Goal: Task Accomplishment & Management: Use online tool/utility

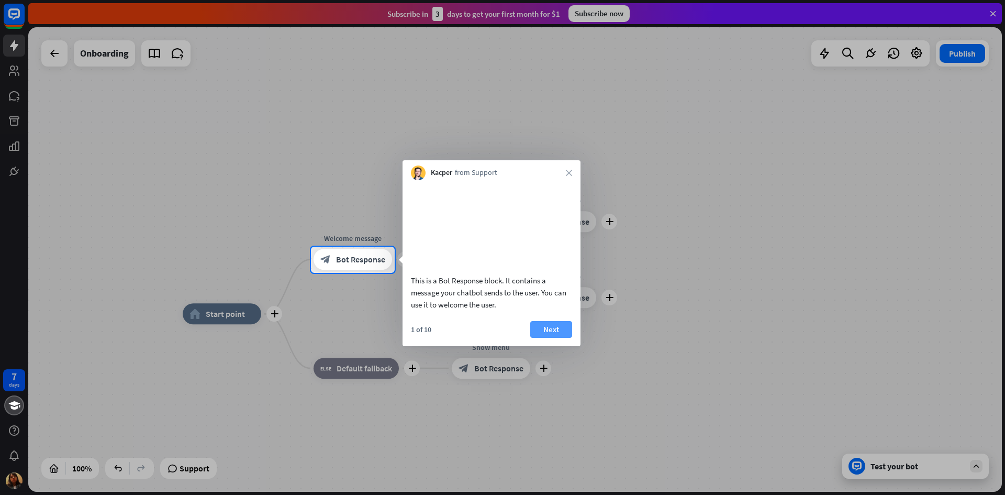
click at [564, 337] on button "Next" at bounding box center [551, 329] width 42 height 17
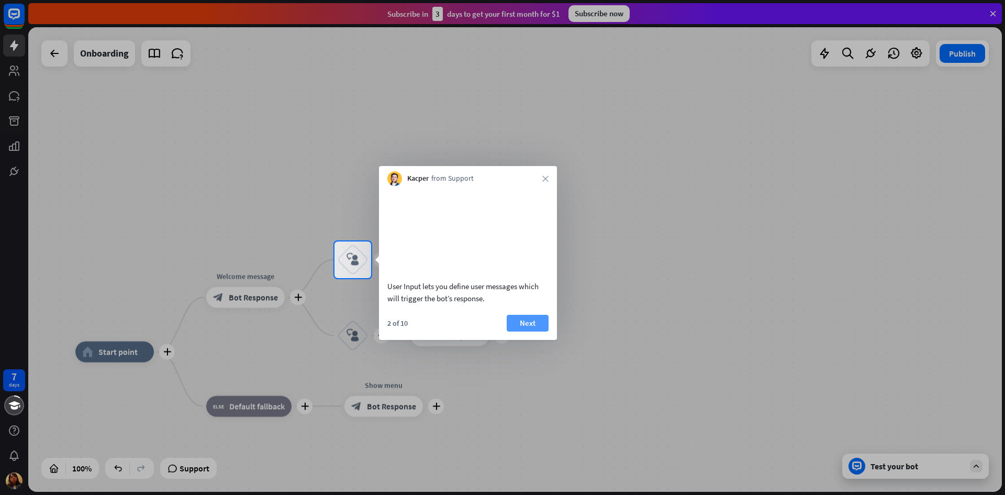
click at [530, 331] on button "Next" at bounding box center [528, 323] width 42 height 17
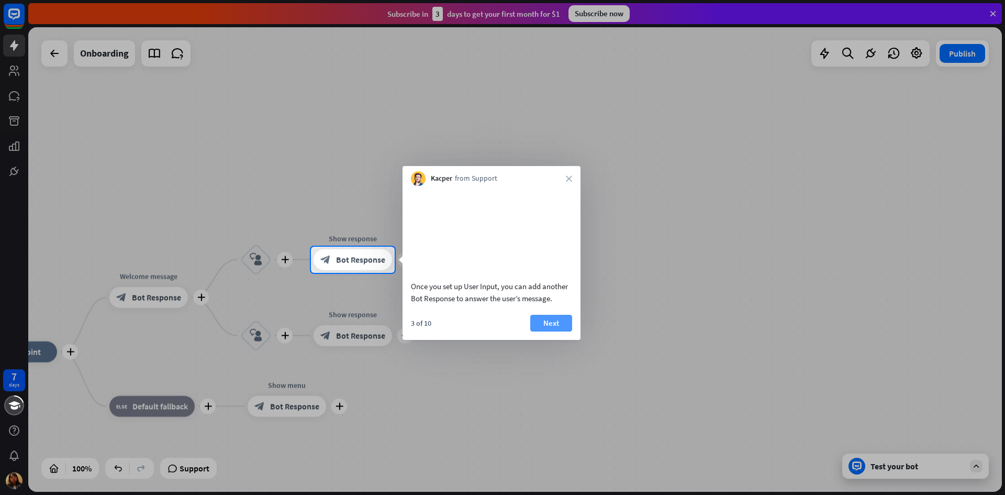
click at [555, 331] on button "Next" at bounding box center [551, 323] width 42 height 17
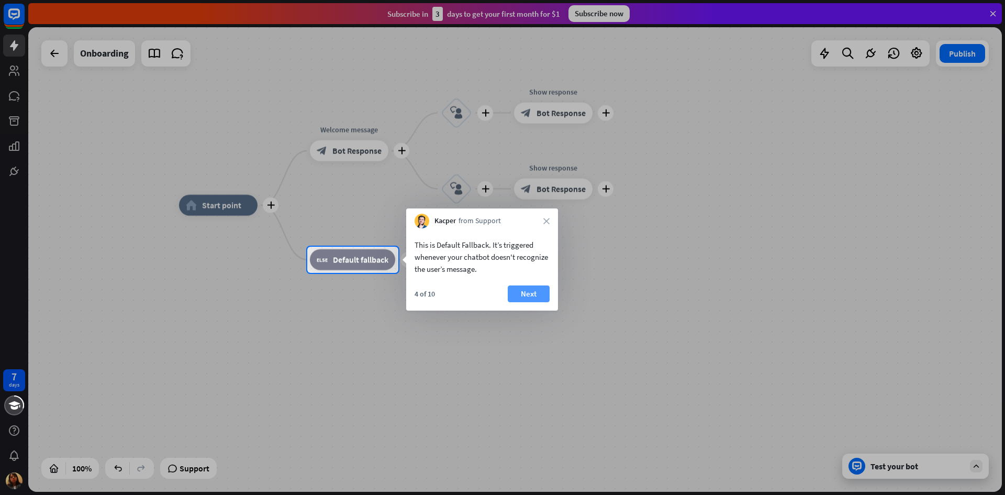
click at [517, 292] on button "Next" at bounding box center [529, 293] width 42 height 17
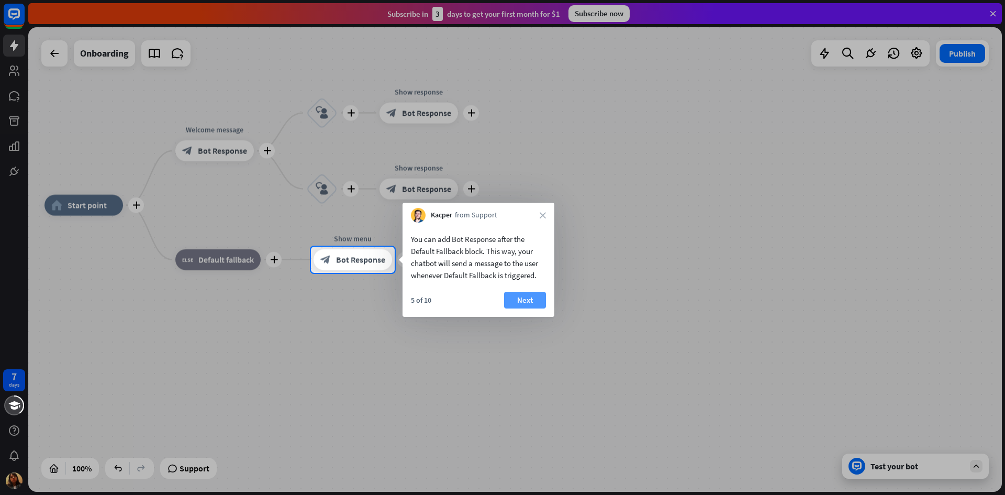
click at [528, 297] on button "Next" at bounding box center [525, 300] width 42 height 17
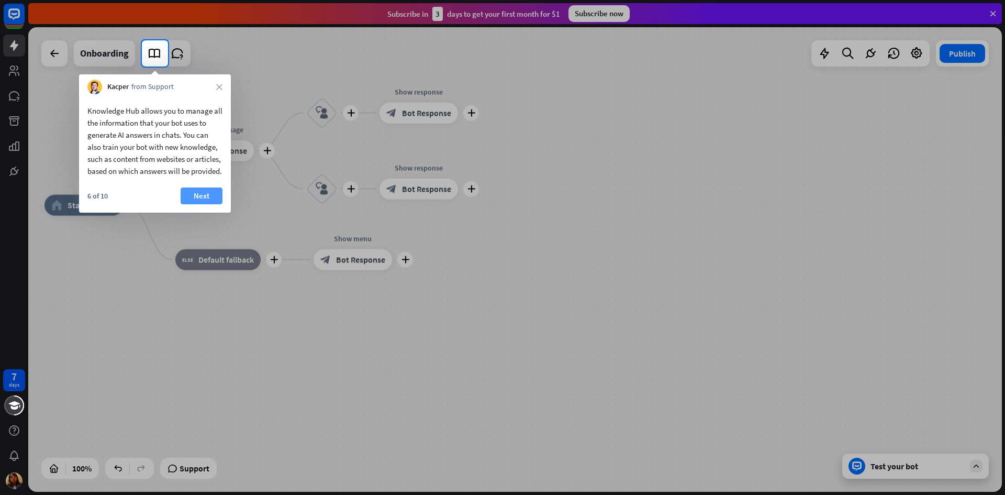
click at [207, 204] on button "Next" at bounding box center [202, 195] width 42 height 17
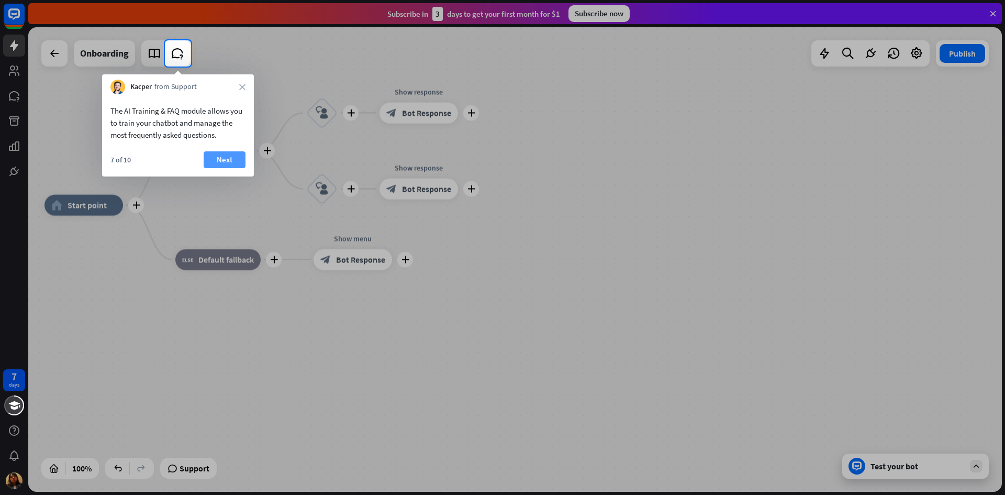
click at [231, 160] on button "Next" at bounding box center [225, 159] width 42 height 17
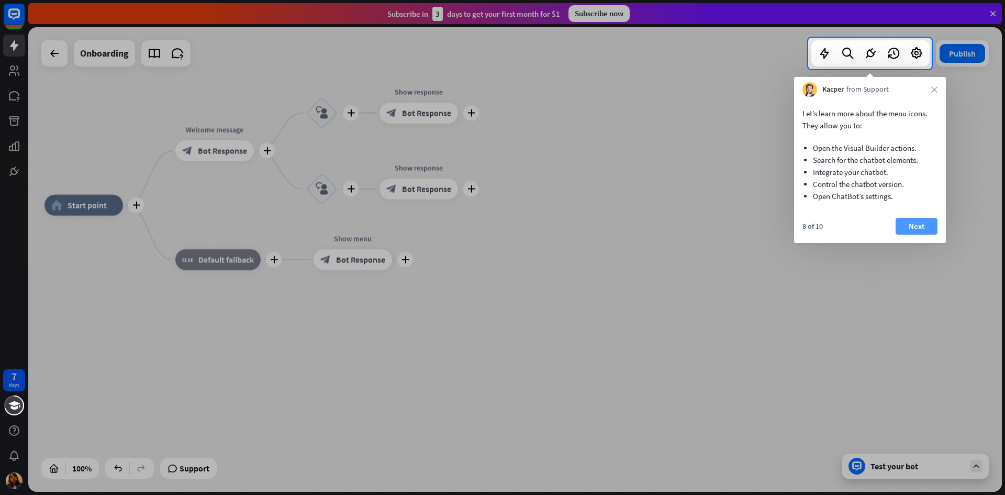
click at [919, 226] on button "Next" at bounding box center [916, 226] width 42 height 17
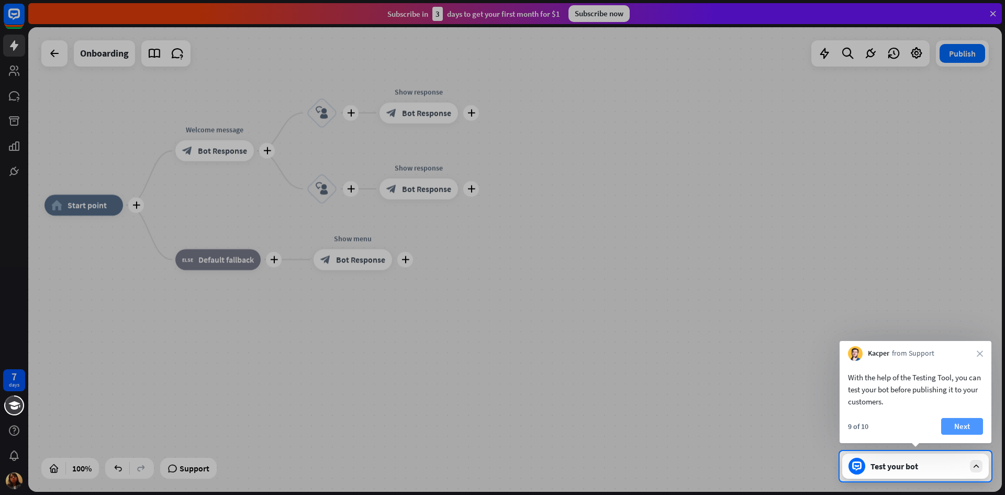
click at [965, 425] on button "Next" at bounding box center [962, 426] width 42 height 17
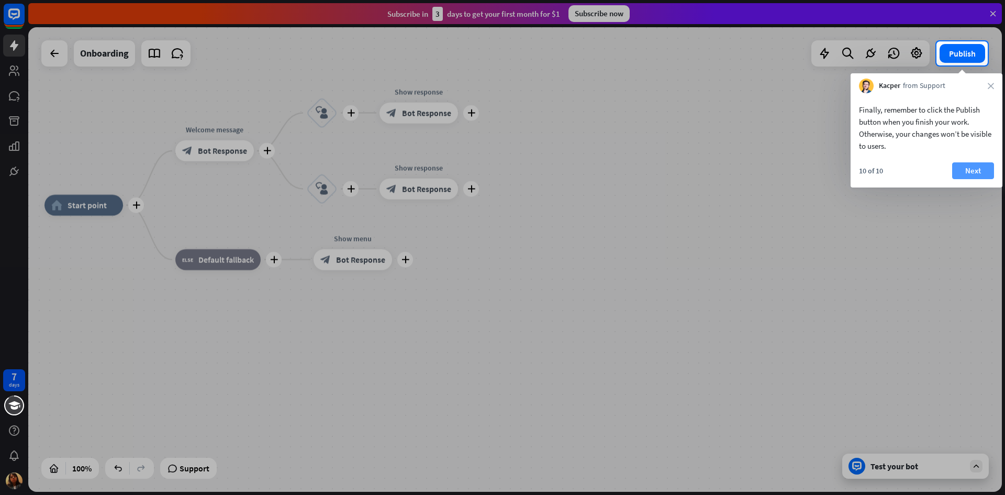
click at [972, 170] on button "Next" at bounding box center [973, 170] width 42 height 17
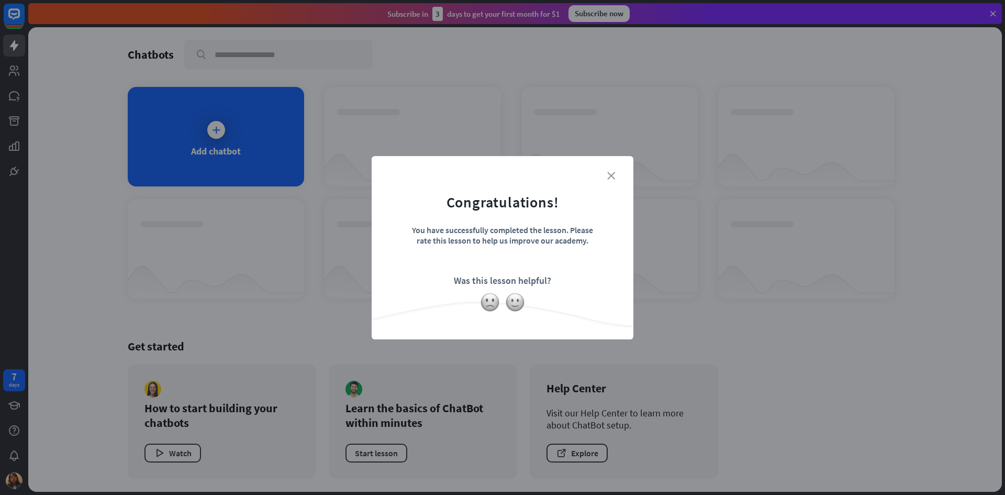
click at [610, 172] on icon "close" at bounding box center [611, 176] width 8 height 8
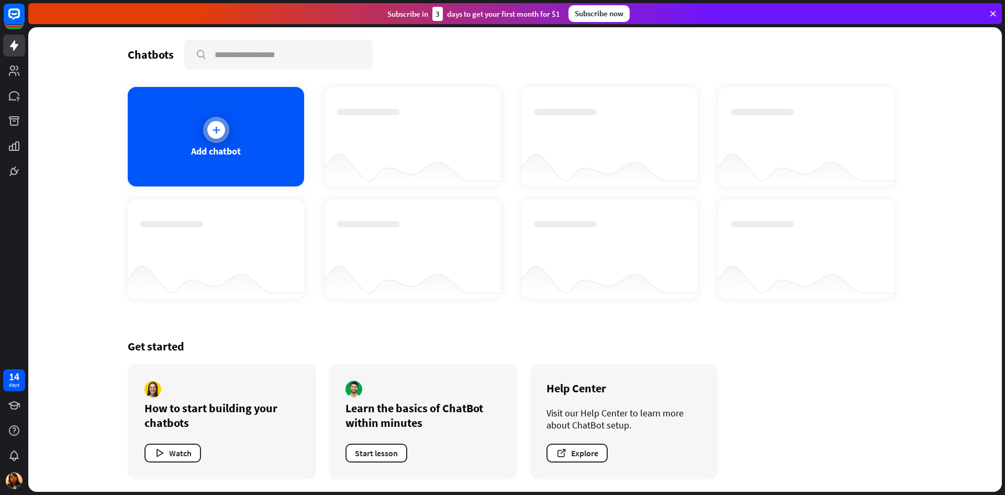
click at [217, 139] on div at bounding box center [216, 130] width 26 height 26
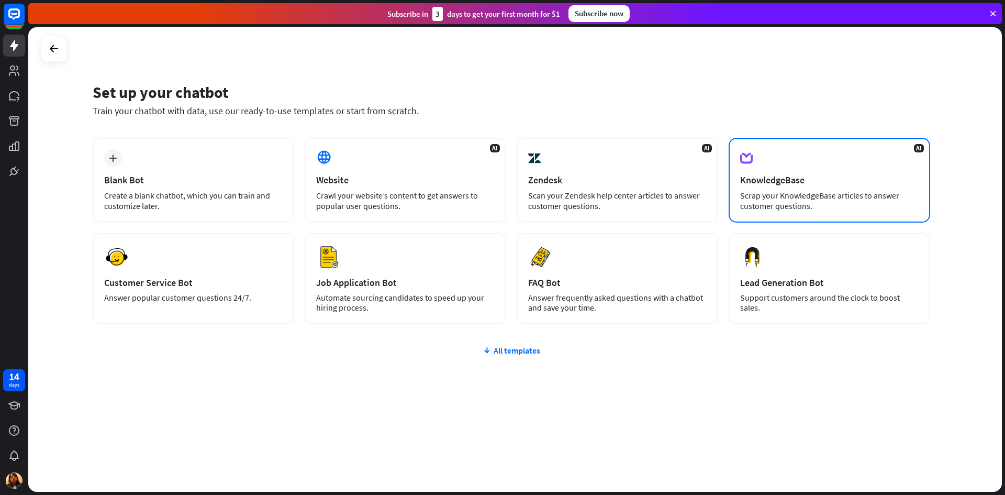
click at [762, 184] on div "KnowledgeBase" at bounding box center [829, 180] width 178 height 12
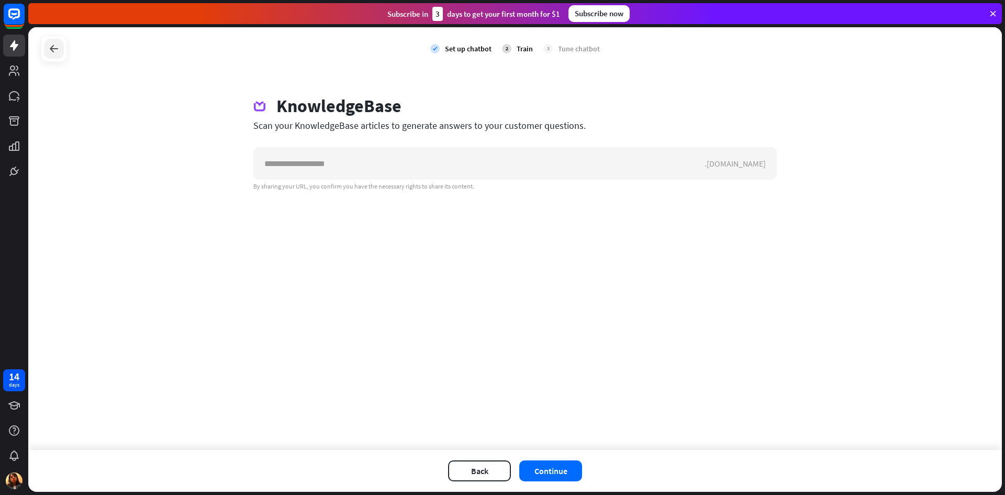
click at [50, 49] on icon at bounding box center [54, 48] width 13 height 13
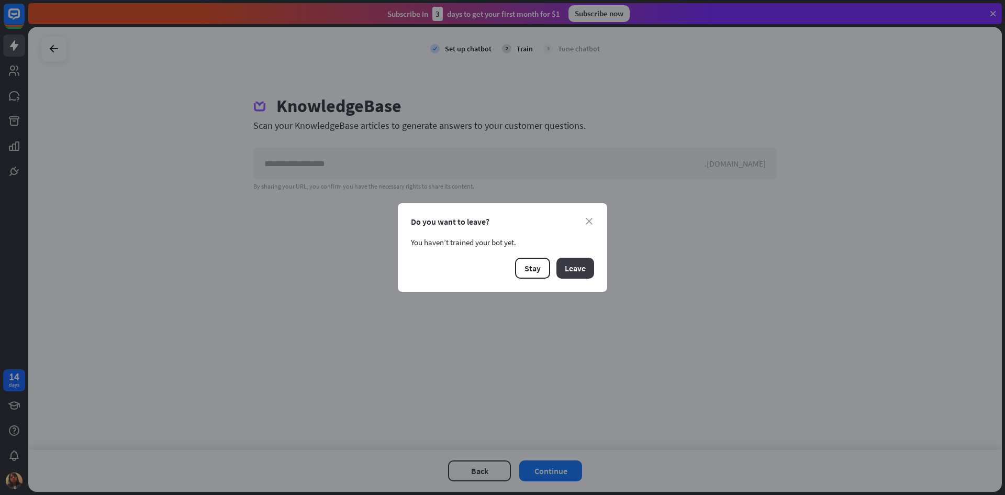
click at [576, 271] on button "Leave" at bounding box center [575, 267] width 38 height 21
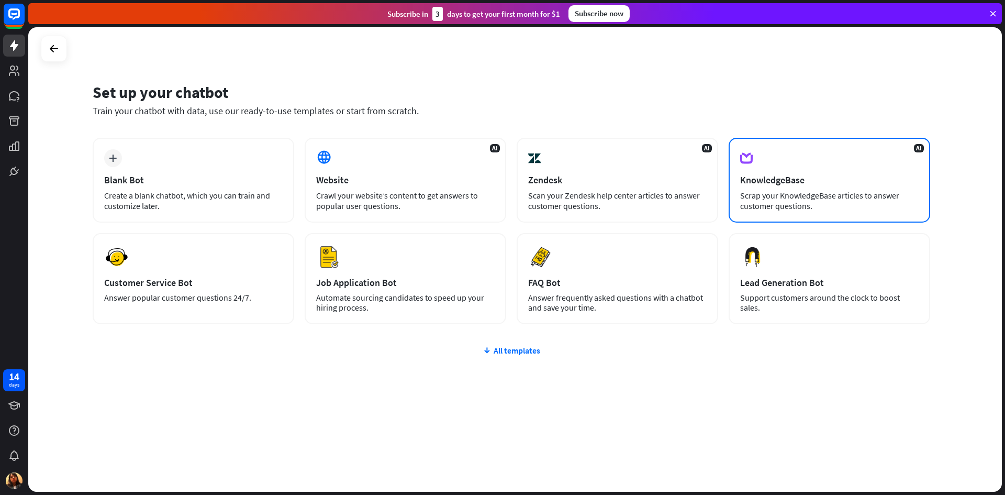
click at [802, 186] on div "AI KnowledgeBase Scrap your KnowledgeBase articles to answer customer questions." at bounding box center [829, 180] width 201 height 85
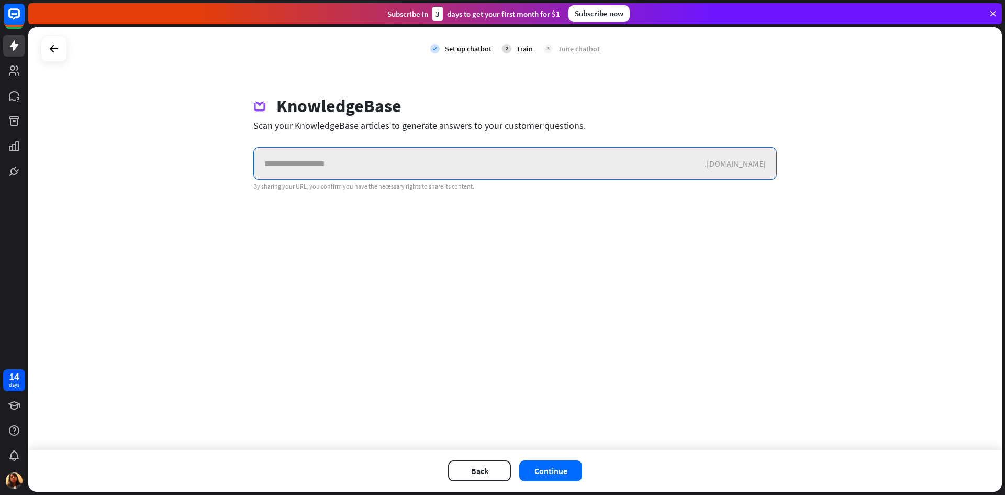
click at [363, 152] on input "text" at bounding box center [479, 163] width 451 height 31
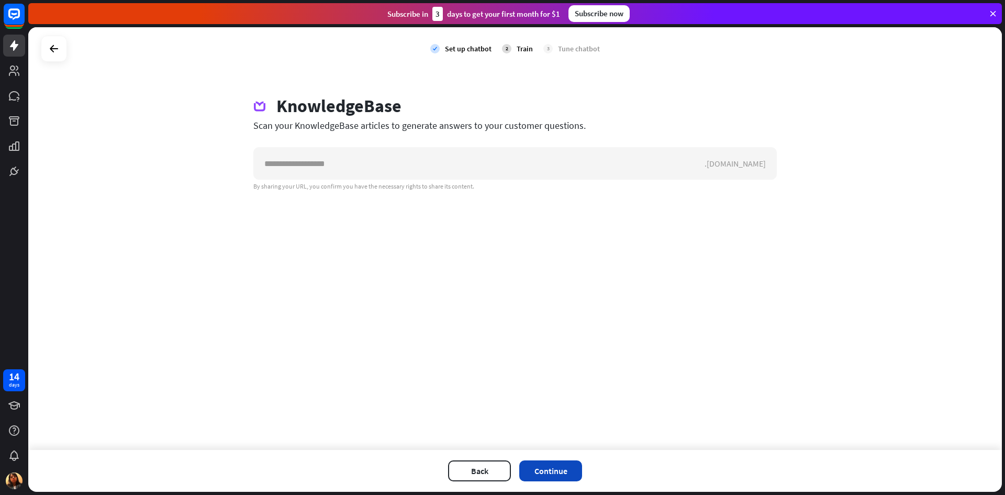
click at [564, 476] on button "Continue" at bounding box center [550, 470] width 63 height 21
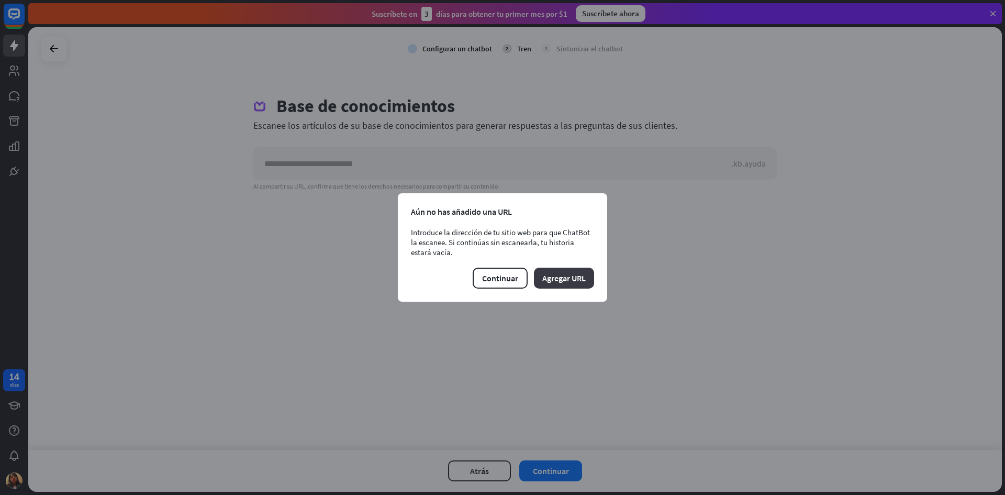
click at [561, 273] on font "Agregar URL" at bounding box center [563, 278] width 43 height 10
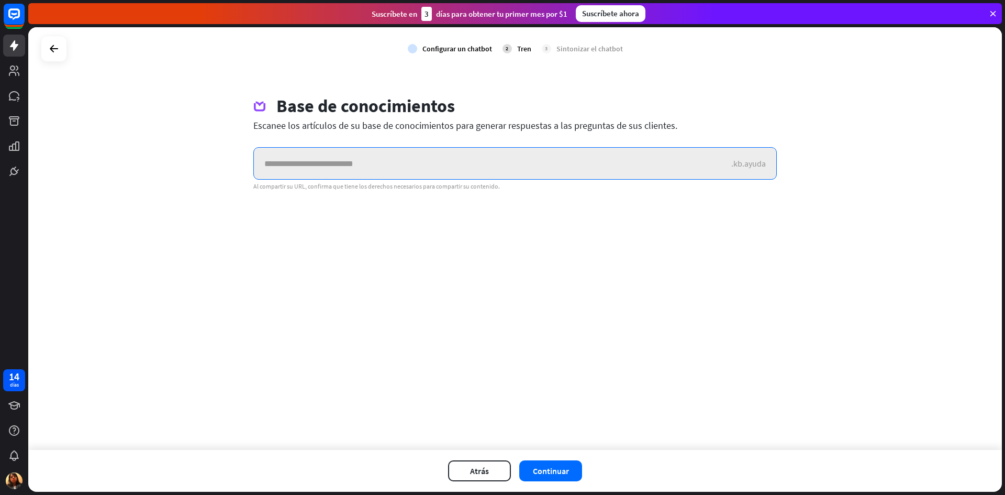
click at [352, 155] on input "text" at bounding box center [492, 163] width 477 height 31
paste input "**********"
type input "**********"
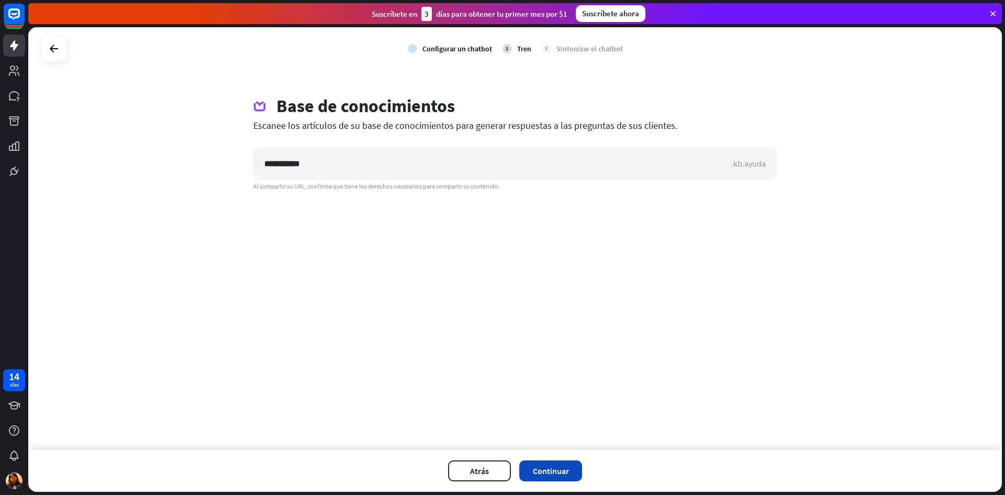
click at [553, 473] on font "Continuar" at bounding box center [551, 470] width 36 height 10
click at [411, 47] on icon "controlar" at bounding box center [412, 48] width 9 height 9
click at [212, 137] on div "**********" at bounding box center [514, 238] width 973 height 422
click at [7, 18] on rect at bounding box center [14, 14] width 23 height 23
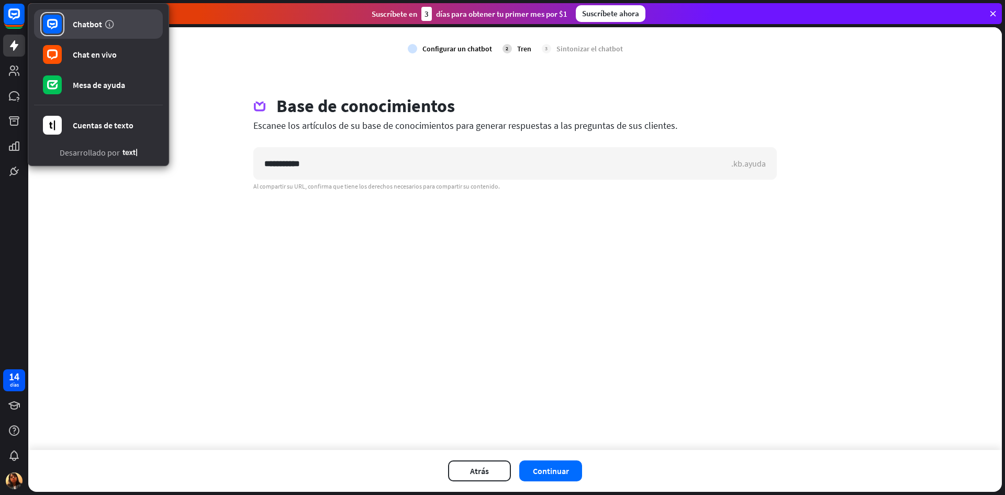
click at [83, 27] on font "Chatbot" at bounding box center [87, 24] width 29 height 10
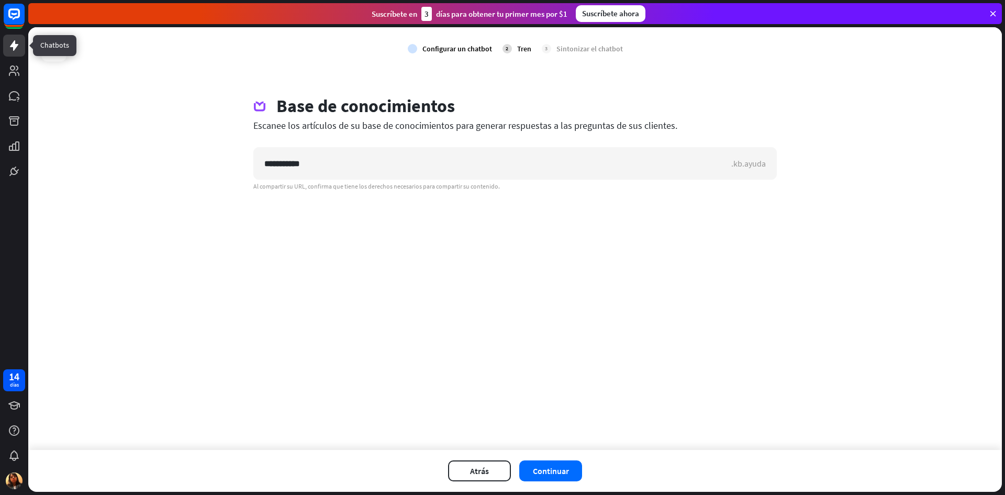
click at [14, 45] on icon at bounding box center [14, 45] width 8 height 10
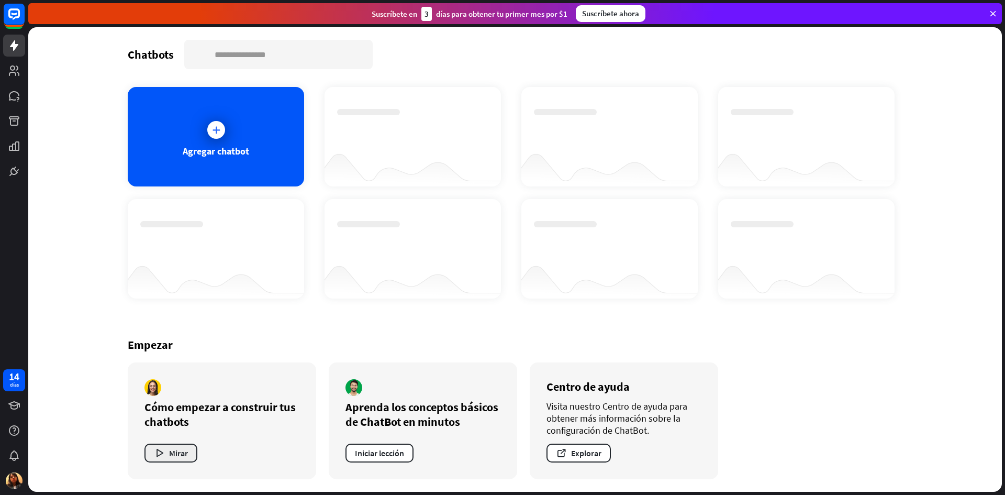
click at [182, 454] on font "Mirar" at bounding box center [178, 452] width 19 height 10
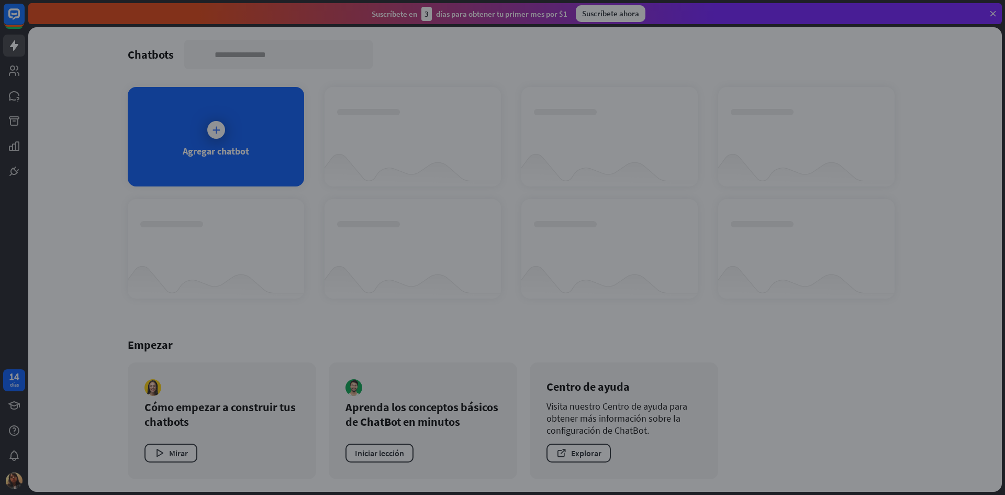
click at [347, 84] on div "cerca" at bounding box center [502, 247] width 1005 height 495
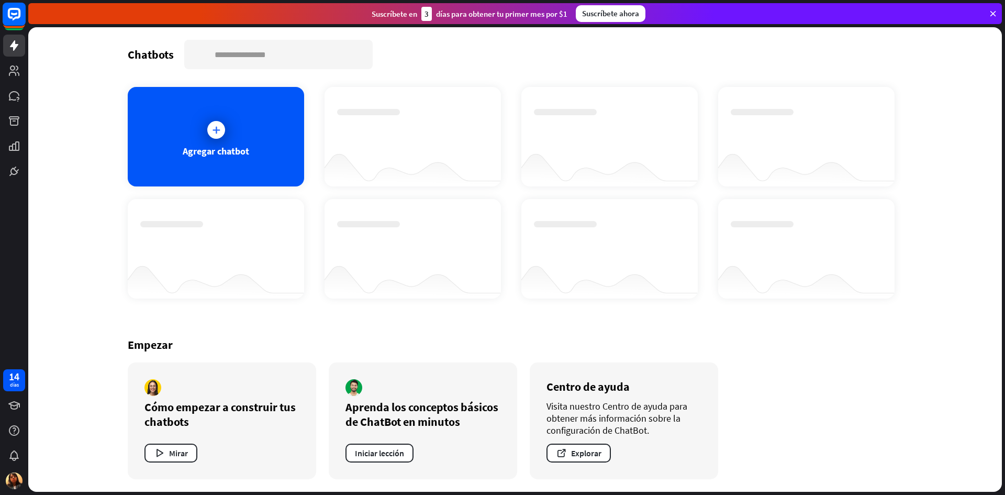
click at [15, 15] on icon at bounding box center [14, 14] width 6 height 3
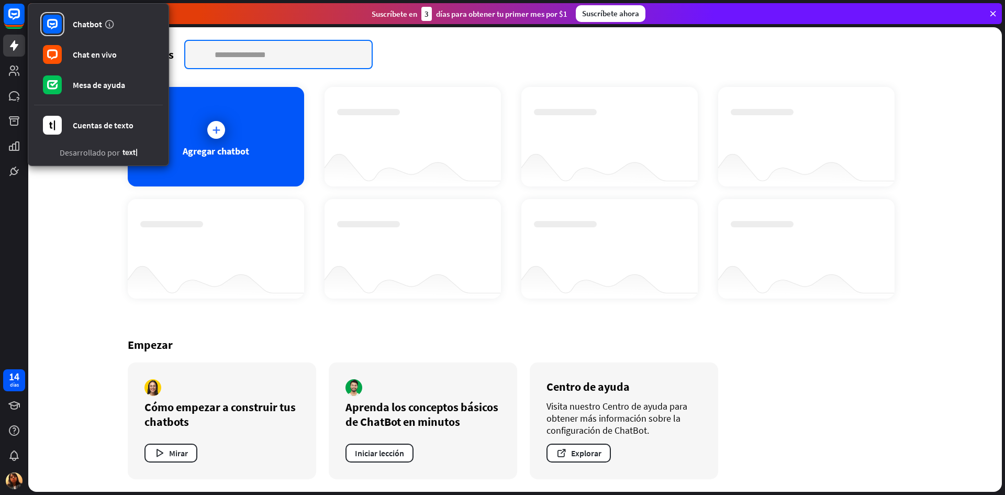
click at [219, 47] on input "text" at bounding box center [278, 54] width 186 height 27
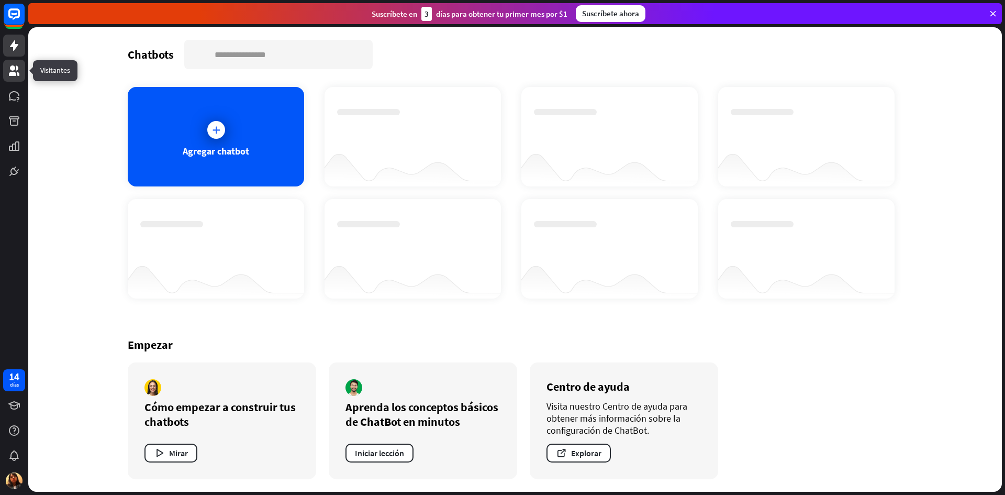
click at [15, 68] on icon at bounding box center [14, 70] width 10 height 10
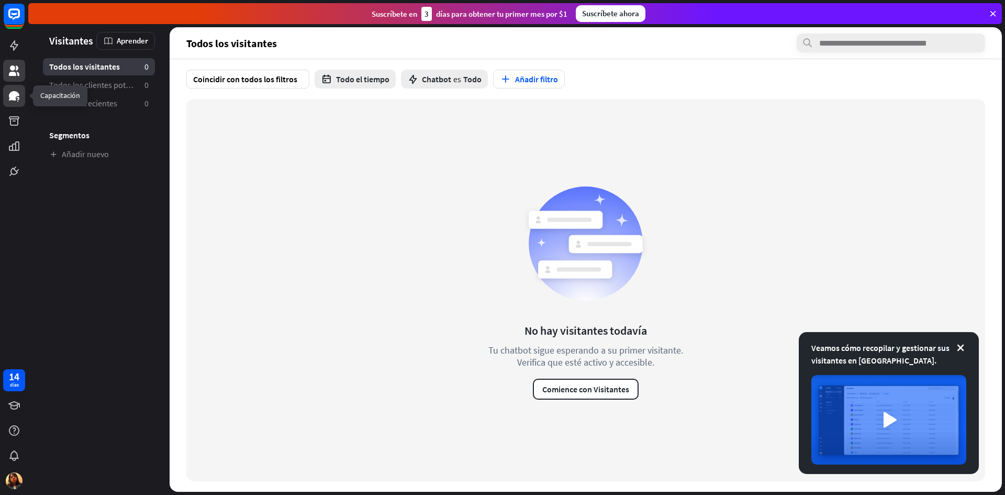
click at [16, 100] on icon at bounding box center [14, 95] width 13 height 13
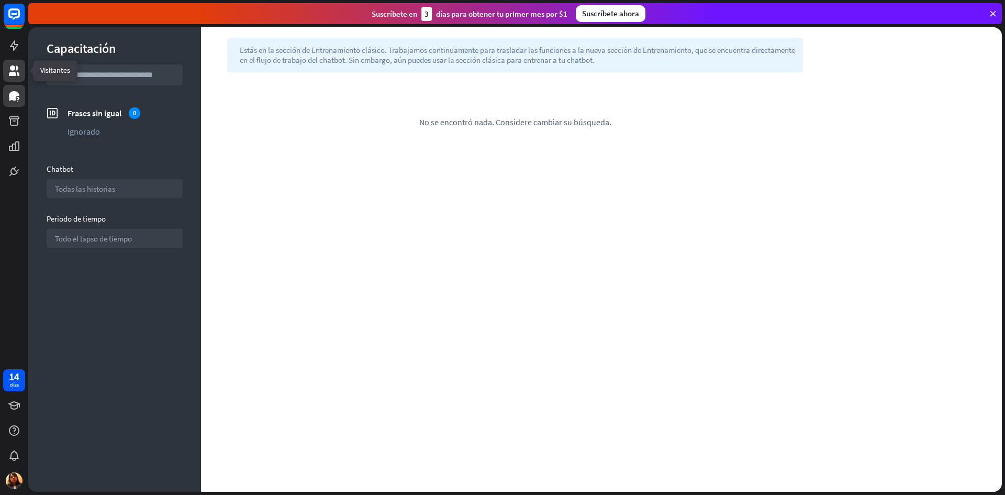
click at [10, 70] on icon at bounding box center [14, 70] width 13 height 13
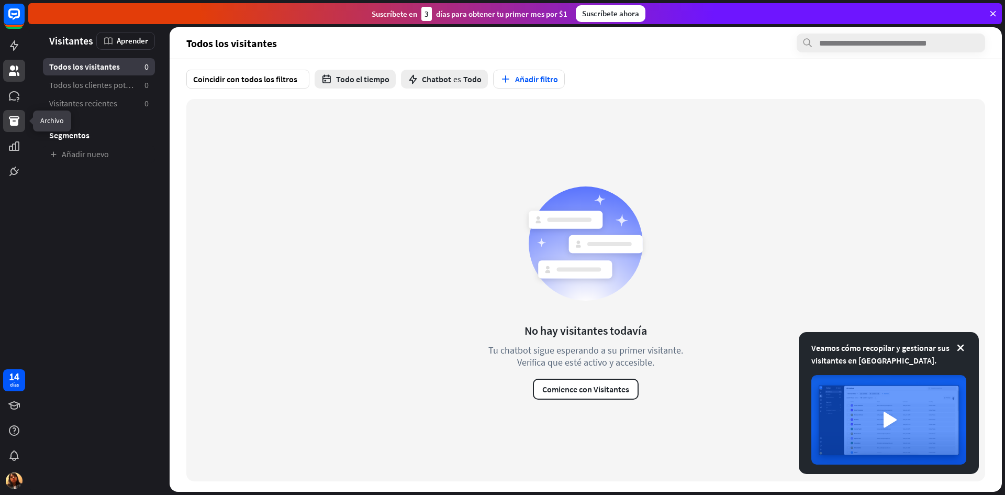
click at [14, 118] on icon at bounding box center [14, 121] width 13 height 13
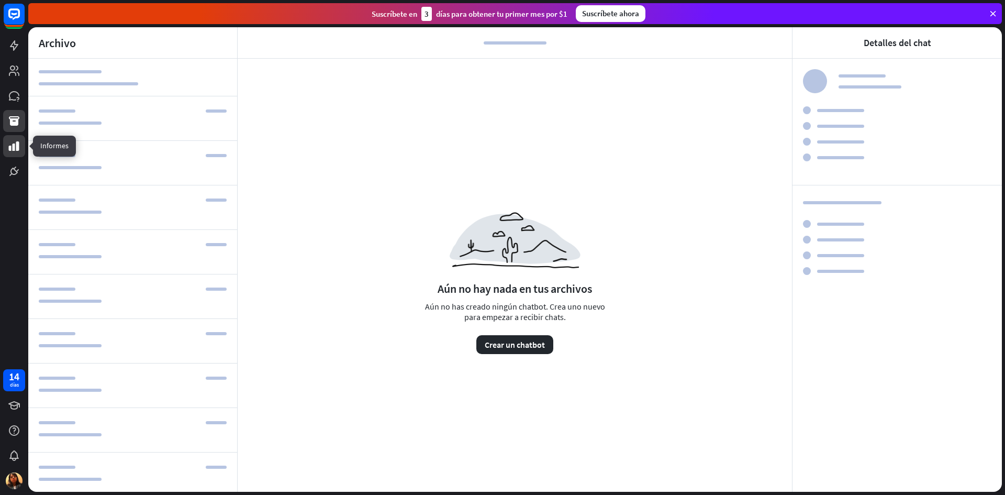
click at [13, 143] on icon at bounding box center [14, 146] width 13 height 13
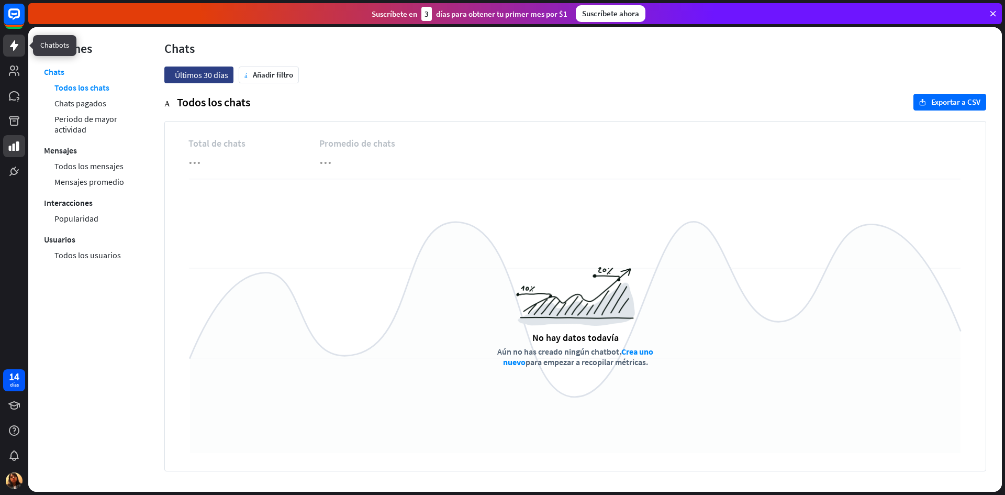
click at [10, 51] on icon at bounding box center [14, 45] width 13 height 13
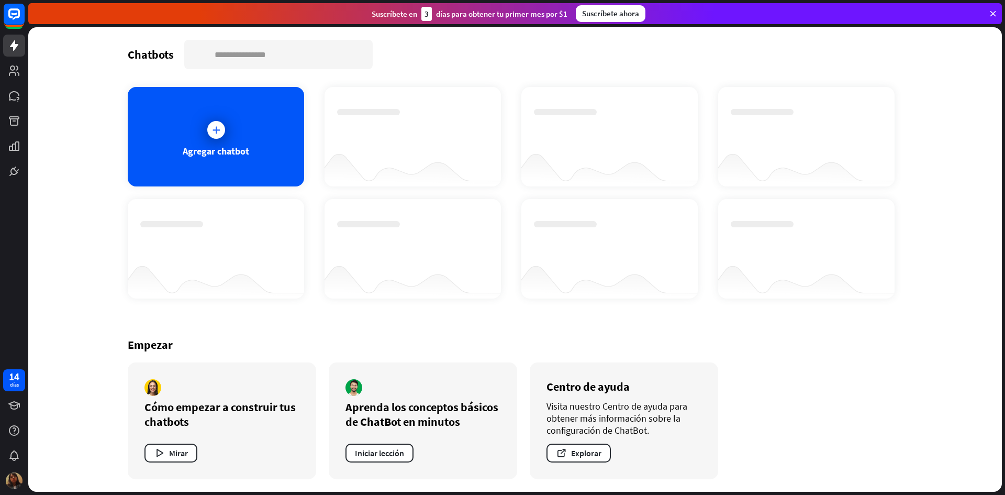
click at [13, 479] on img at bounding box center [14, 480] width 17 height 17
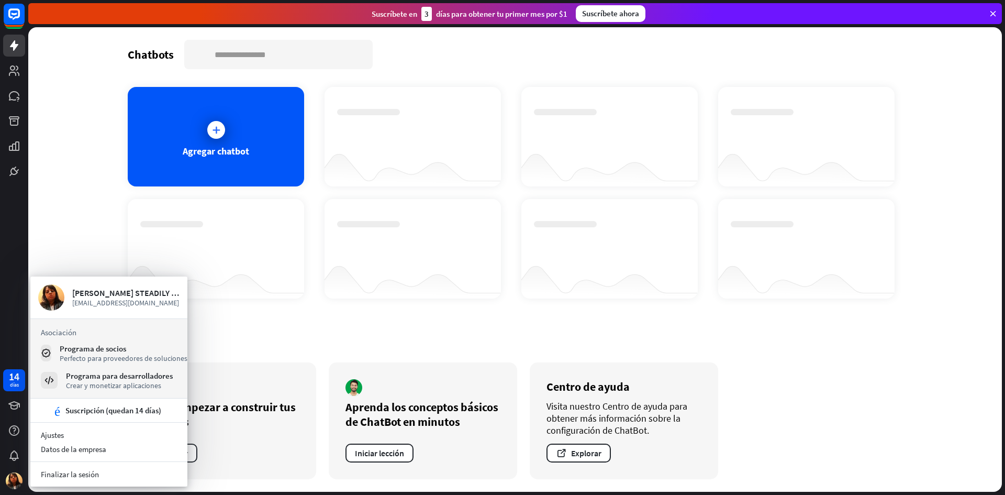
click at [110, 179] on div "Chatbots buscar [PERSON_NAME] chatbot Empezar Cómo empezar a construir tus chat…" at bounding box center [514, 259] width 837 height 464
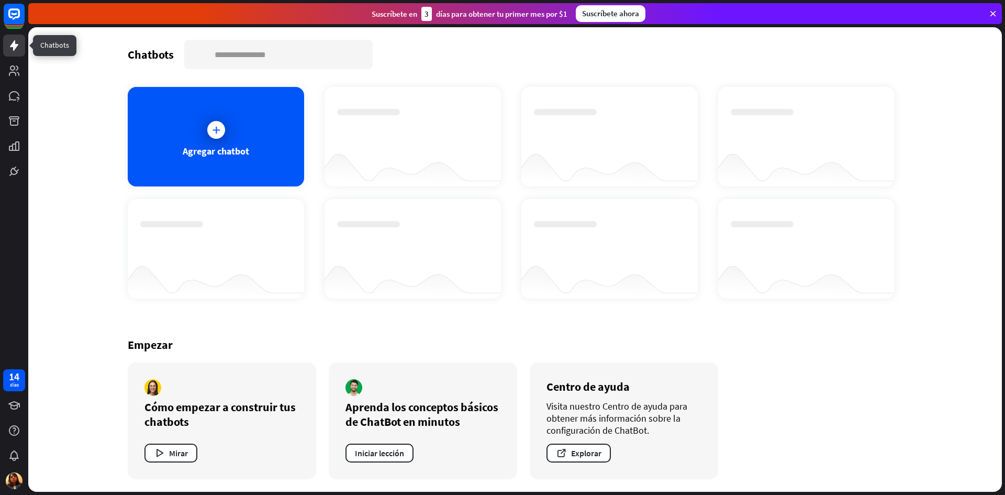
click at [14, 42] on icon at bounding box center [14, 45] width 8 height 10
click at [12, 18] on icon at bounding box center [14, 14] width 13 height 13
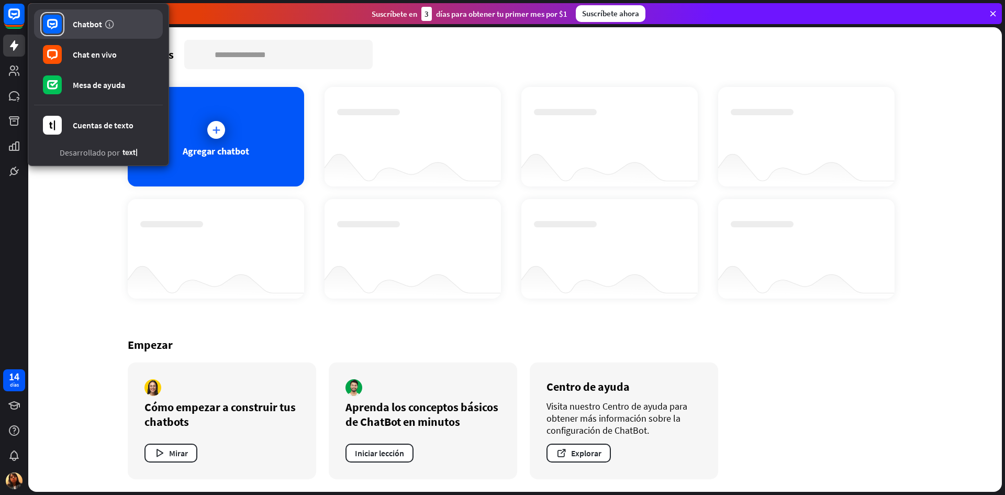
click at [69, 23] on link "Chatbot" at bounding box center [98, 23] width 129 height 29
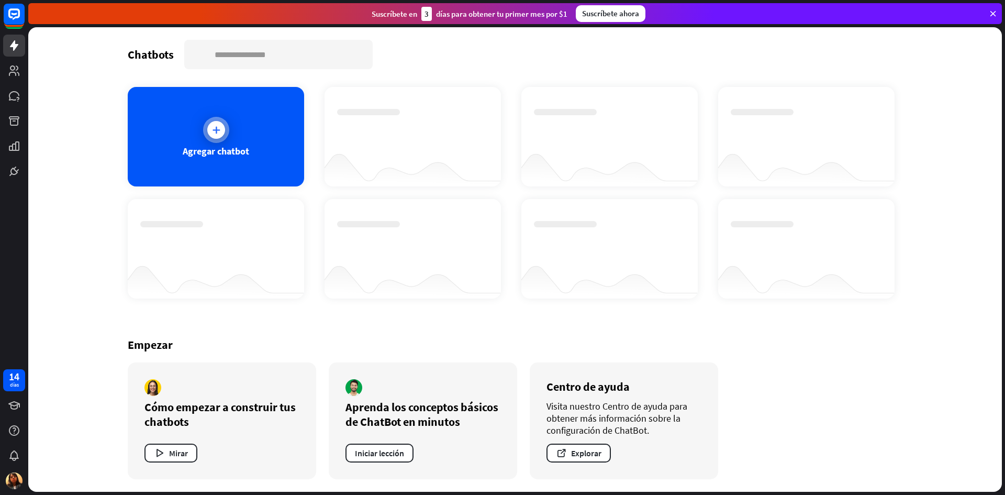
click at [259, 135] on div "Agregar chatbot" at bounding box center [216, 136] width 176 height 99
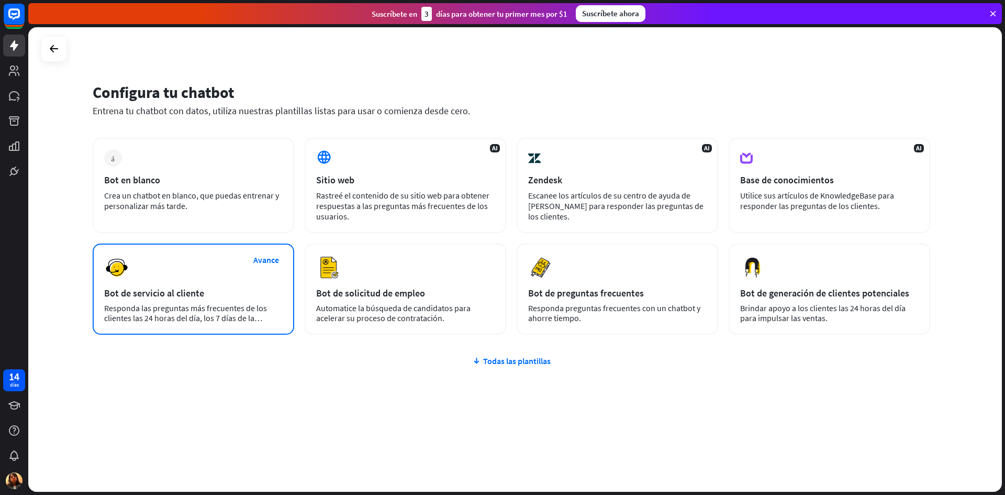
click at [174, 292] on font "Bot de servicio al cliente" at bounding box center [154, 293] width 100 height 12
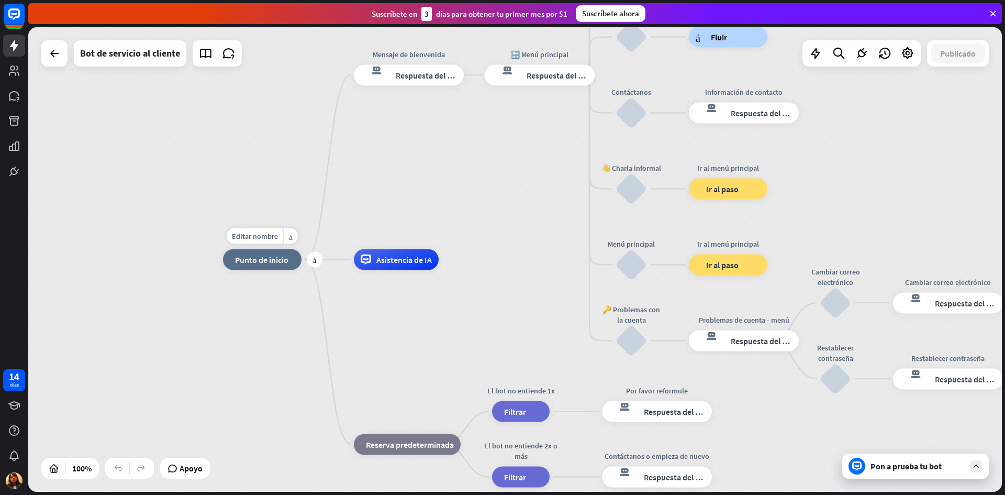
click at [272, 264] on font "Punto de inicio" at bounding box center [261, 259] width 53 height 10
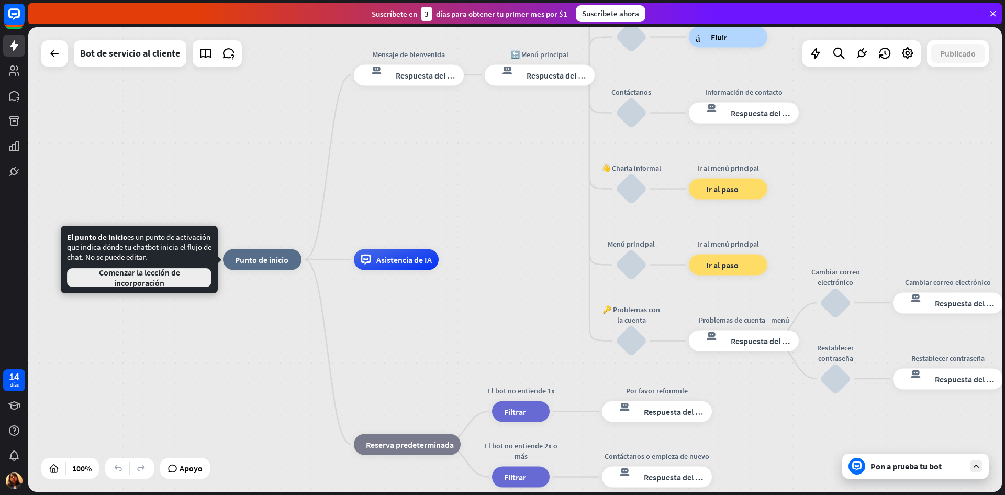
click at [145, 278] on font "Comenzar la lección de incorporación" at bounding box center [139, 277] width 81 height 21
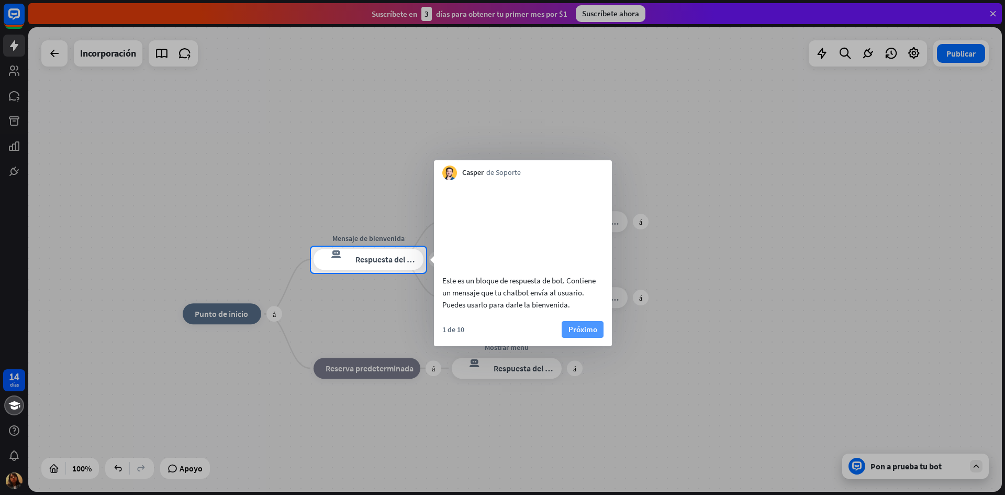
click at [588, 334] on font "Próximo" at bounding box center [582, 329] width 29 height 10
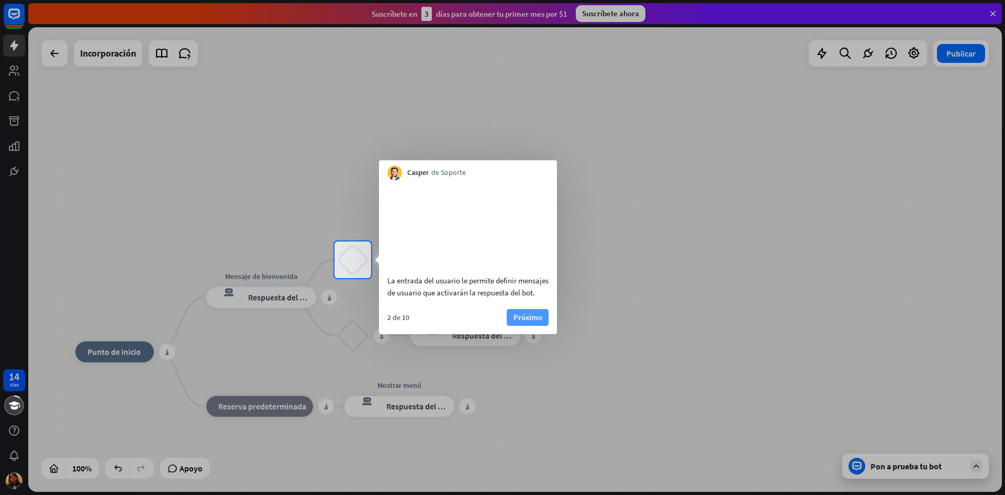
click at [533, 322] on font "Próximo" at bounding box center [527, 317] width 29 height 10
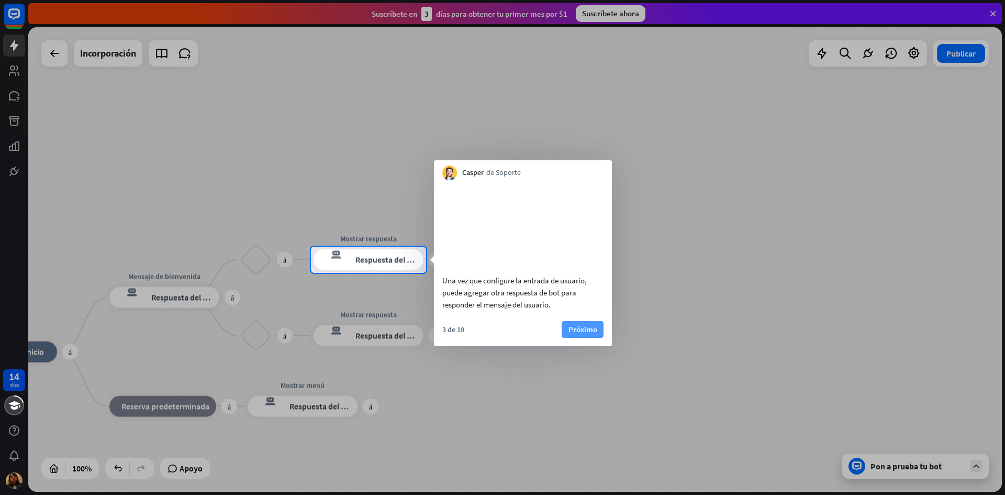
click at [577, 334] on font "Próximo" at bounding box center [582, 329] width 29 height 10
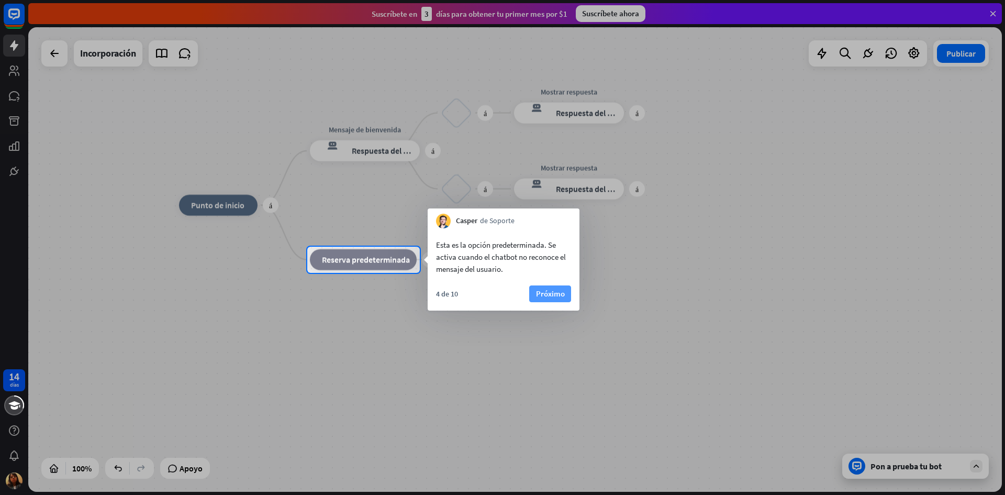
click at [550, 289] on font "Próximo" at bounding box center [550, 293] width 29 height 10
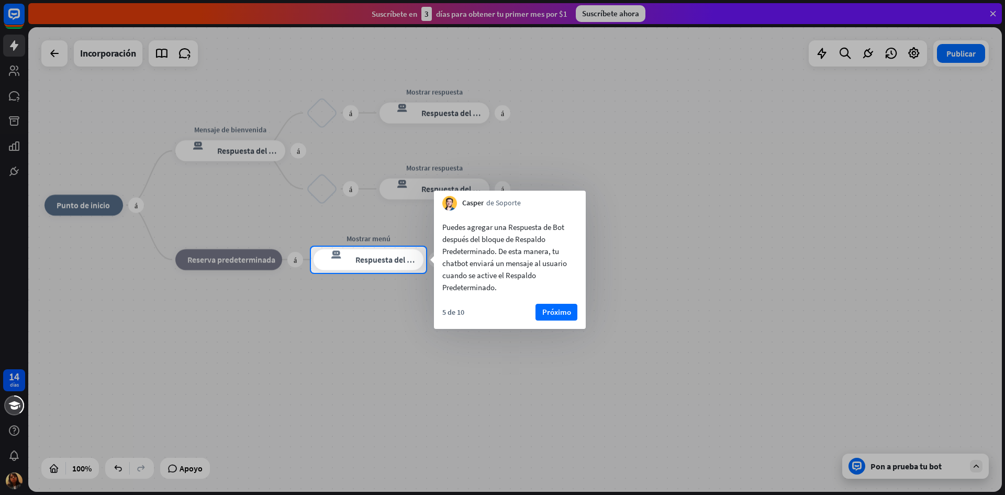
click at [73, 212] on div at bounding box center [502, 123] width 1005 height 247
click at [562, 311] on font "Próximo" at bounding box center [556, 312] width 29 height 10
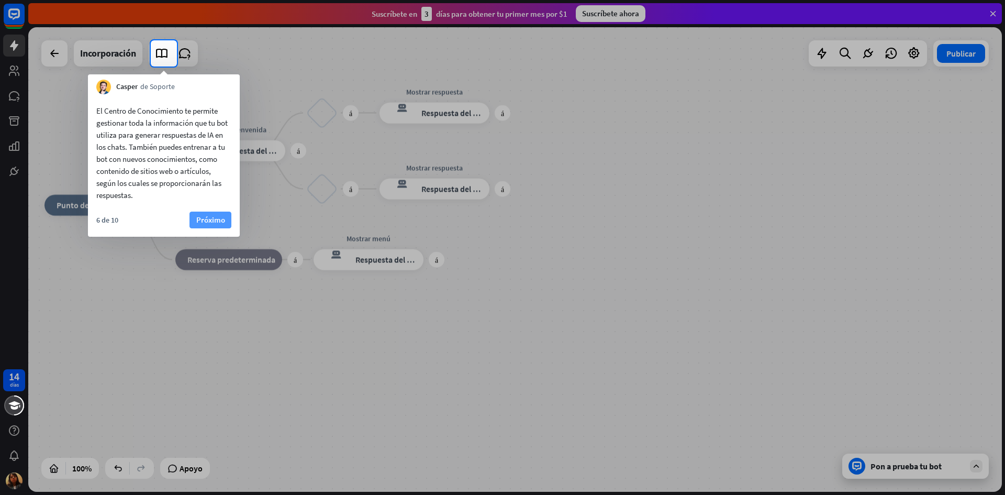
click at [207, 218] on font "Próximo" at bounding box center [210, 220] width 29 height 10
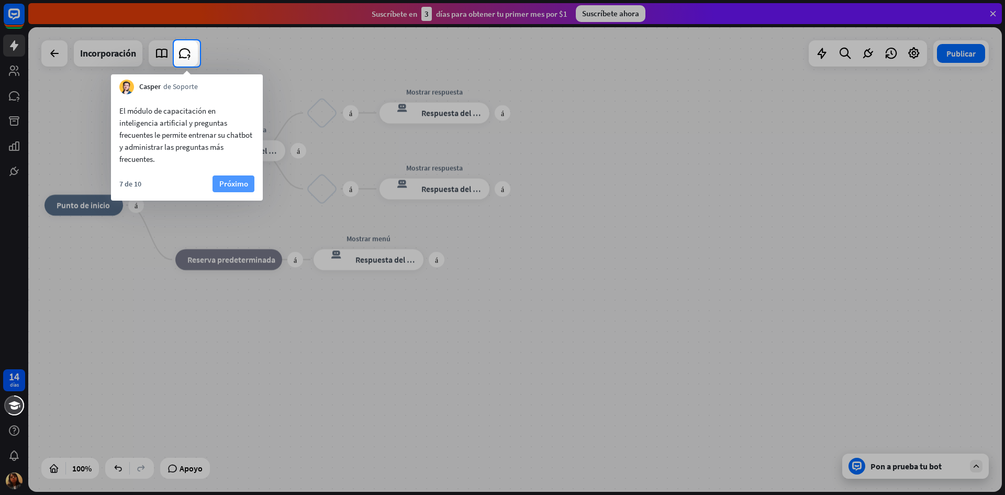
click at [240, 181] on font "Próximo" at bounding box center [233, 183] width 29 height 10
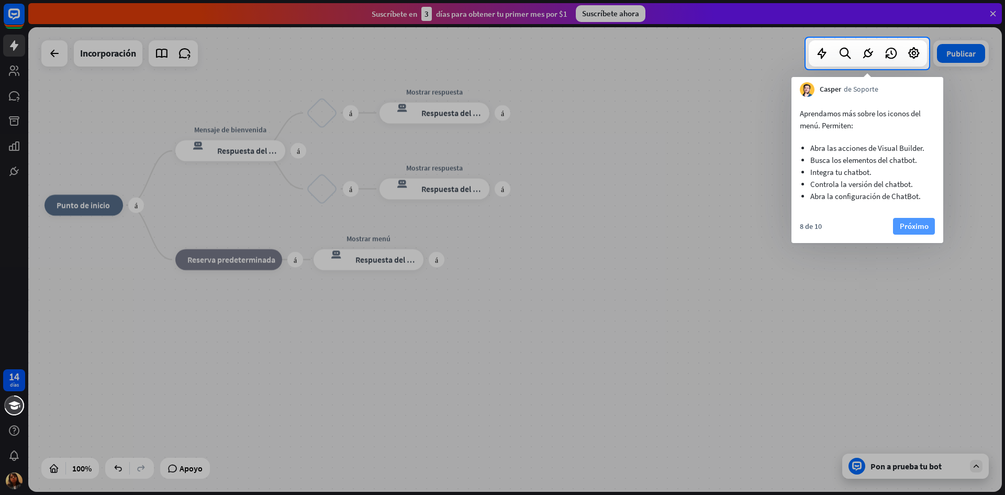
click at [919, 232] on font "Próximo" at bounding box center [914, 226] width 29 height 15
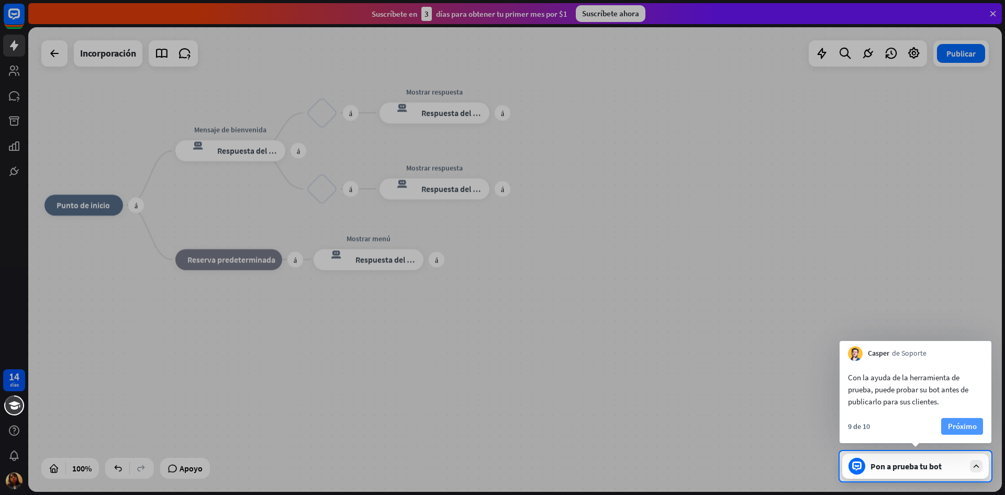
click at [972, 427] on font "Próximo" at bounding box center [962, 426] width 29 height 10
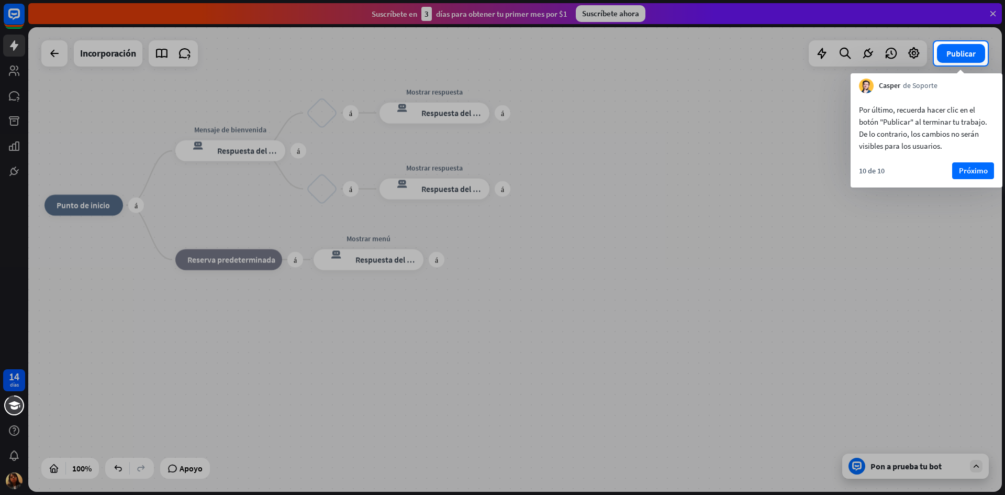
click at [975, 179] on div "10 de 10 Próximo" at bounding box center [926, 174] width 152 height 25
click at [973, 169] on font "Próximo" at bounding box center [973, 170] width 29 height 10
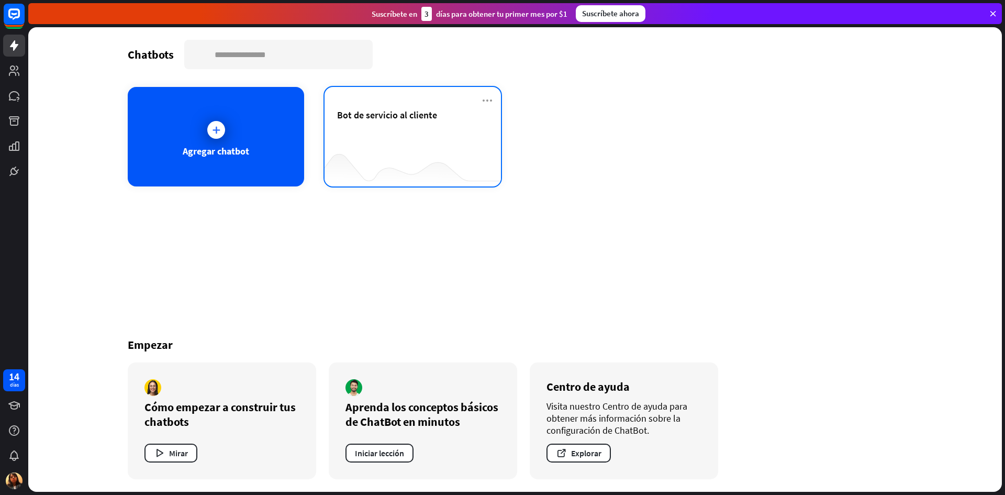
click at [375, 135] on div "Bot de servicio al cliente" at bounding box center [412, 127] width 151 height 37
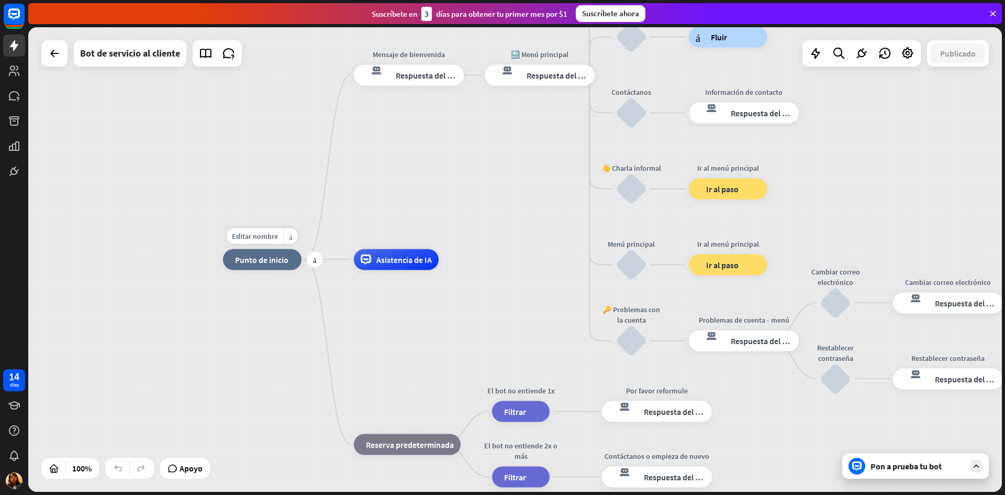
click at [272, 268] on div "inicio_2 Punto de inicio" at bounding box center [262, 259] width 79 height 21
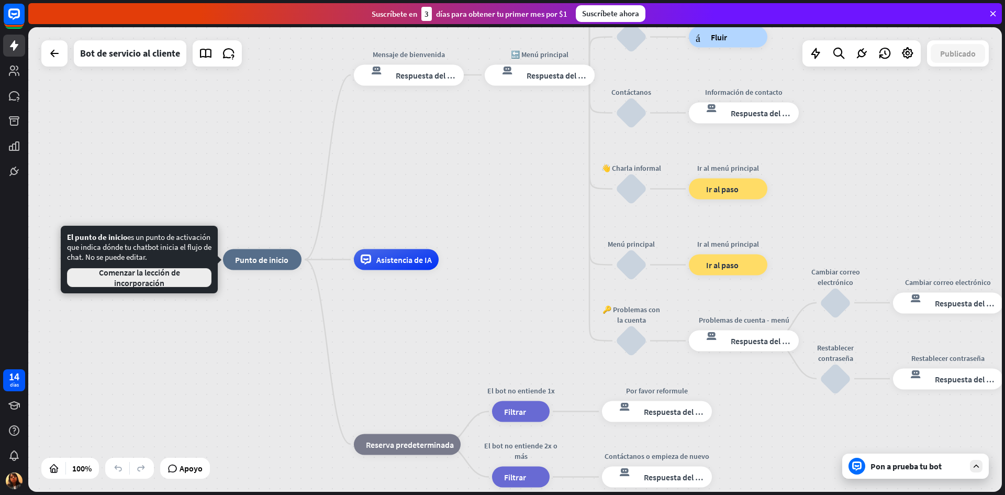
click at [125, 278] on font "Comenzar la lección de incorporación" at bounding box center [139, 277] width 81 height 21
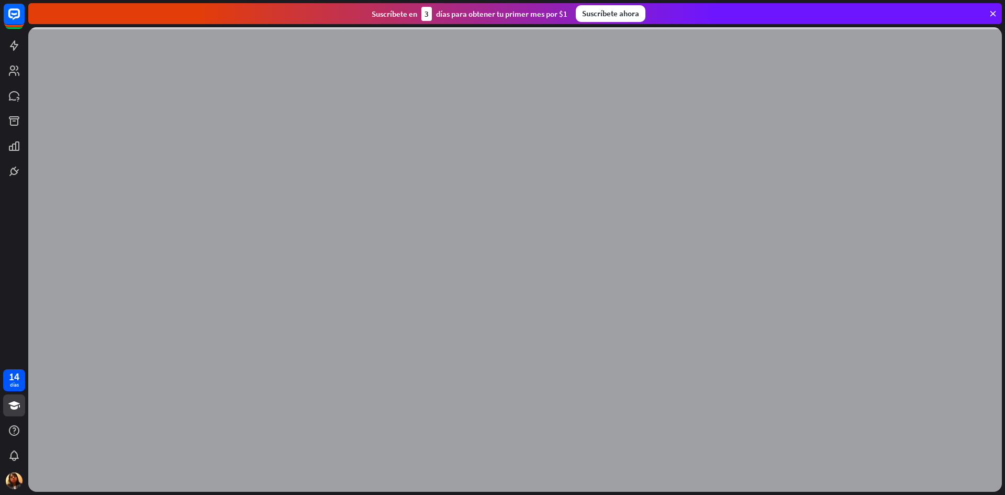
click at [125, 278] on div at bounding box center [514, 259] width 973 height 464
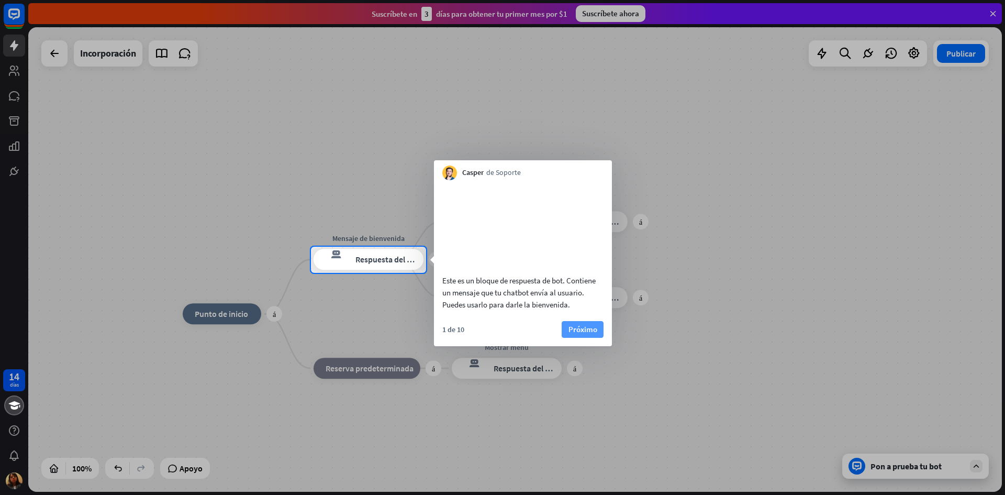
click at [586, 334] on font "Próximo" at bounding box center [582, 329] width 29 height 10
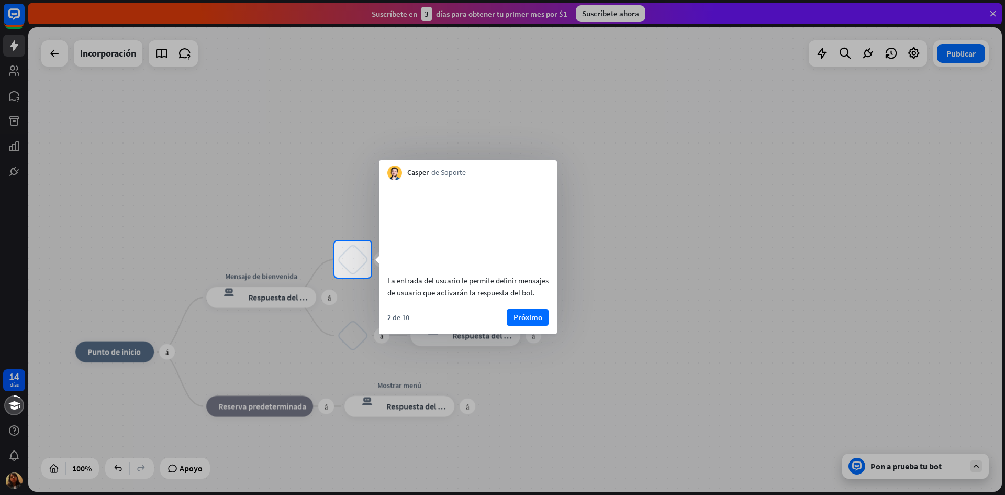
click at [898, 469] on div at bounding box center [502, 385] width 1005 height 217
click at [532, 322] on font "Próximo" at bounding box center [527, 317] width 29 height 10
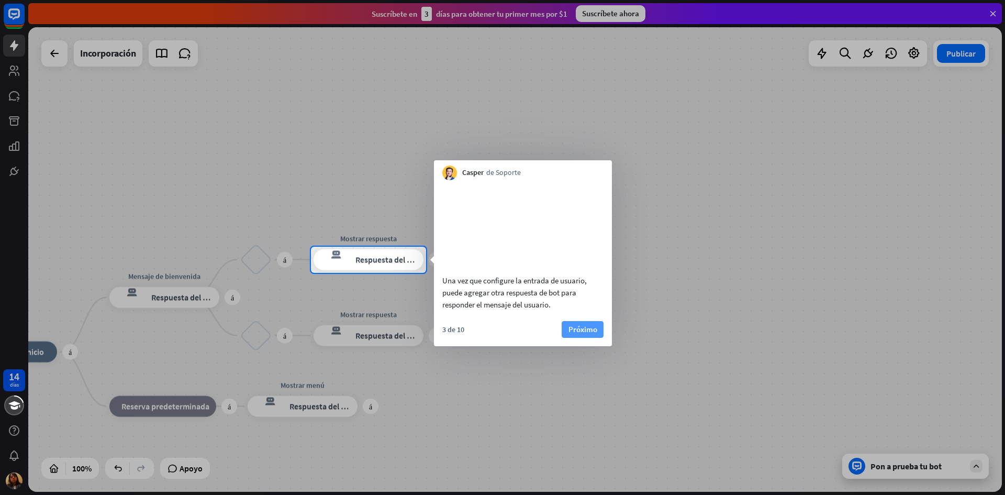
click at [595, 334] on font "Próximo" at bounding box center [582, 329] width 29 height 10
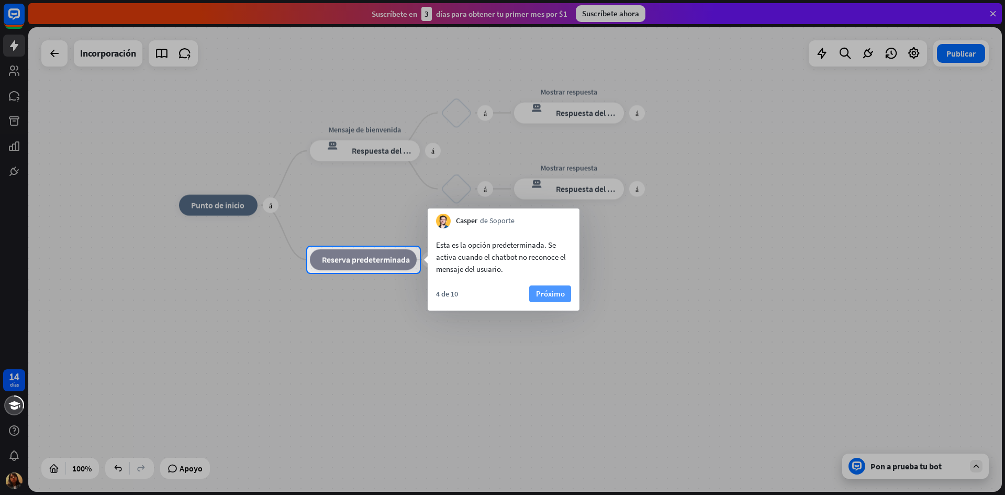
click at [550, 290] on font "Próximo" at bounding box center [550, 293] width 29 height 10
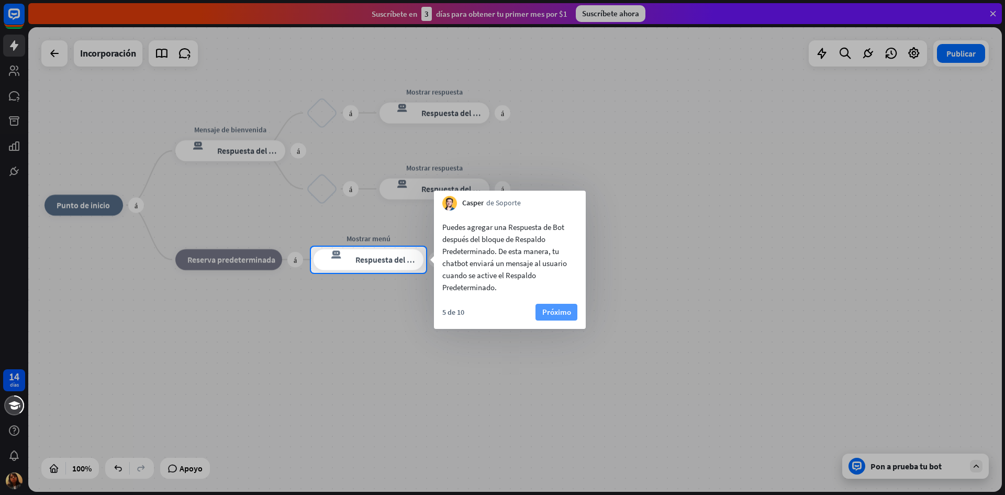
click at [557, 309] on font "Próximo" at bounding box center [556, 312] width 29 height 10
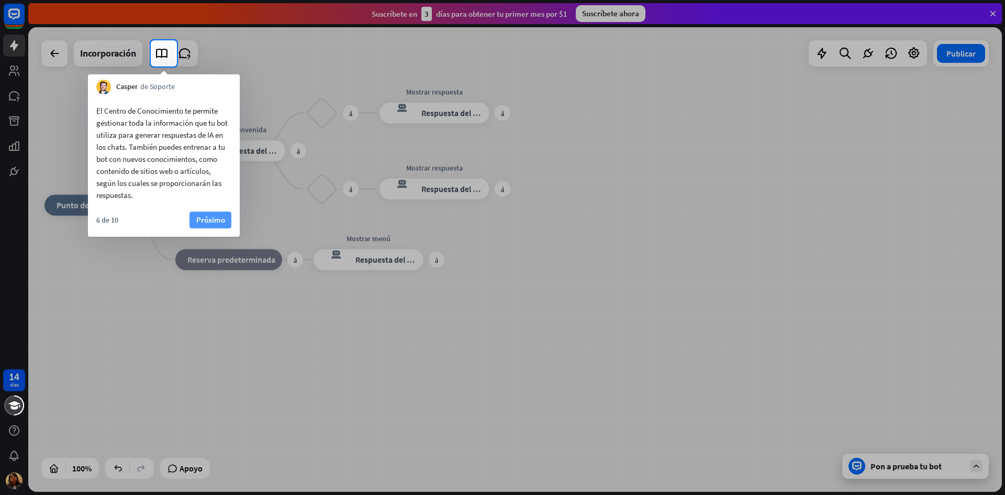
click at [216, 220] on font "Próximo" at bounding box center [210, 220] width 29 height 10
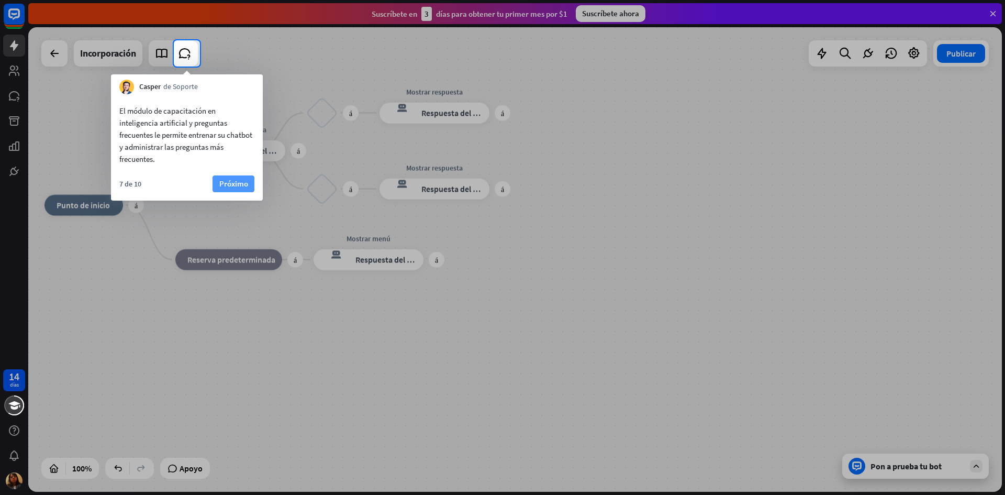
click at [245, 179] on font "Próximo" at bounding box center [233, 183] width 29 height 10
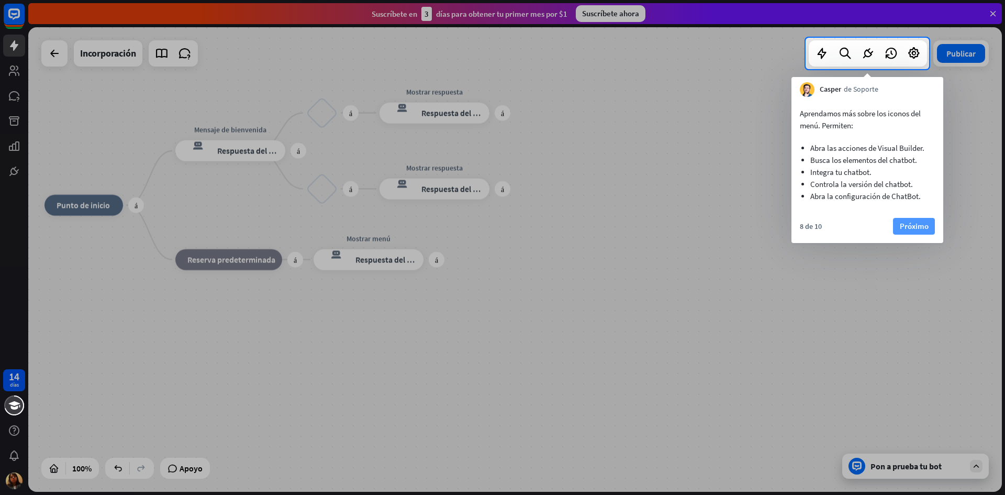
click at [922, 223] on font "Próximo" at bounding box center [914, 226] width 29 height 10
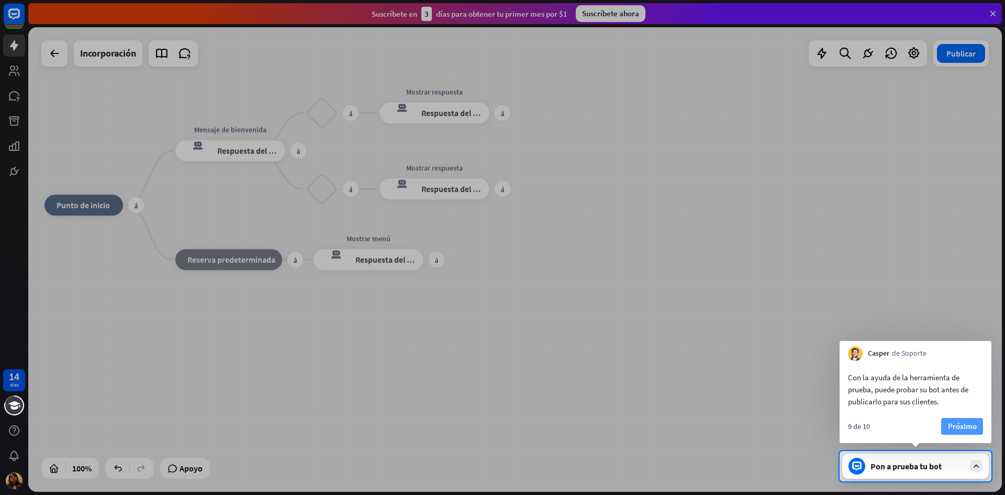
click at [966, 428] on font "Próximo" at bounding box center [962, 426] width 29 height 10
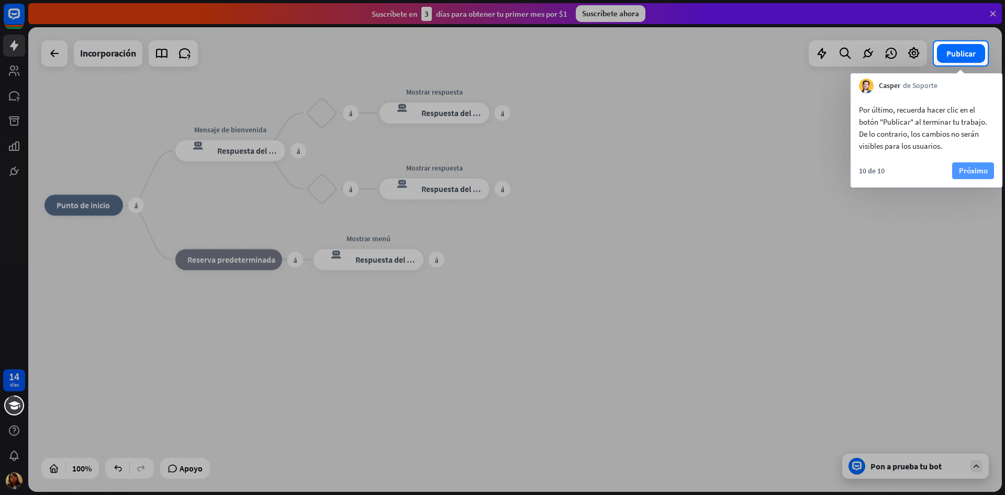
click at [981, 170] on font "Próximo" at bounding box center [973, 170] width 29 height 10
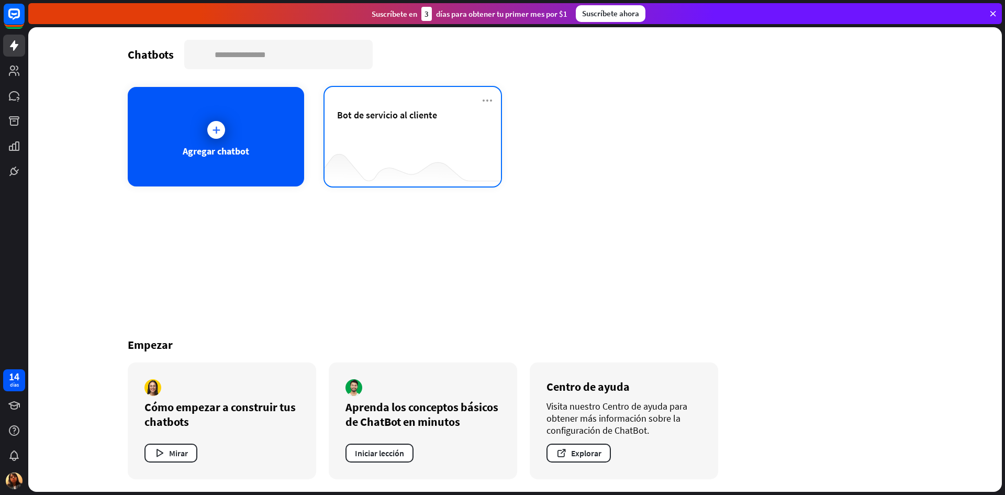
click at [422, 132] on div "Bot de servicio al cliente" at bounding box center [412, 127] width 151 height 37
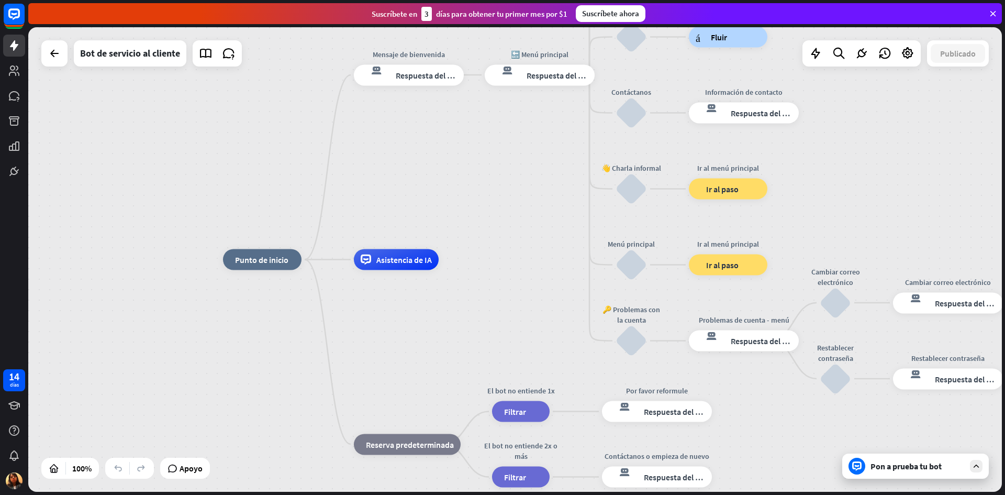
click at [936, 472] on div "Pon a prueba tu bot" at bounding box center [915, 465] width 147 height 25
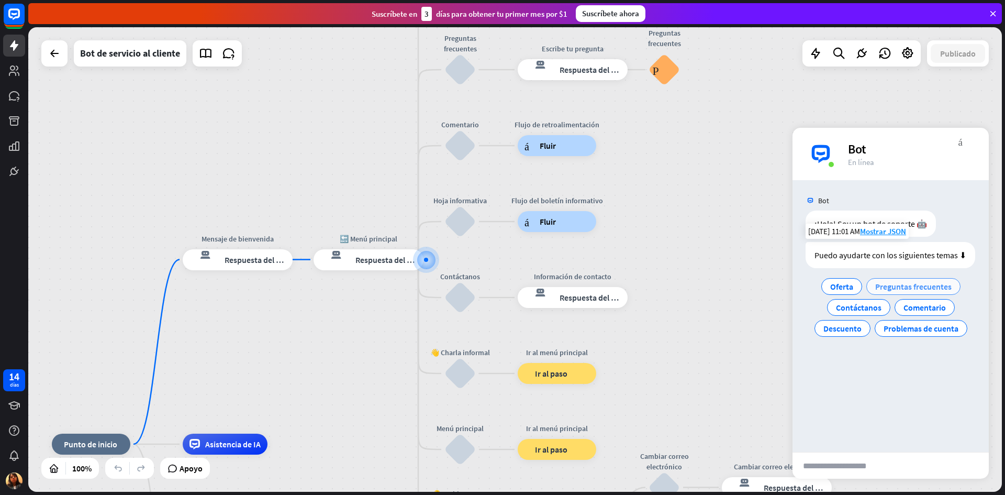
click at [923, 290] on font "Preguntas frecuentes" at bounding box center [913, 286] width 76 height 10
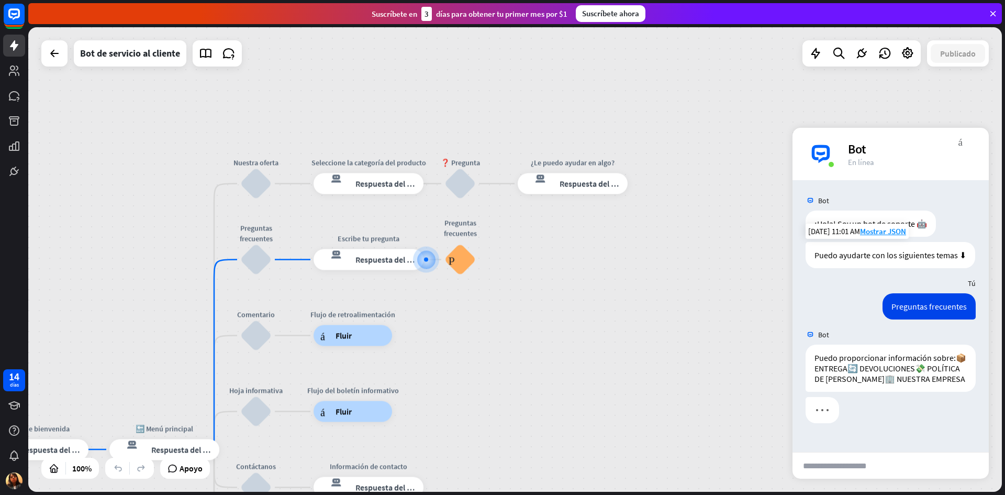
scroll to position [18, 0]
click at [828, 468] on input "text" at bounding box center [843, 465] width 103 height 26
type input "*******"
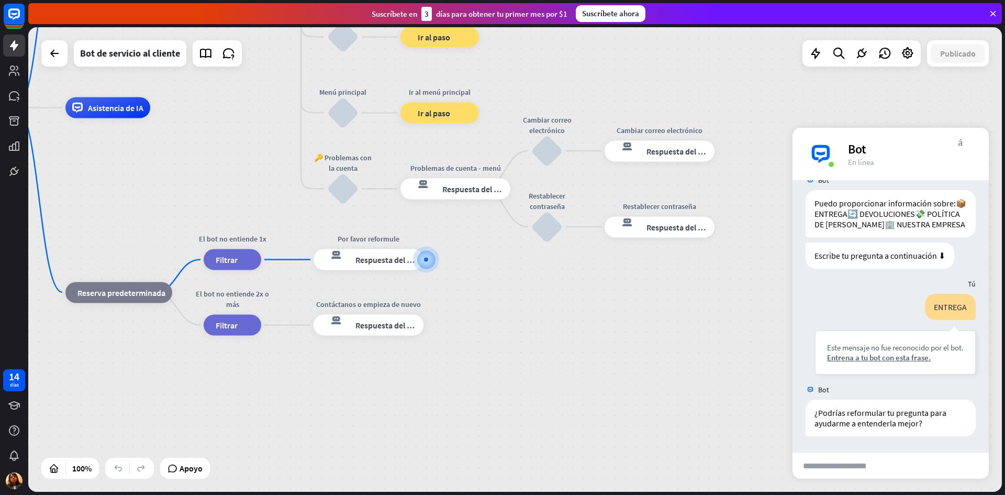
scroll to position [196, 0]
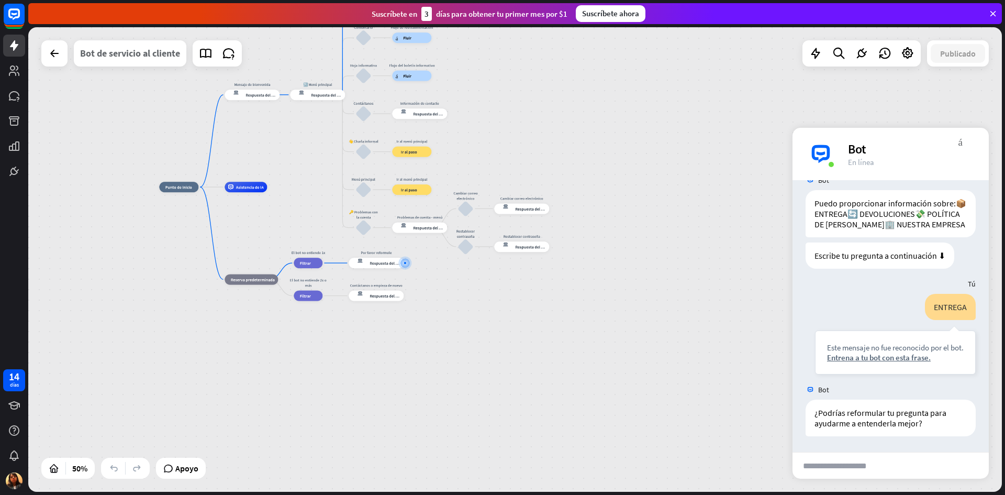
click at [108, 50] on font "Bot de servicio al cliente" at bounding box center [130, 53] width 100 height 12
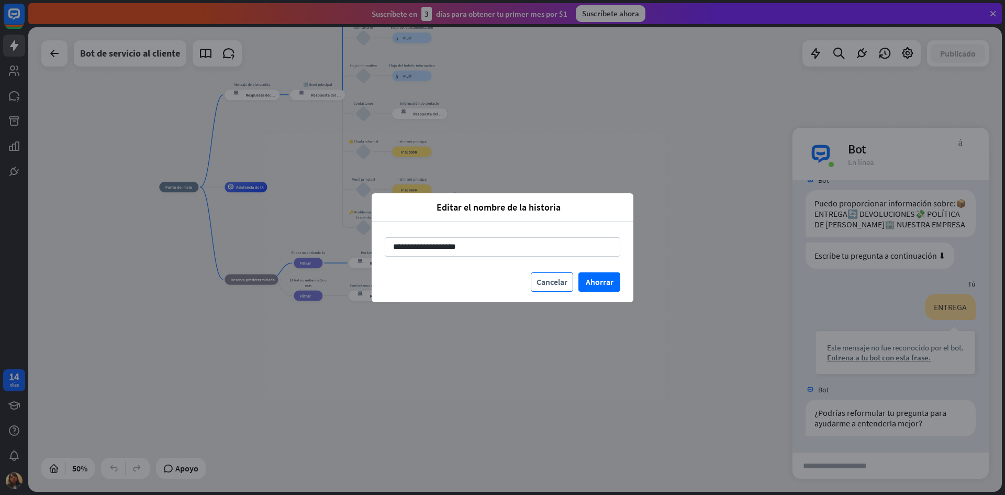
click at [548, 281] on font "Cancelar" at bounding box center [551, 281] width 31 height 10
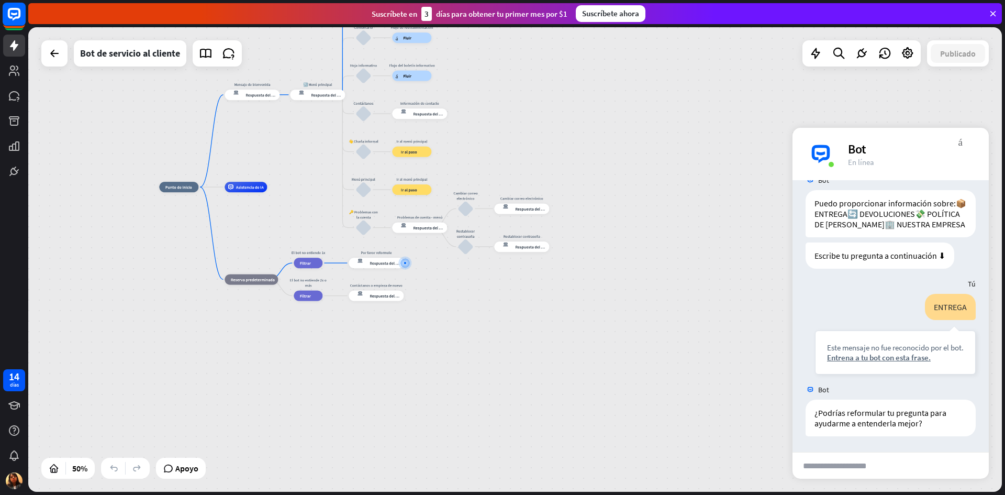
click at [7, 19] on rect at bounding box center [14, 14] width 23 height 23
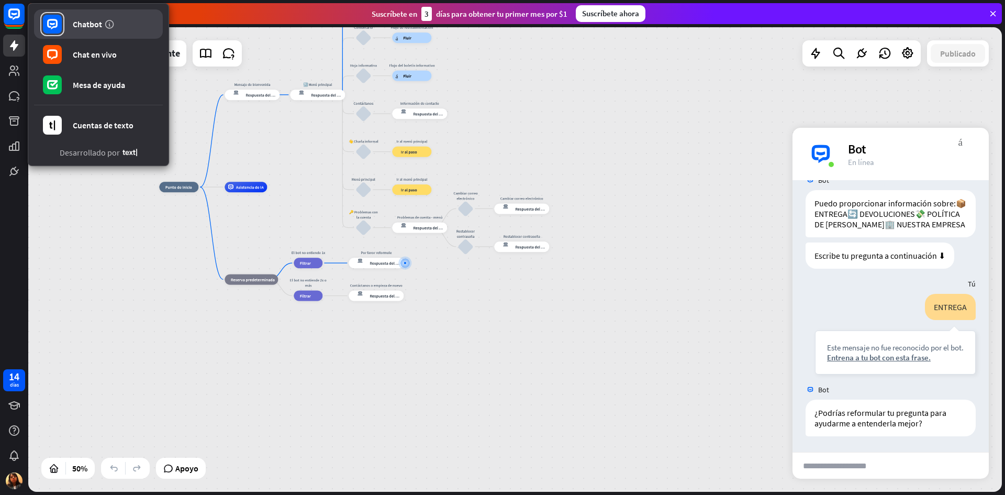
click at [75, 19] on font "Chatbot" at bounding box center [87, 24] width 29 height 10
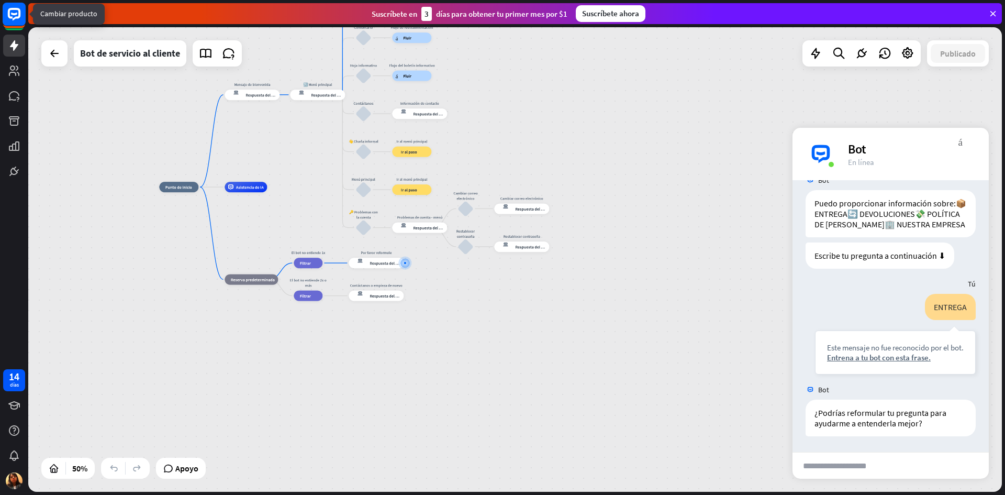
click at [17, 15] on rect at bounding box center [14, 14] width 23 height 23
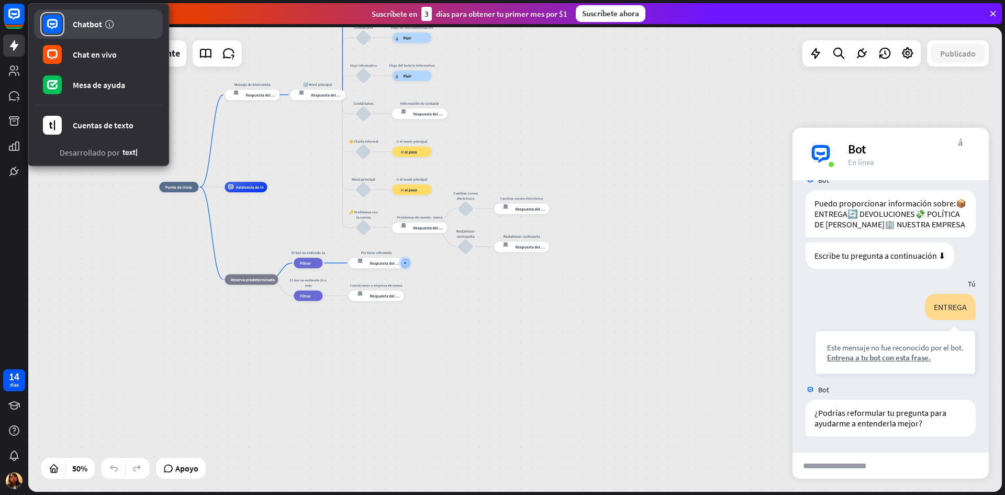
click at [72, 37] on link "Chatbot" at bounding box center [98, 23] width 129 height 29
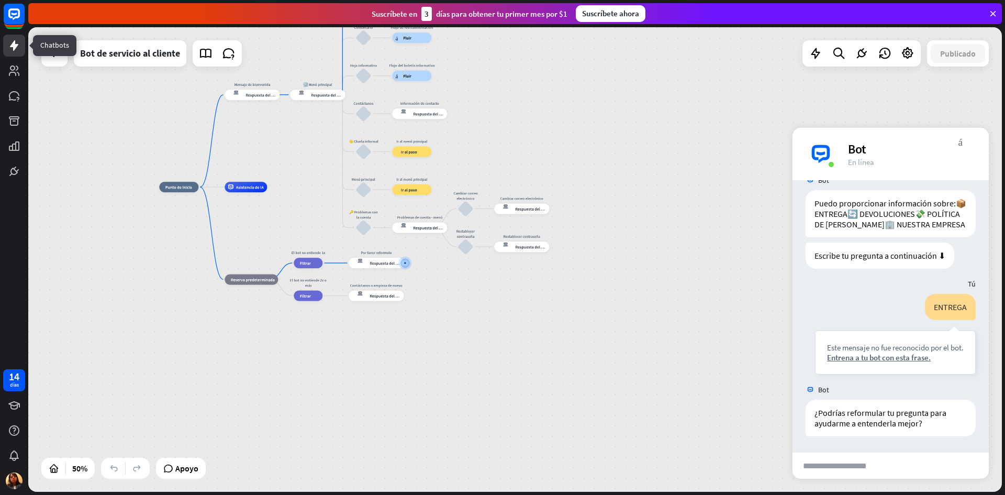
click at [10, 53] on link at bounding box center [14, 46] width 22 height 22
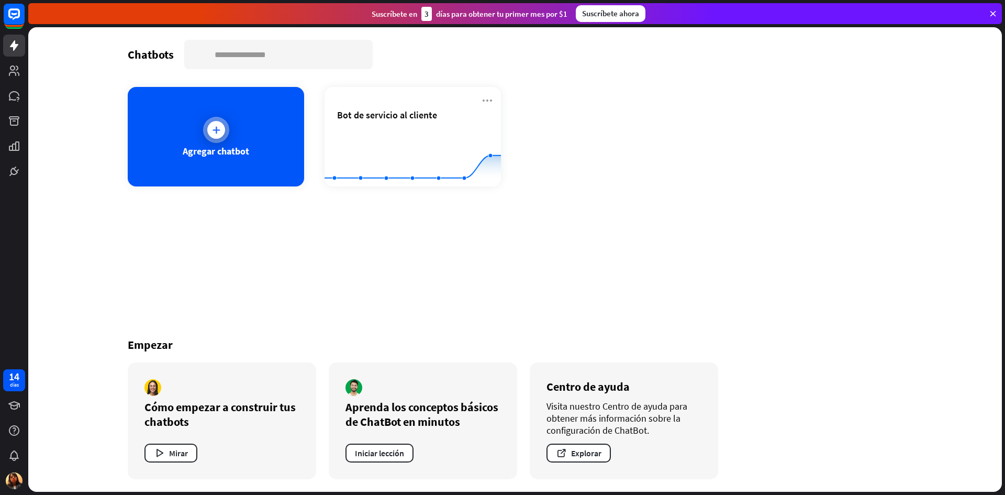
click at [216, 127] on icon at bounding box center [216, 130] width 10 height 10
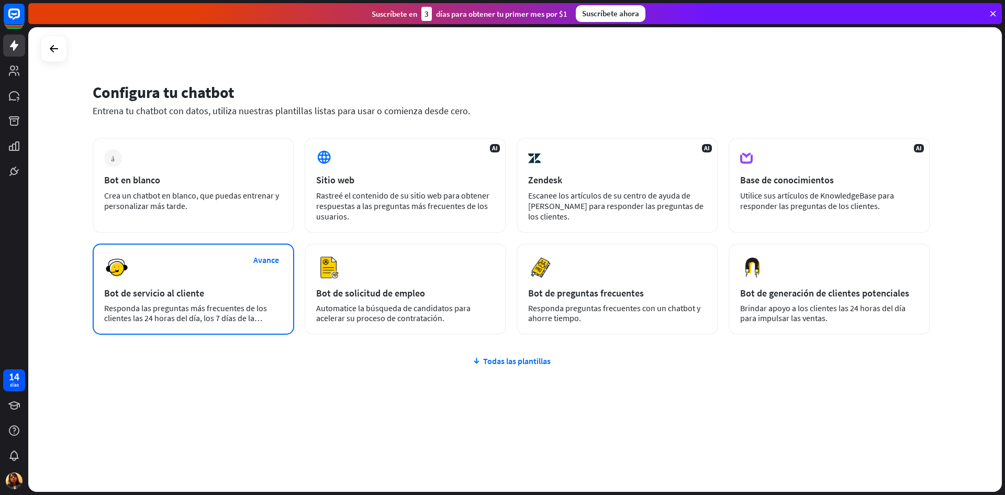
click at [212, 267] on div "Avance Bot de servicio al cliente Responda las preguntas más frecuentes de los …" at bounding box center [193, 288] width 201 height 91
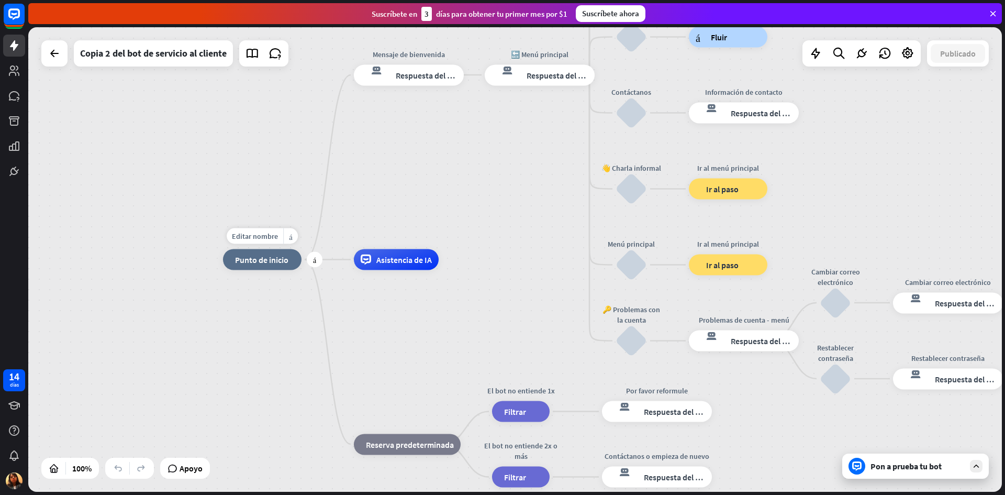
click at [266, 264] on font "Punto de inicio" at bounding box center [261, 259] width 53 height 10
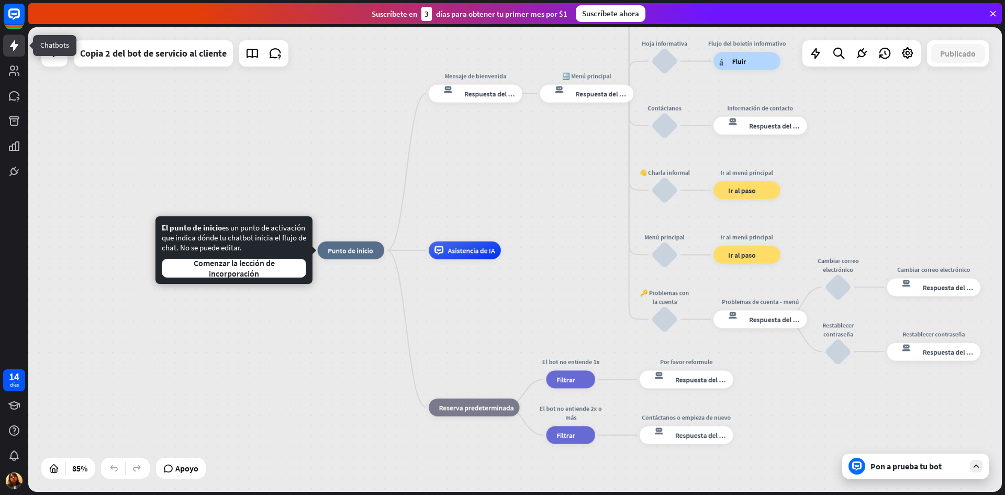
click at [12, 40] on icon at bounding box center [14, 45] width 13 height 13
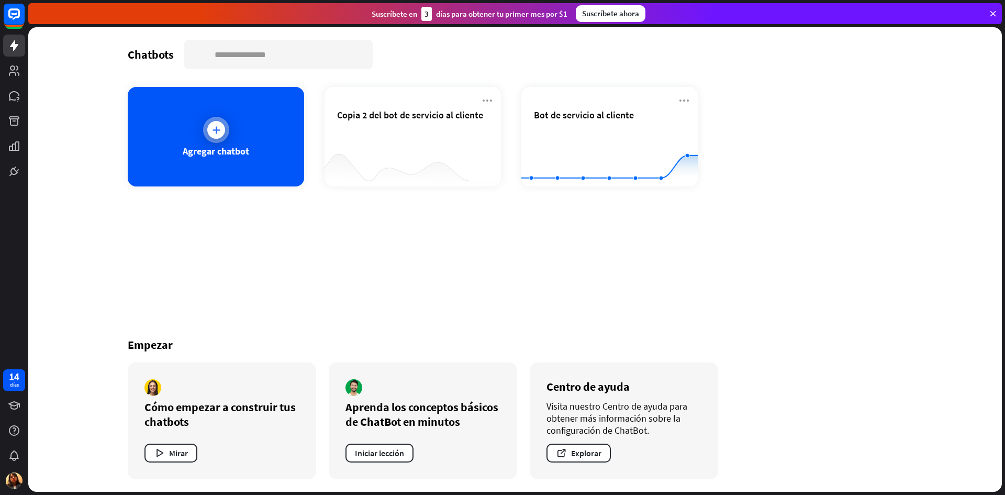
click at [212, 135] on div at bounding box center [216, 130] width 18 height 18
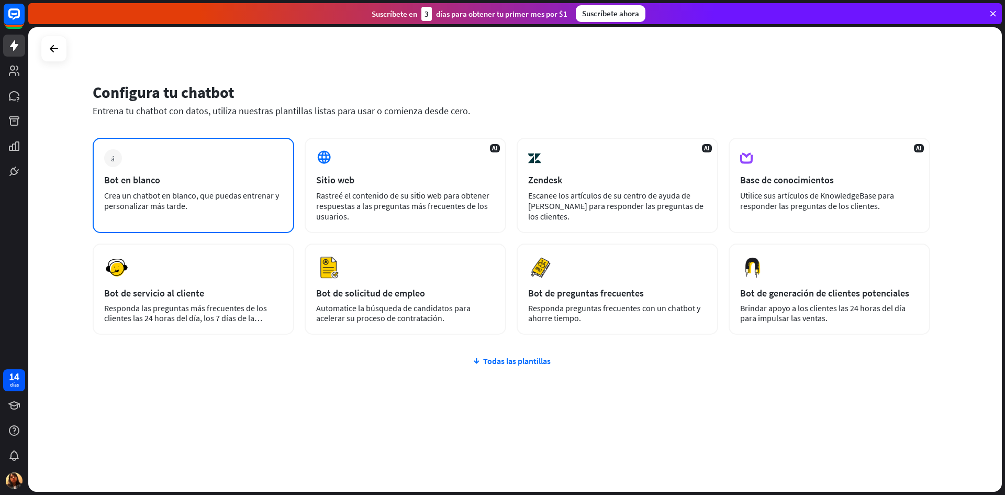
click at [234, 199] on font "Crea un chatbot en blanco, que puedas entrenar y personalizar más tarde." at bounding box center [191, 200] width 175 height 21
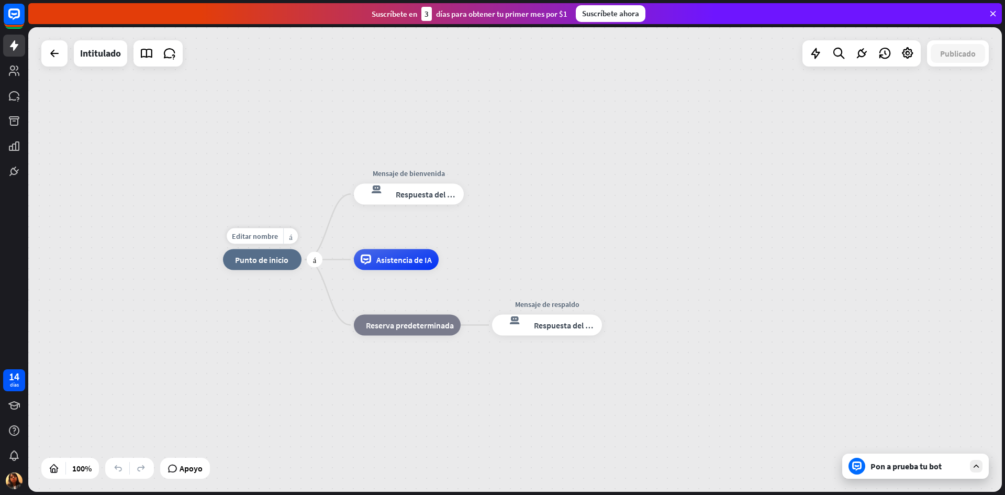
click at [254, 265] on div "inicio_2 Punto de inicio" at bounding box center [262, 259] width 79 height 21
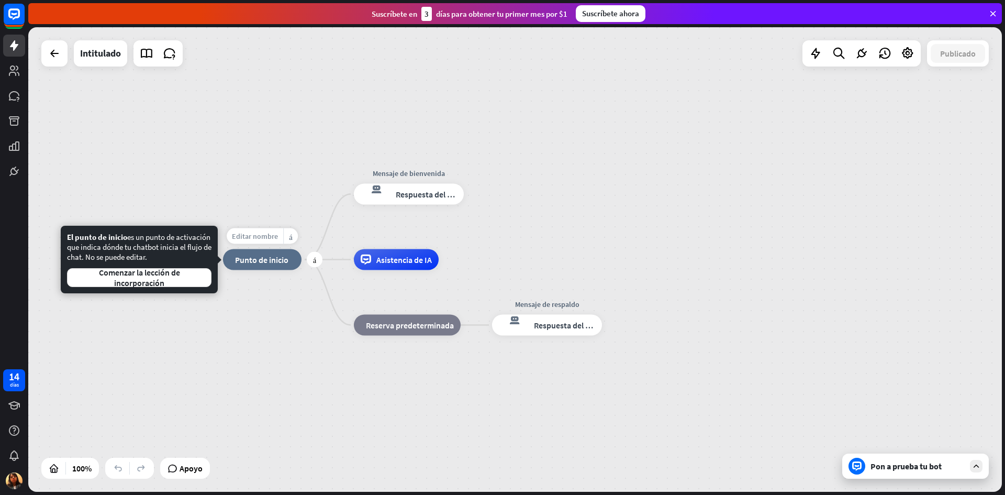
click at [255, 240] on font "Editar nombre" at bounding box center [255, 235] width 46 height 9
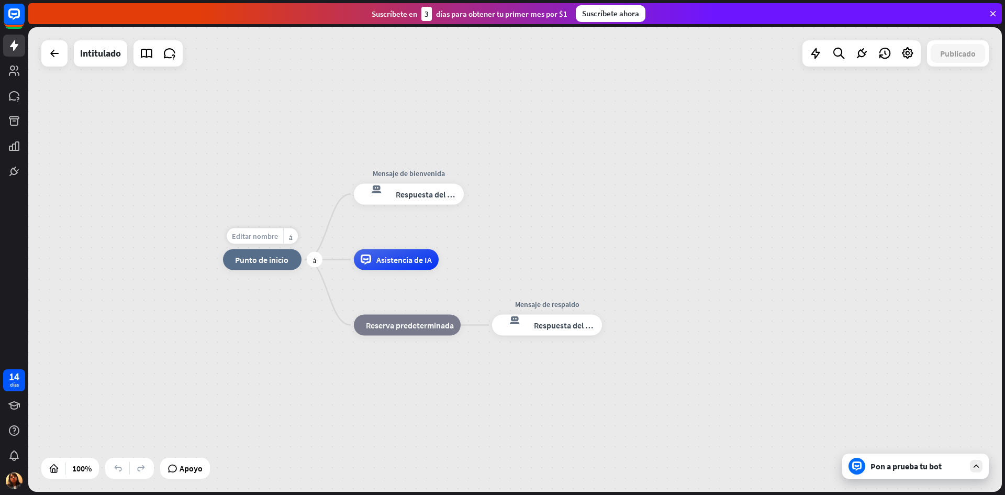
click at [252, 230] on div "Editar nombre" at bounding box center [255, 236] width 57 height 16
type input "*"
drag, startPoint x: 278, startPoint y: 236, endPoint x: 294, endPoint y: 243, distance: 17.1
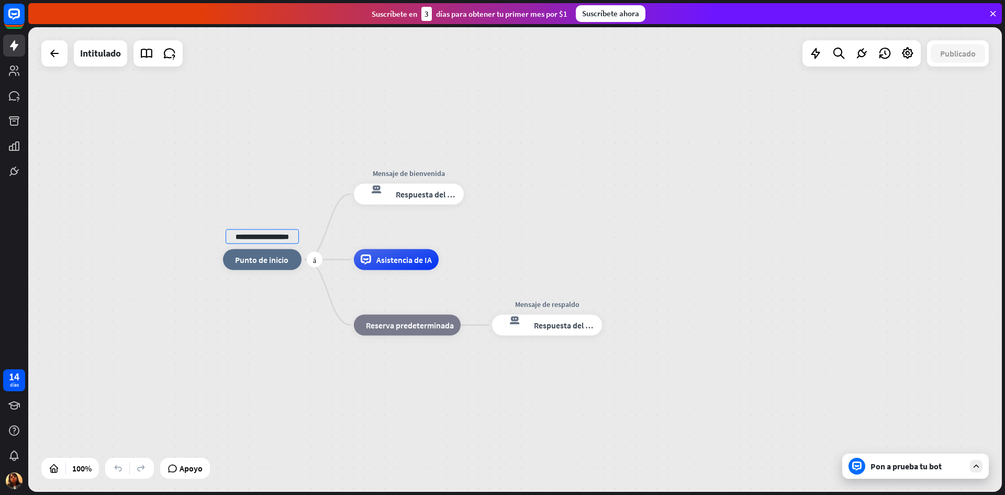
click at [294, 243] on input "**********" at bounding box center [262, 236] width 73 height 15
type input "**********"
click at [430, 199] on div "**********" at bounding box center [514, 259] width 973 height 464
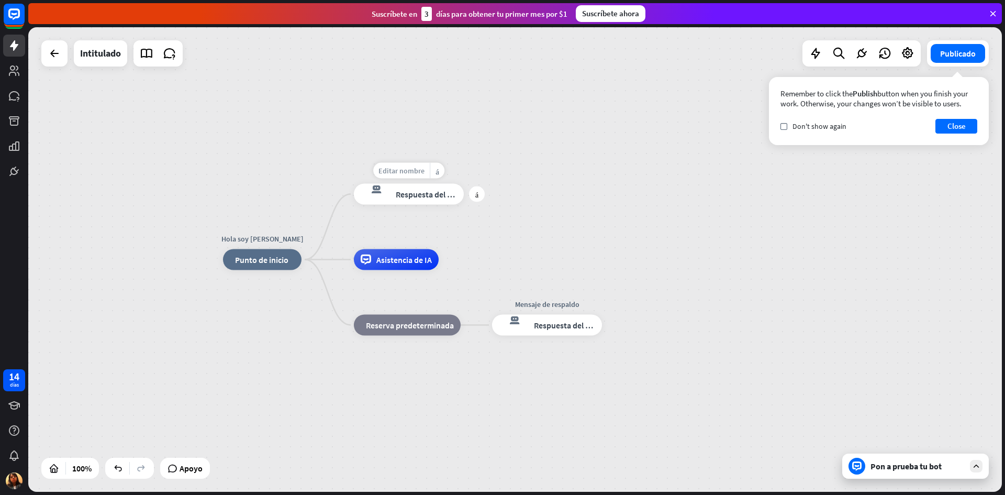
click at [420, 171] on font "Editar nombre" at bounding box center [401, 170] width 46 height 9
drag, startPoint x: 439, startPoint y: 172, endPoint x: 346, endPoint y: 167, distance: 92.3
click at [354, 184] on div "**********" at bounding box center [409, 194] width 110 height 21
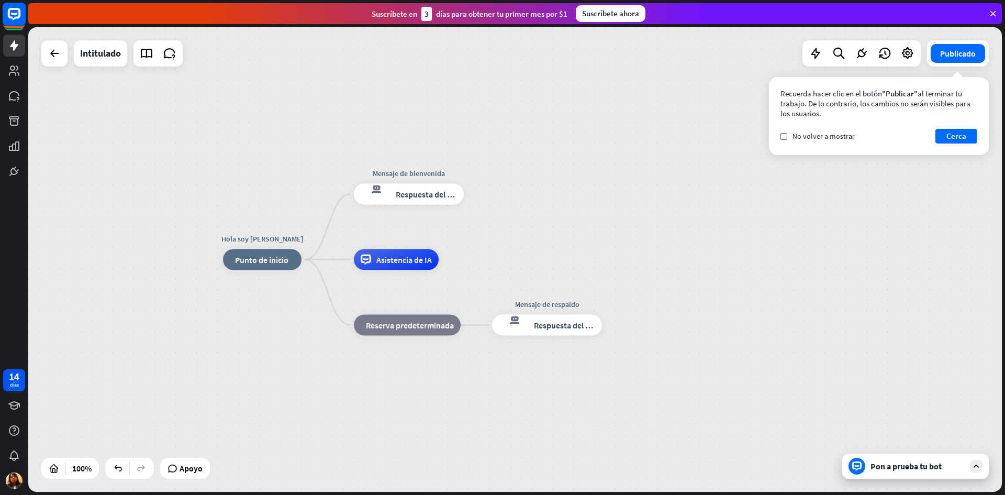
click at [8, 9] on icon at bounding box center [14, 14] width 13 height 13
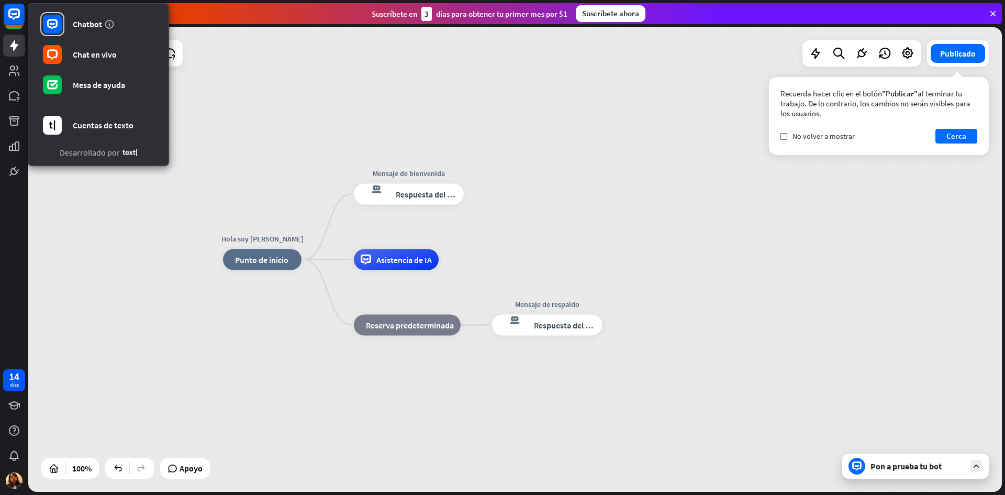
click at [990, 15] on icon at bounding box center [992, 13] width 9 height 9
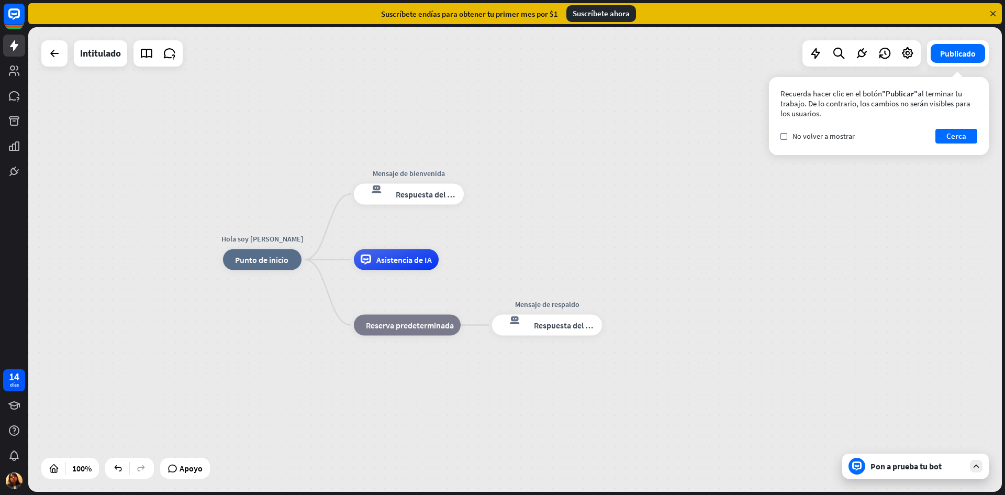
click at [993, 14] on icon at bounding box center [992, 13] width 9 height 9
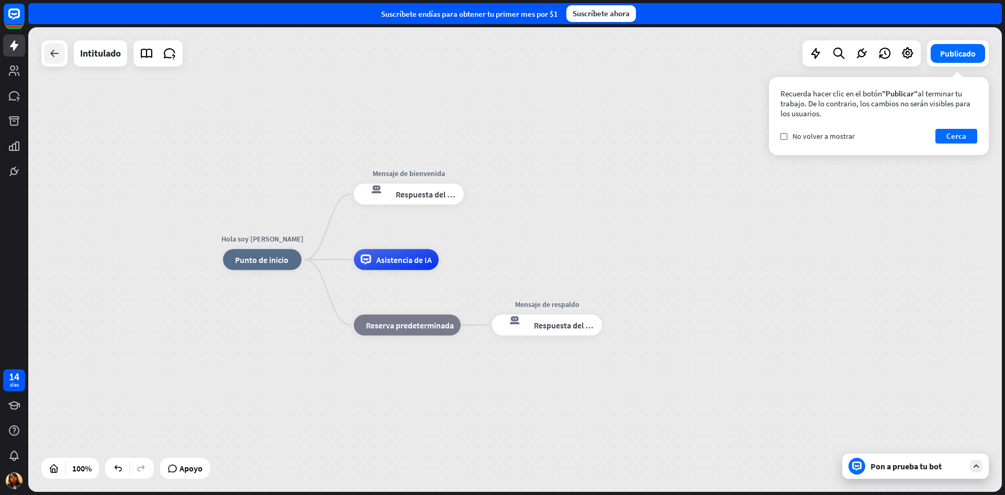
click at [53, 53] on icon at bounding box center [54, 53] width 13 height 13
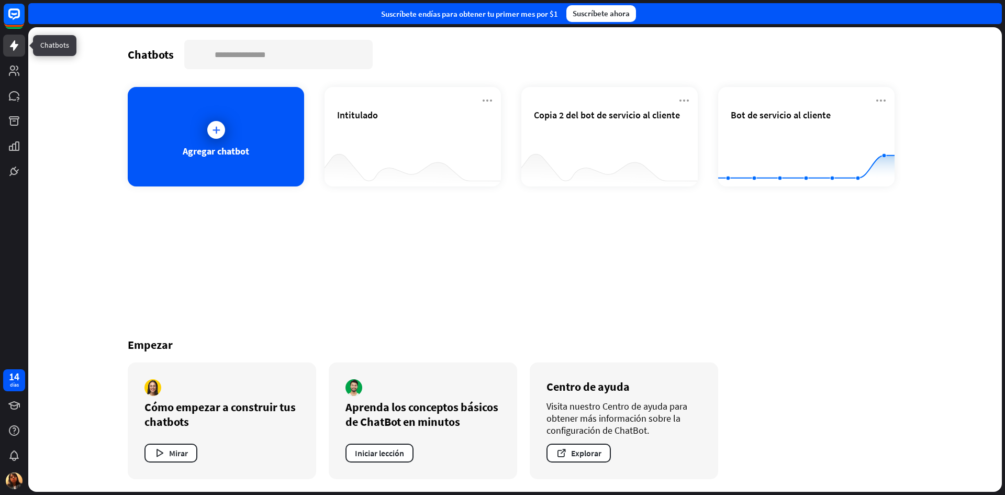
click at [9, 44] on icon at bounding box center [14, 45] width 13 height 13
click at [13, 71] on icon at bounding box center [14, 70] width 13 height 13
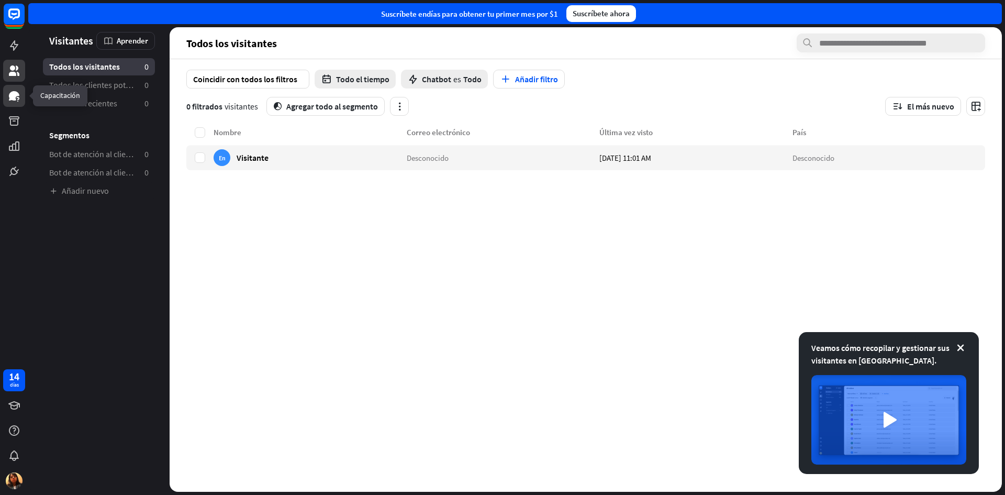
click at [15, 102] on link at bounding box center [14, 96] width 22 height 22
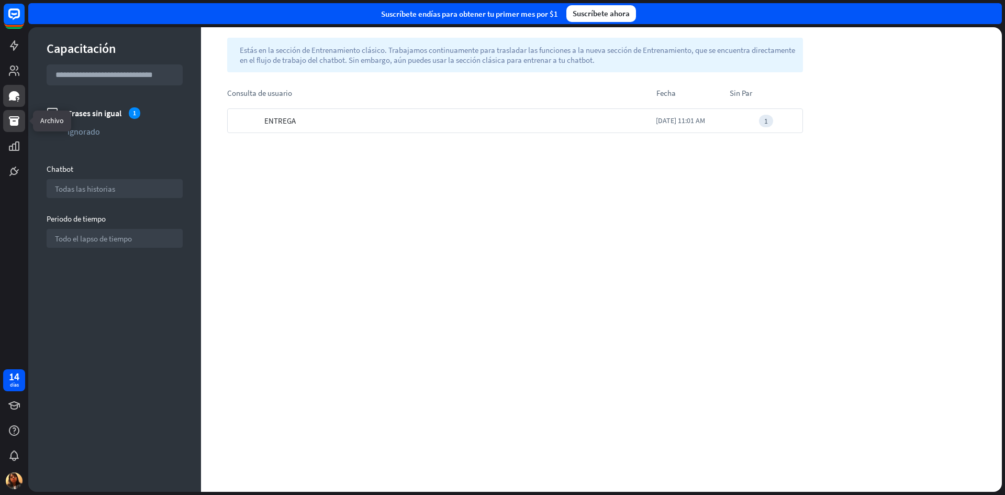
click at [13, 120] on icon at bounding box center [14, 120] width 10 height 9
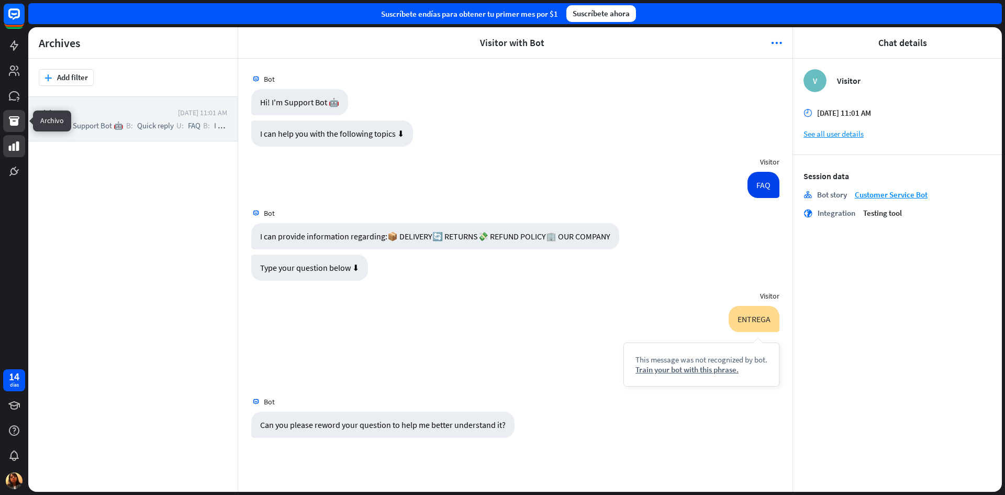
scroll to position [4, 0]
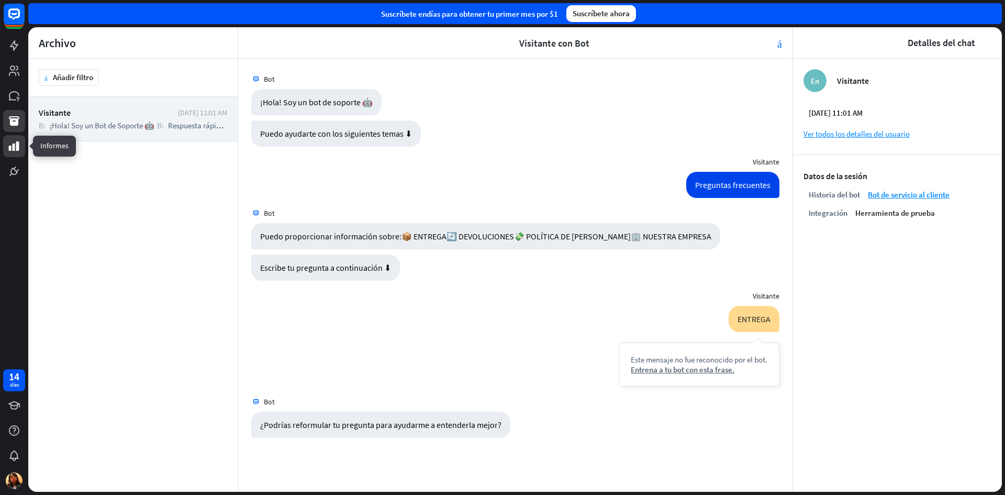
click at [15, 144] on icon at bounding box center [14, 146] width 13 height 13
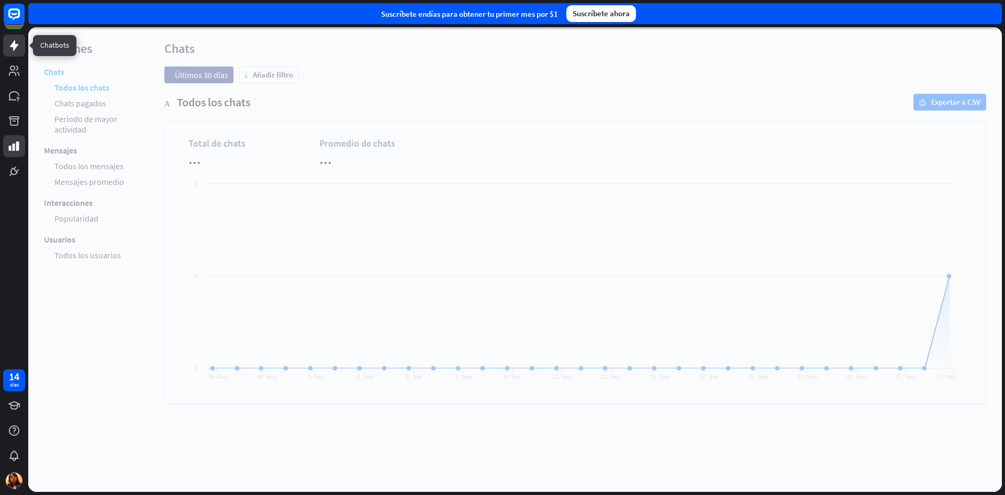
click at [14, 43] on icon at bounding box center [14, 45] width 8 height 10
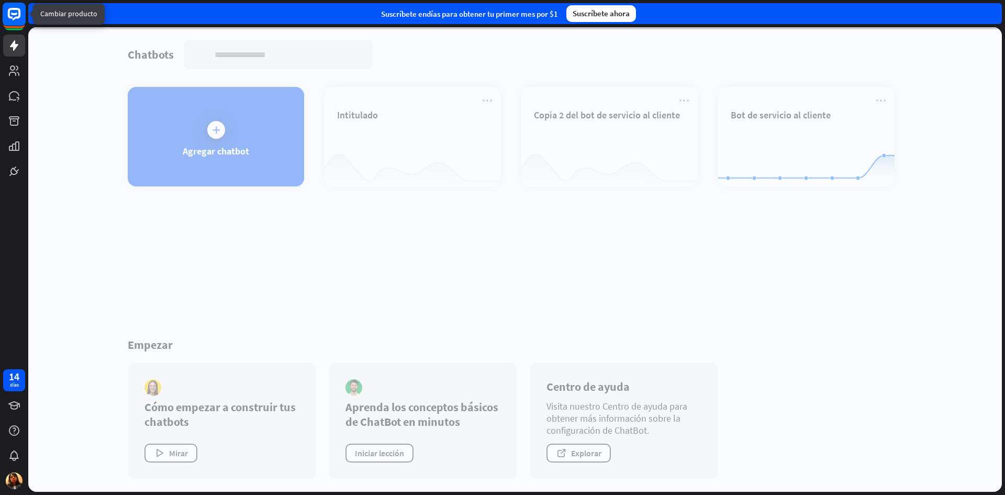
click at [14, 14] on icon at bounding box center [14, 14] width 6 height 3
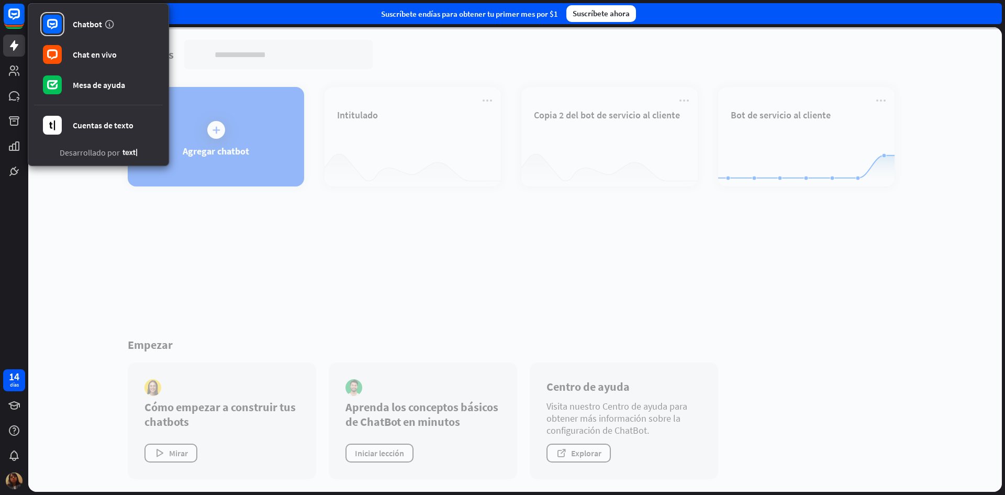
click at [14, 475] on img at bounding box center [14, 480] width 17 height 17
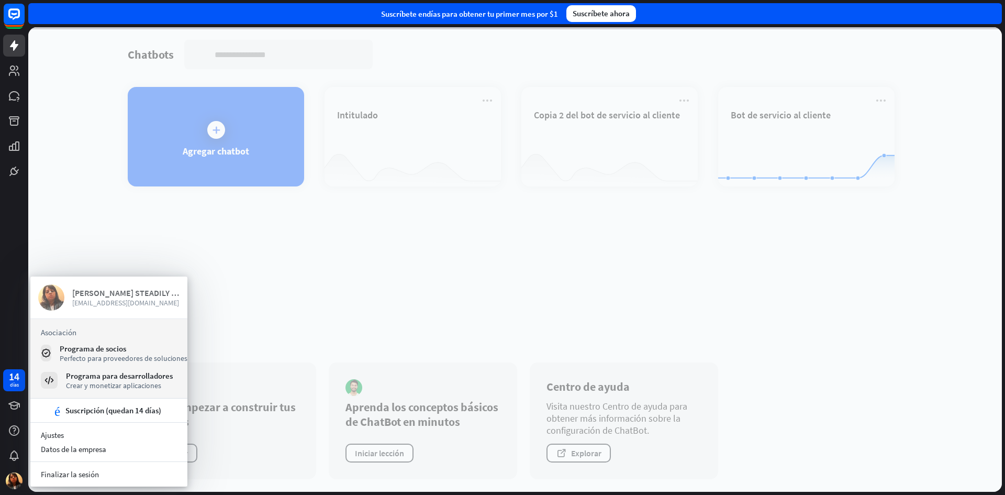
click at [92, 293] on font "[PERSON_NAME] STEADILY [PERSON_NAME]" at bounding box center [152, 292] width 160 height 10
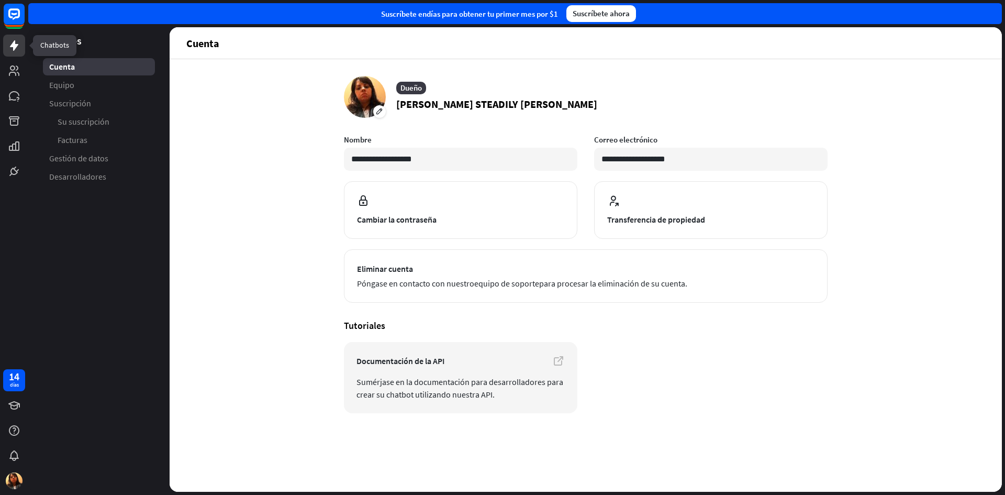
click at [15, 45] on icon at bounding box center [14, 45] width 8 height 10
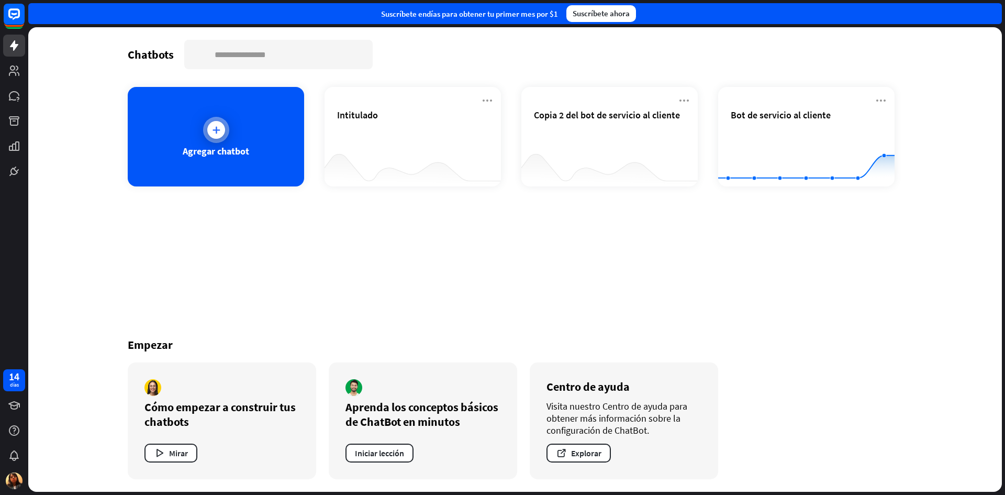
click at [229, 122] on div "Agregar chatbot" at bounding box center [216, 136] width 176 height 99
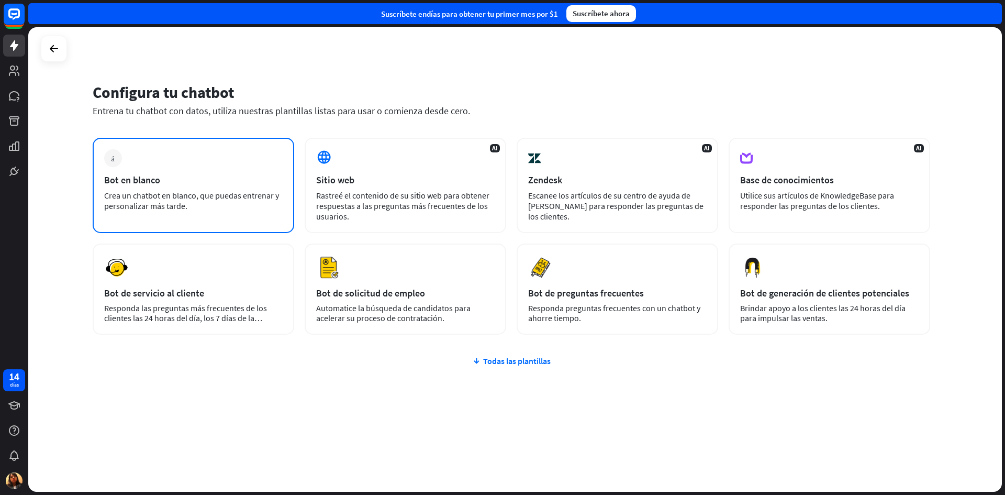
click at [144, 180] on font "Bot en blanco" at bounding box center [132, 180] width 56 height 12
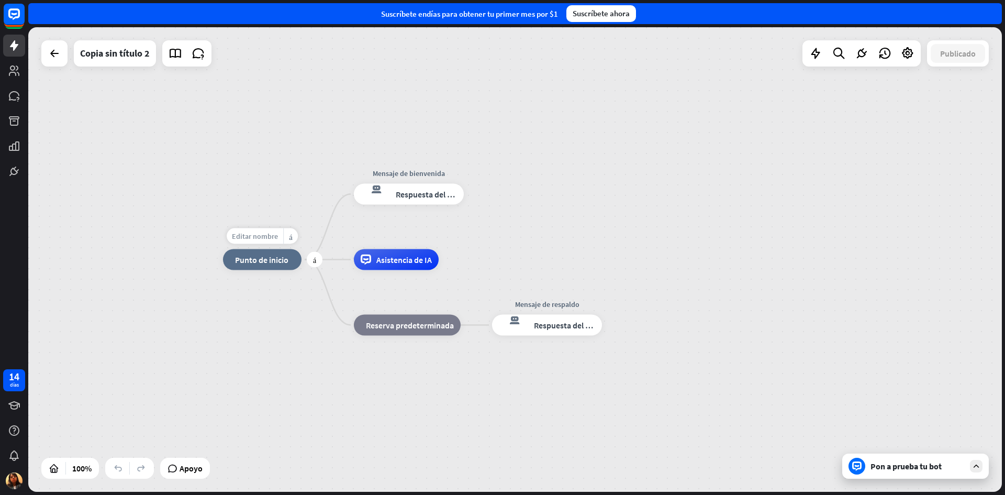
click at [250, 239] on font "Editar nombre" at bounding box center [255, 235] width 46 height 9
type input "*"
drag, startPoint x: 279, startPoint y: 238, endPoint x: 323, endPoint y: 237, distance: 43.4
click at [323, 237] on div "**********" at bounding box center [514, 259] width 973 height 464
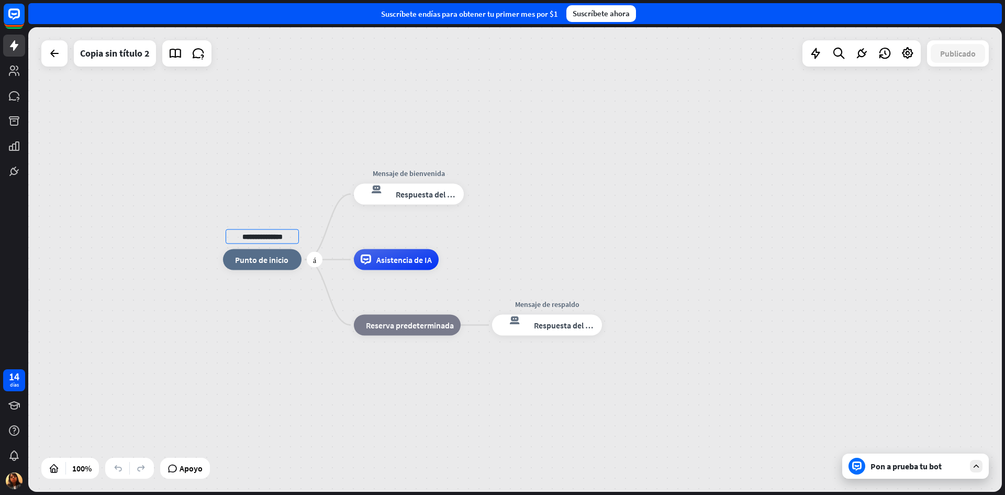
scroll to position [0, 0]
type input "**********"
click at [400, 170] on div "**********" at bounding box center [514, 259] width 973 height 464
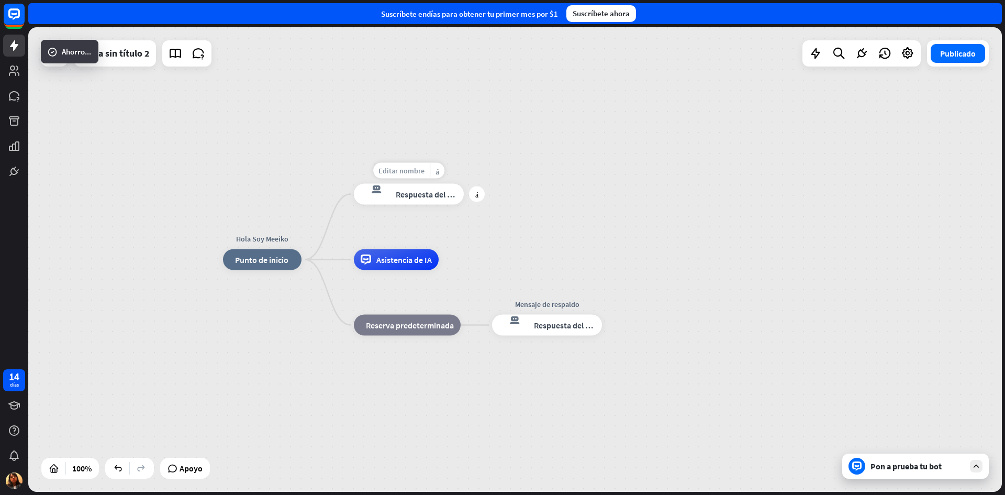
click at [405, 171] on font "Editar nombre" at bounding box center [401, 170] width 46 height 9
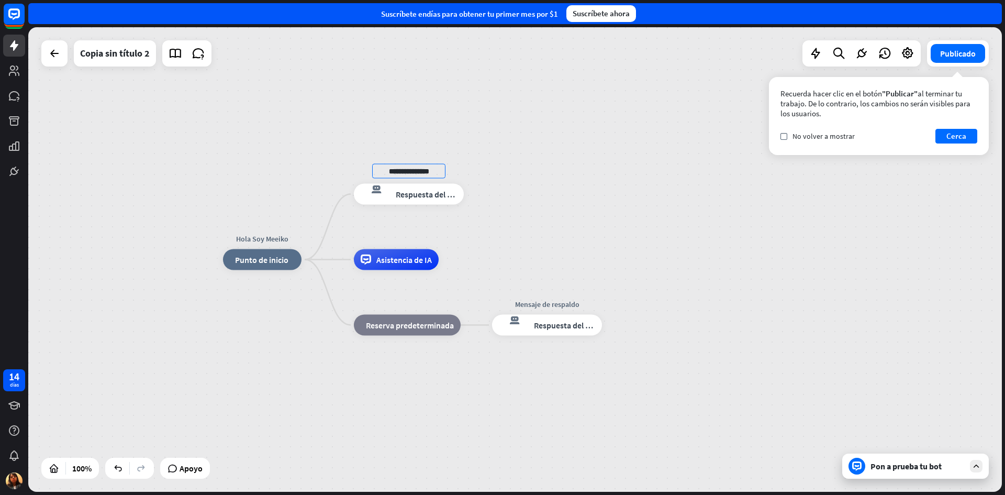
drag, startPoint x: 441, startPoint y: 171, endPoint x: 253, endPoint y: 158, distance: 188.3
click at [253, 158] on div "**********" at bounding box center [514, 259] width 973 height 464
drag, startPoint x: 442, startPoint y: 173, endPoint x: 295, endPoint y: 158, distance: 147.9
click at [295, 158] on div "**********" at bounding box center [514, 259] width 973 height 464
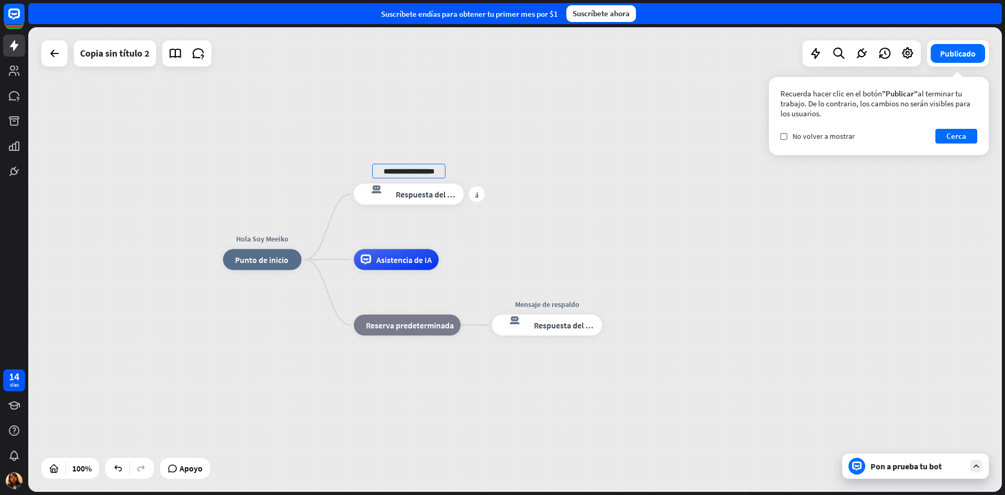
drag, startPoint x: 377, startPoint y: 171, endPoint x: 476, endPoint y: 171, distance: 98.4
click at [464, 184] on div "**********" at bounding box center [409, 194] width 110 height 21
type input "**********"
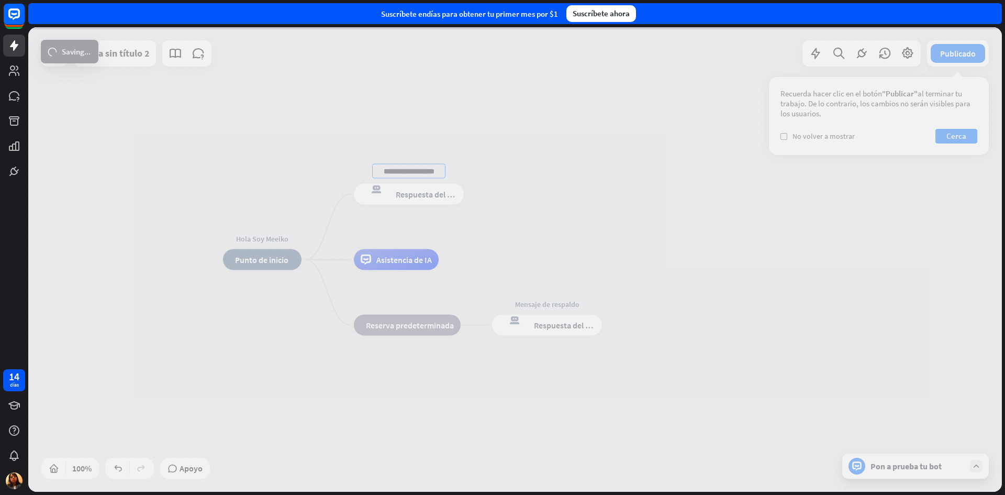
scroll to position [0, 0]
click at [410, 216] on div "**********" at bounding box center [514, 259] width 973 height 464
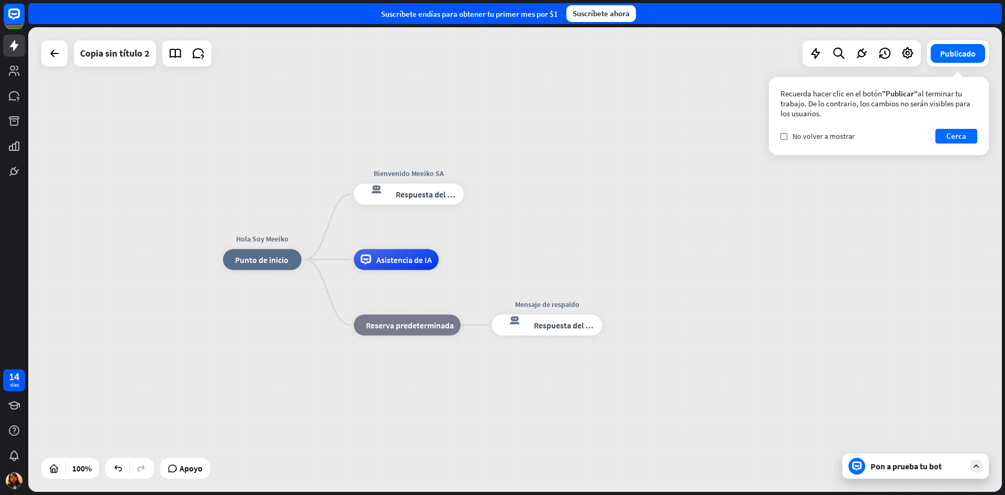
click at [293, 331] on div "Hola Soy Meeiko inicio_2 Punto de inicio Bienvenido Meeiko SA respuesta del bot…" at bounding box center [709, 492] width 973 height 464
click at [552, 326] on font "Respuesta del bot" at bounding box center [566, 325] width 64 height 10
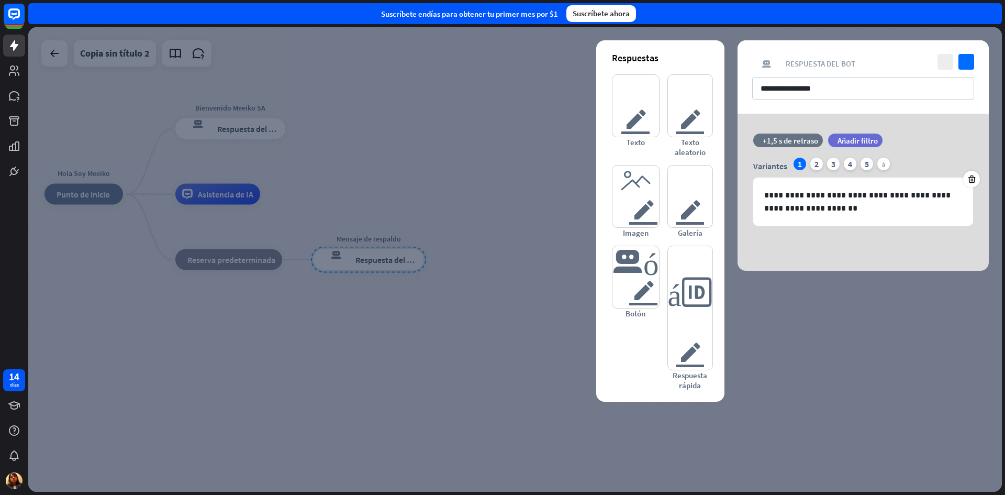
click at [226, 128] on div at bounding box center [514, 259] width 973 height 464
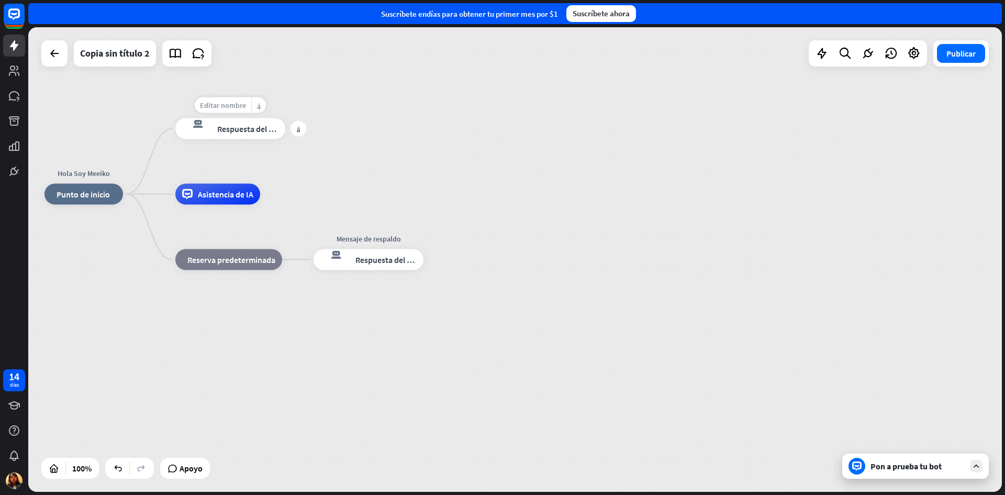
click at [214, 106] on font "Editar nombre" at bounding box center [223, 104] width 46 height 9
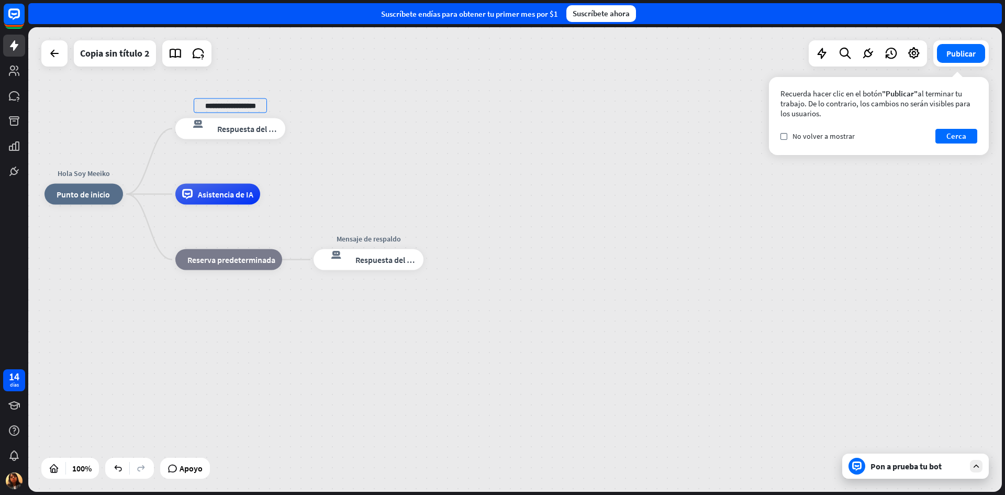
drag, startPoint x: 261, startPoint y: 104, endPoint x: 0, endPoint y: 102, distance: 261.2
click at [0, 102] on div "**********" at bounding box center [502, 247] width 1005 height 495
type input "**********"
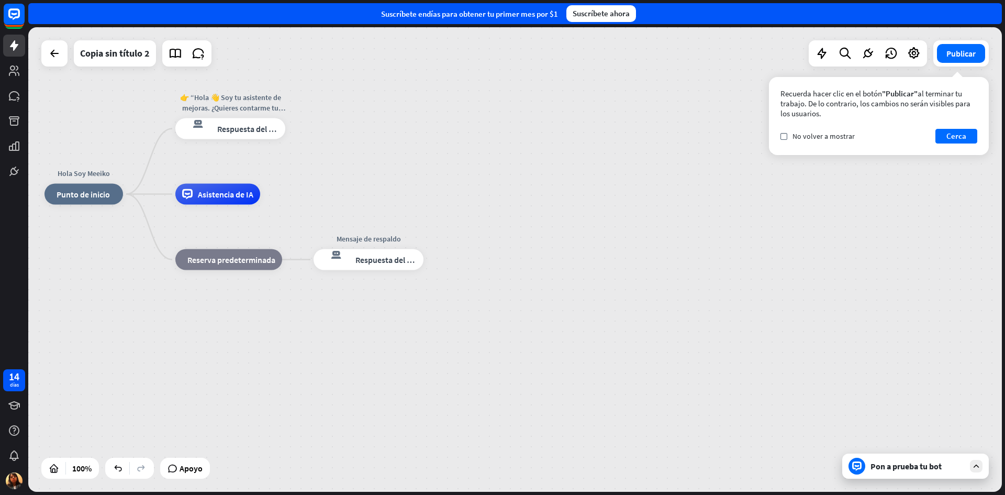
click at [926, 473] on div "Pon a prueba tu bot" at bounding box center [915, 465] width 147 height 25
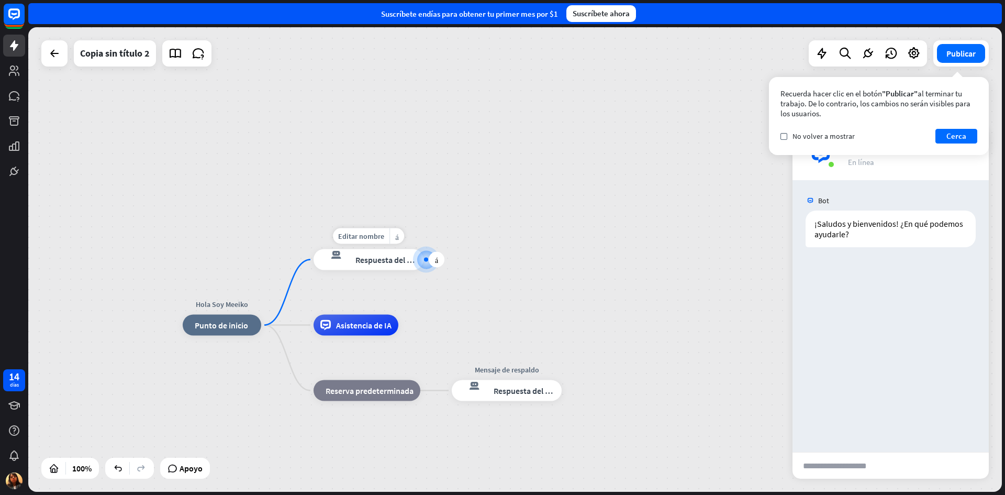
click at [383, 260] on font "Respuesta del bot" at bounding box center [387, 259] width 64 height 10
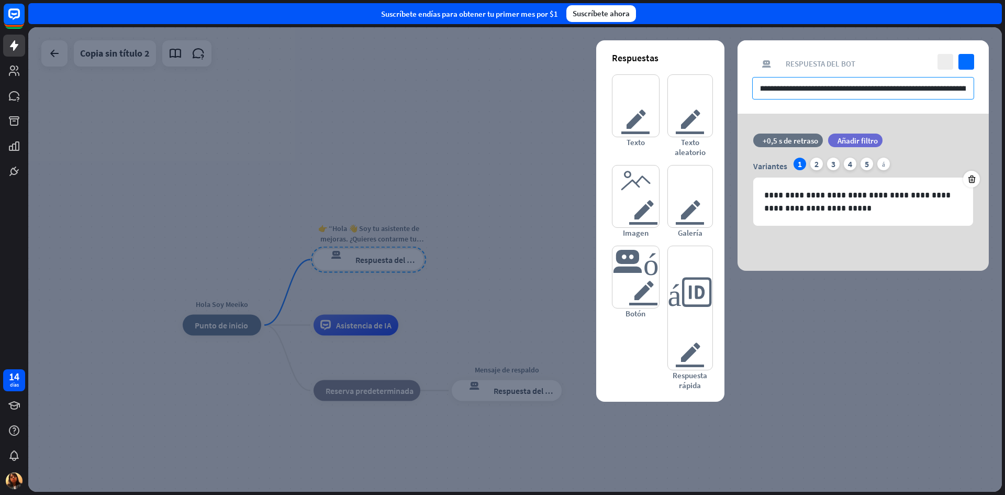
scroll to position [0, 159]
drag, startPoint x: 858, startPoint y: 94, endPoint x: 972, endPoint y: 91, distance: 114.1
click at [972, 91] on input "**********" at bounding box center [863, 88] width 222 height 23
click at [772, 88] on input "**********" at bounding box center [863, 88] width 222 height 23
click at [374, 228] on div at bounding box center [514, 259] width 973 height 464
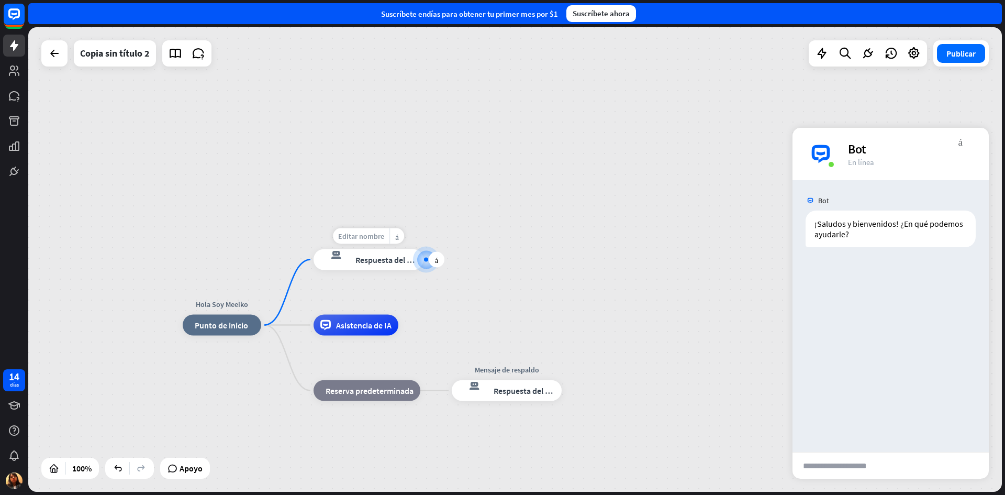
click at [361, 234] on font "Editar nombre" at bounding box center [361, 235] width 46 height 9
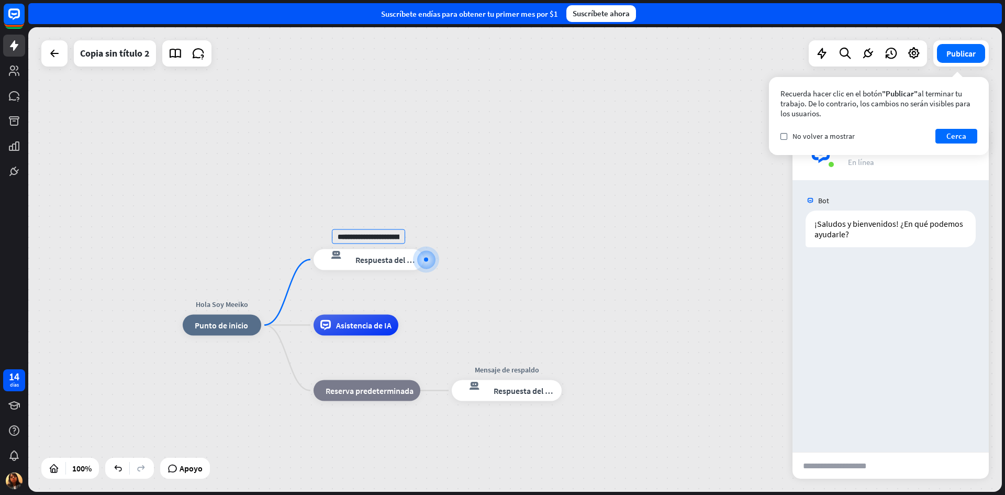
drag, startPoint x: 374, startPoint y: 236, endPoint x: 116, endPoint y: 225, distance: 258.8
click at [116, 225] on div "**********" at bounding box center [514, 259] width 973 height 464
click at [379, 240] on input "**********" at bounding box center [368, 236] width 73 height 15
click at [381, 239] on input "**********" at bounding box center [368, 236] width 73 height 15
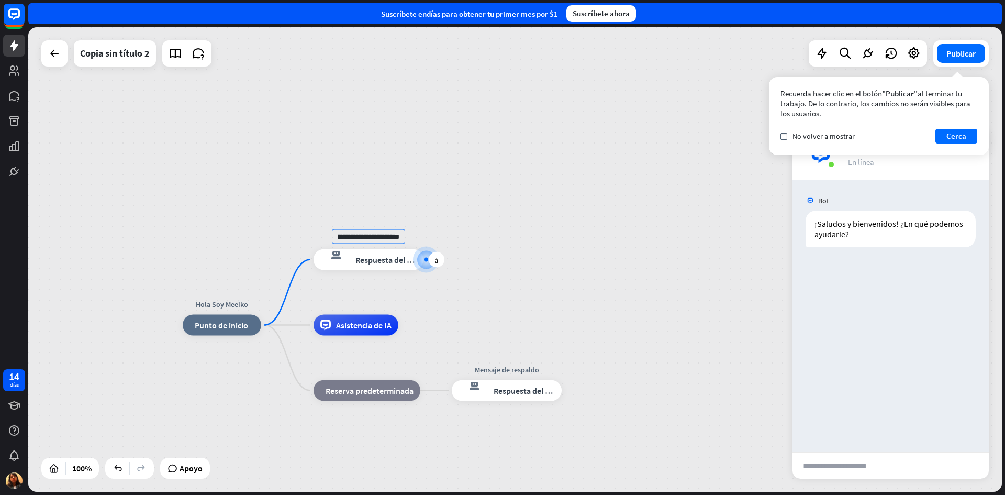
click at [366, 236] on input "**********" at bounding box center [368, 236] width 73 height 15
click at [367, 236] on input "**********" at bounding box center [368, 236] width 73 height 15
drag, startPoint x: 376, startPoint y: 236, endPoint x: 277, endPoint y: 231, distance: 99.6
click at [277, 231] on div "**********" at bounding box center [514, 259] width 973 height 464
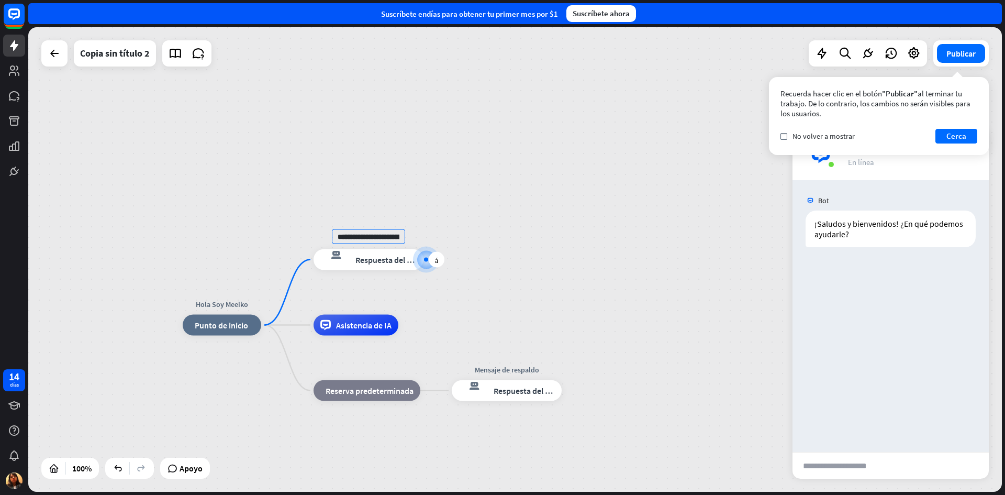
click at [387, 238] on input "**********" at bounding box center [368, 236] width 73 height 15
type input "**********"
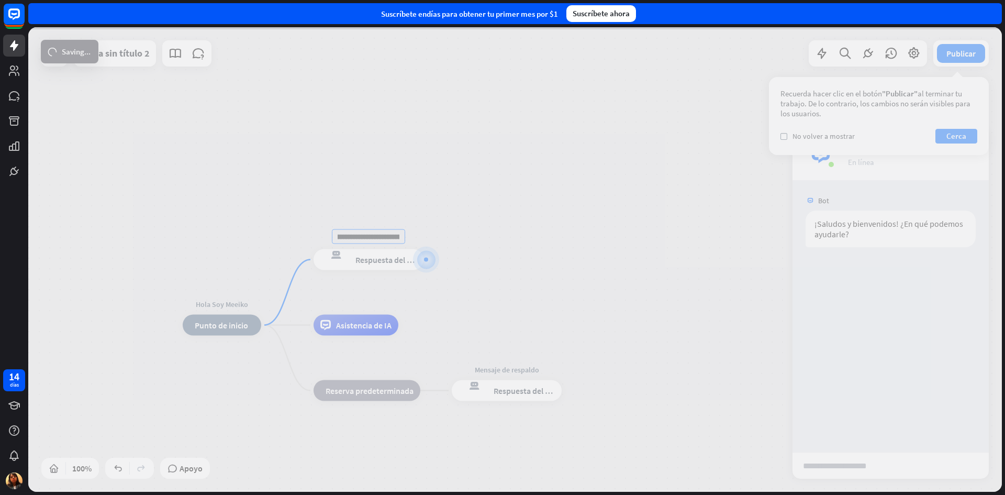
click at [391, 303] on div "**********" at bounding box center [514, 259] width 973 height 464
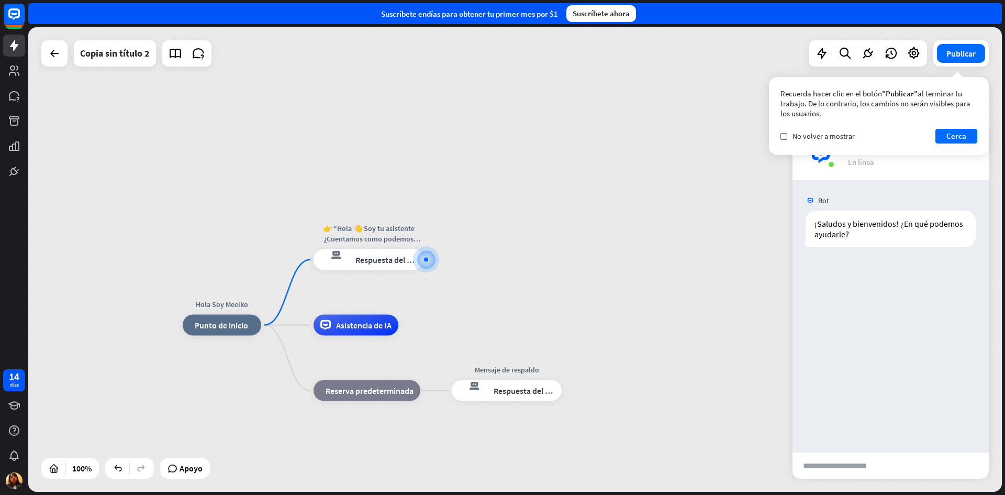
click at [821, 462] on input "text" at bounding box center [843, 465] width 103 height 26
type input "****"
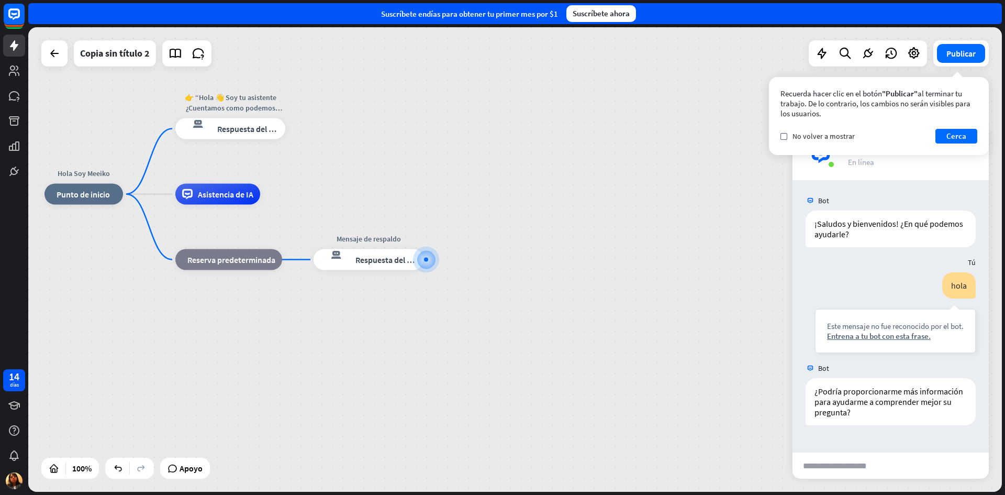
click at [959, 145] on div "Recuerda hacer clic en el botón "Publicar" al terminar tu trabajo. De lo contra…" at bounding box center [879, 116] width 220 height 78
click at [787, 135] on div "controlar No volver a mostrar" at bounding box center [817, 135] width 74 height 9
click at [955, 139] on font "Cerca" at bounding box center [956, 136] width 20 height 10
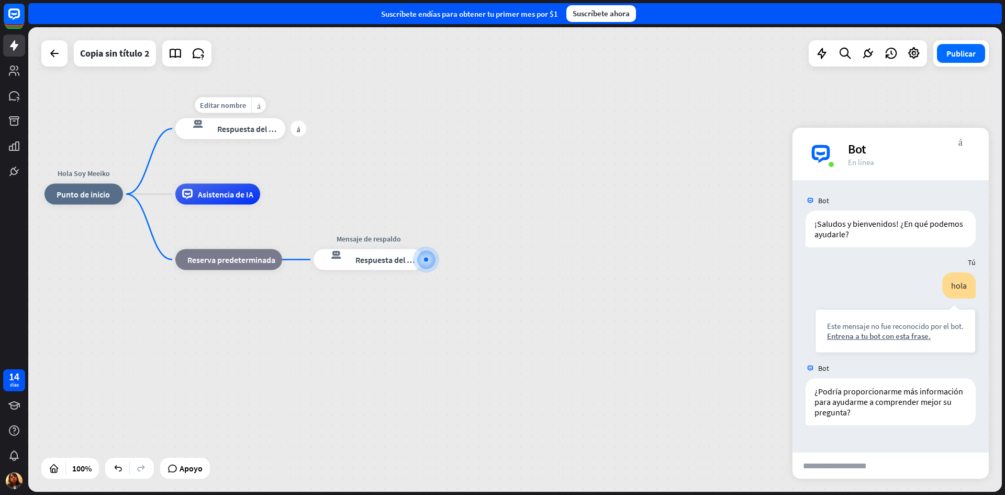
click at [244, 128] on font "Respuesta del bot" at bounding box center [249, 129] width 64 height 10
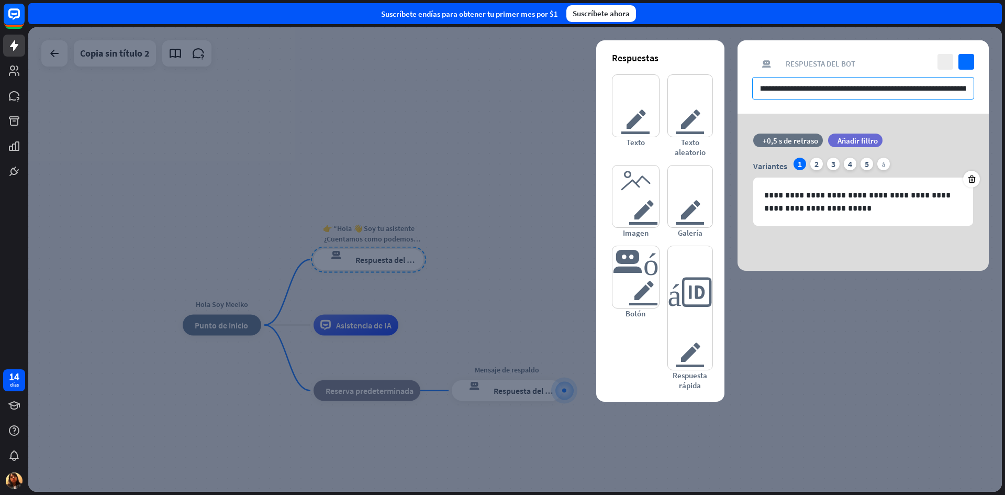
scroll to position [0, 173]
drag, startPoint x: 756, startPoint y: 88, endPoint x: 1004, endPoint y: 89, distance: 248.6
click at [1004, 89] on div "Hola Soy Meeiko inicio_2 Punto de inicio 👉 “Hola 👋 Soy tu asistente ¿Cuentamos …" at bounding box center [516, 260] width 977 height 467
click at [317, 208] on div at bounding box center [514, 259] width 973 height 464
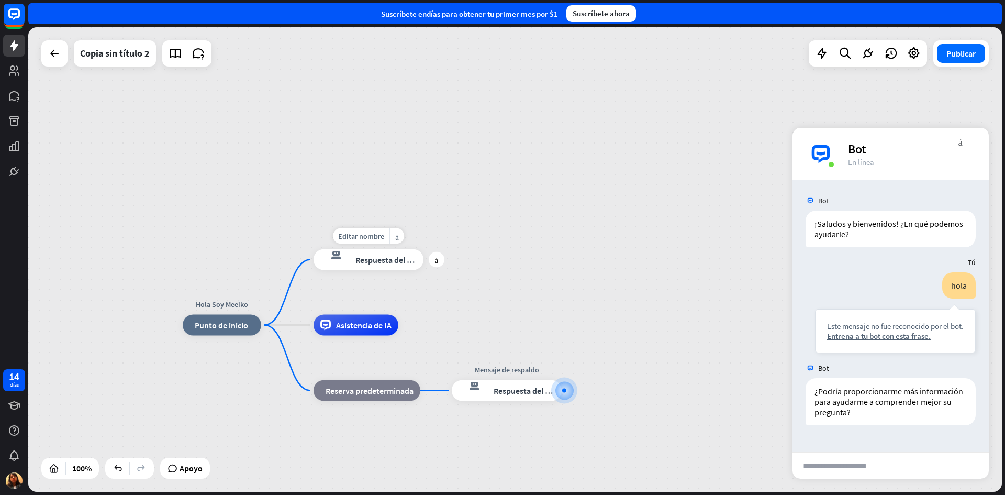
click at [372, 262] on font "Respuesta del bot" at bounding box center [387, 259] width 64 height 10
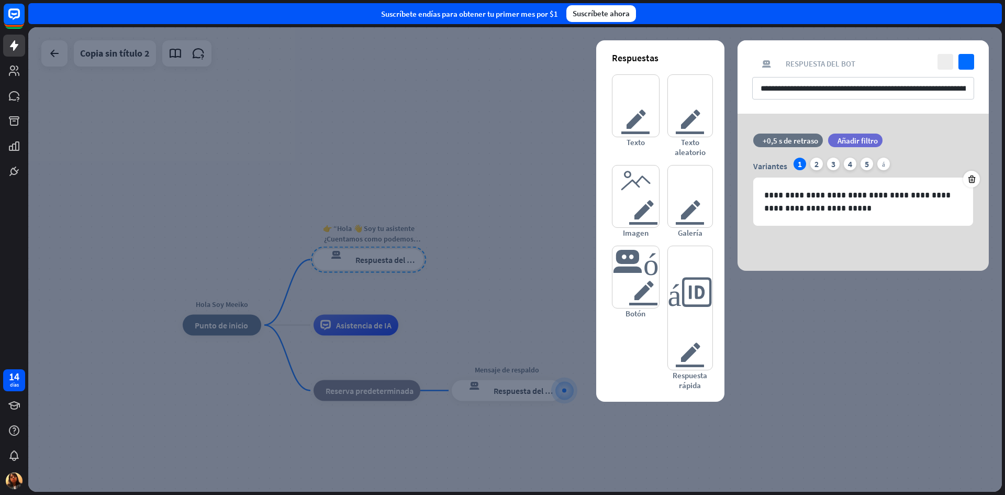
click at [363, 234] on div at bounding box center [514, 259] width 973 height 464
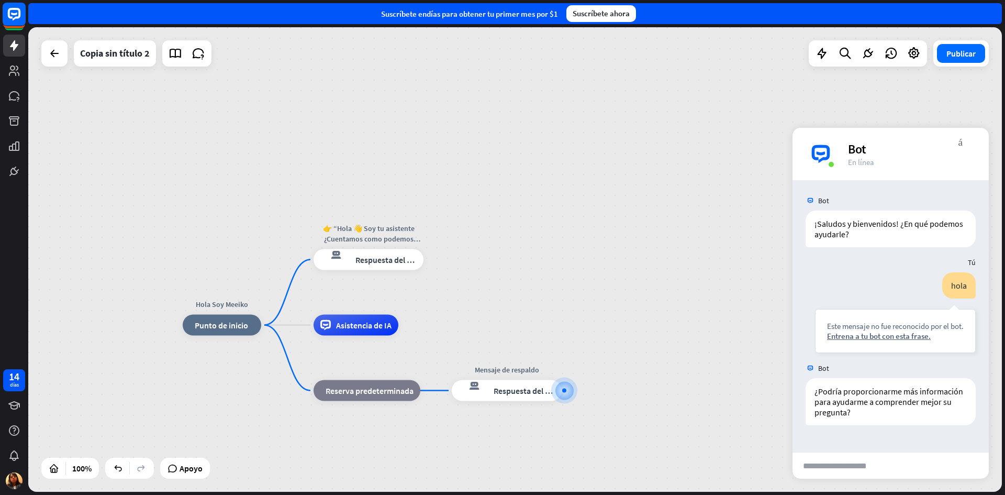
click at [8, 9] on rect at bounding box center [14, 14] width 23 height 23
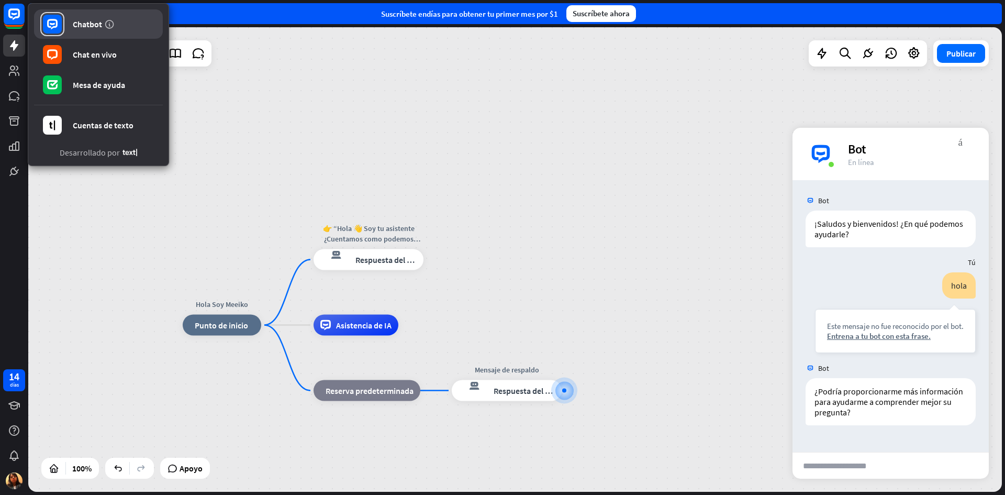
click at [84, 19] on font "Chatbot" at bounding box center [87, 24] width 29 height 10
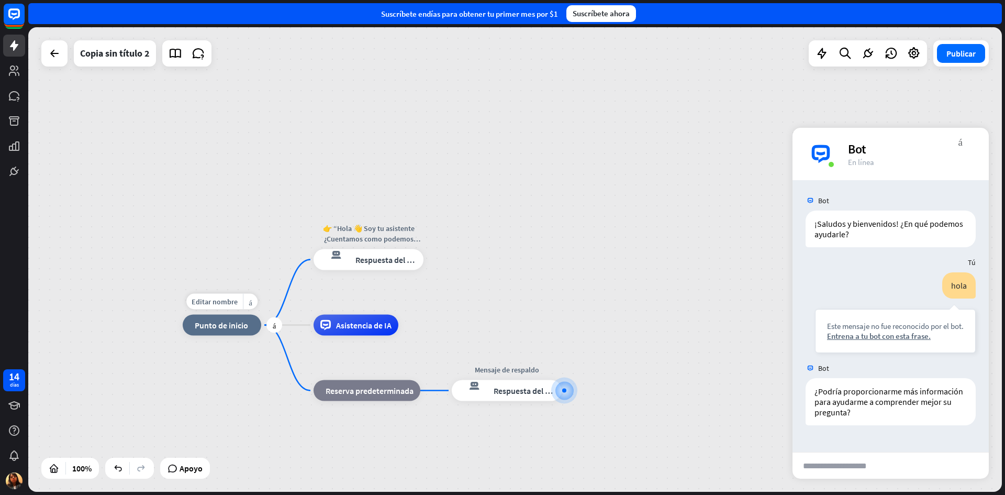
click at [226, 332] on div "inicio_2 Punto de inicio" at bounding box center [222, 325] width 79 height 21
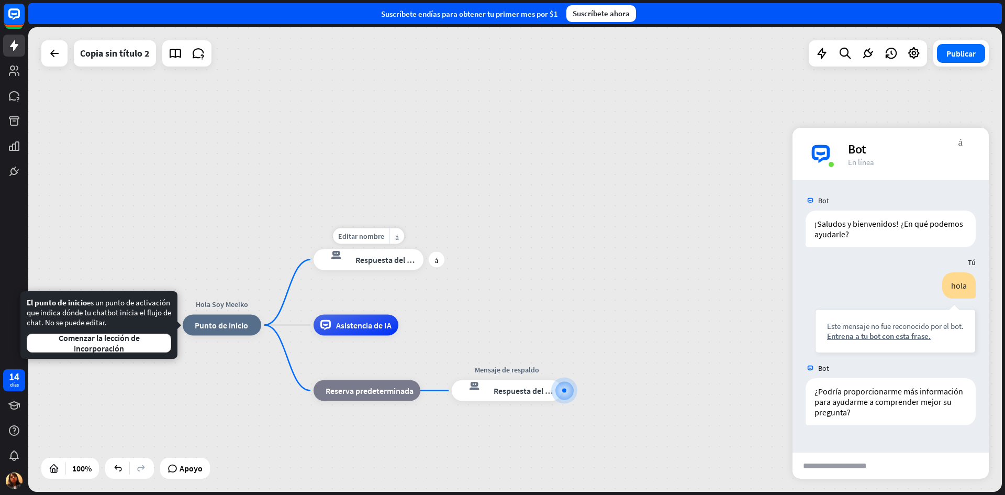
click at [387, 264] on font "Respuesta del bot" at bounding box center [387, 259] width 64 height 10
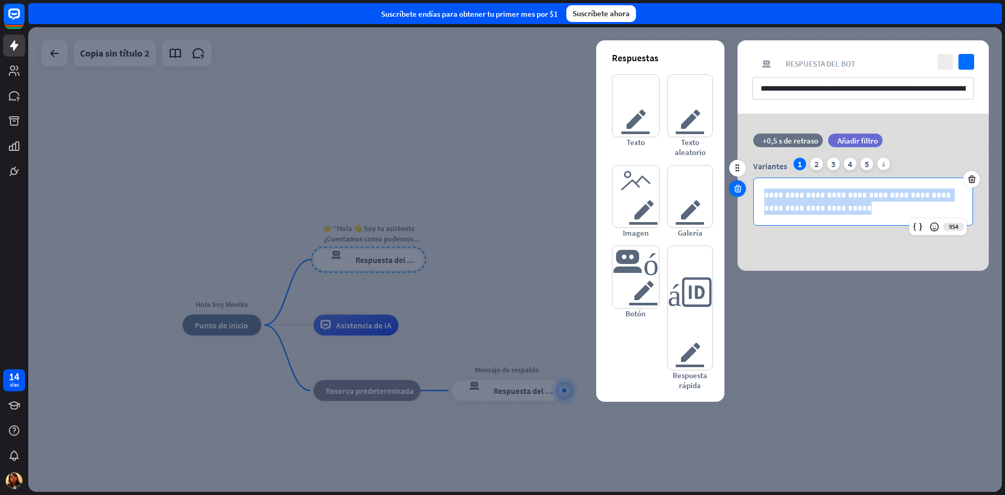
drag, startPoint x: 835, startPoint y: 209, endPoint x: 730, endPoint y: 191, distance: 107.2
click at [737, 191] on div "**********" at bounding box center [862, 184] width 251 height 103
copy p "**********"
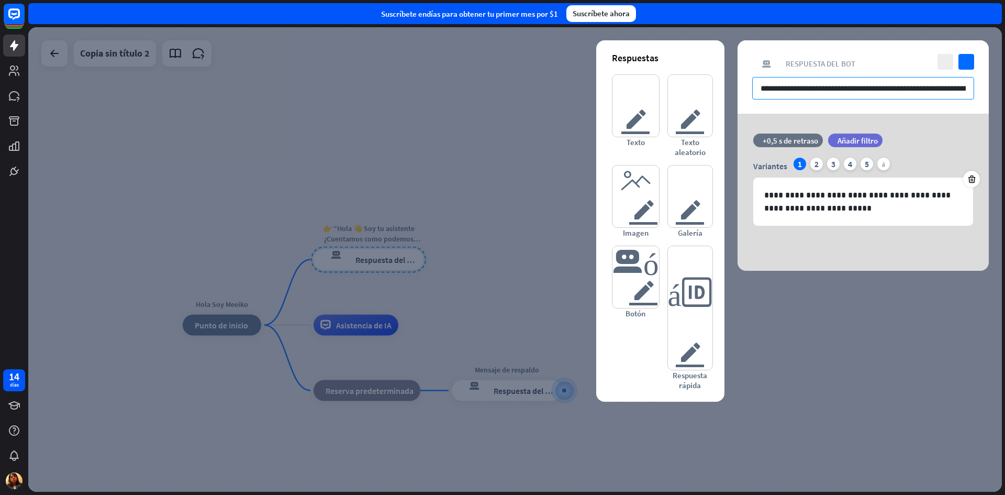
scroll to position [0, 173]
drag, startPoint x: 760, startPoint y: 89, endPoint x: 1004, endPoint y: 84, distance: 243.9
click at [1004, 84] on div "Hola Soy Meeiko inicio_2 Punto de inicio 👉 “Hola 👋 Soy tu asistente ¿Cuentamos …" at bounding box center [516, 260] width 977 height 467
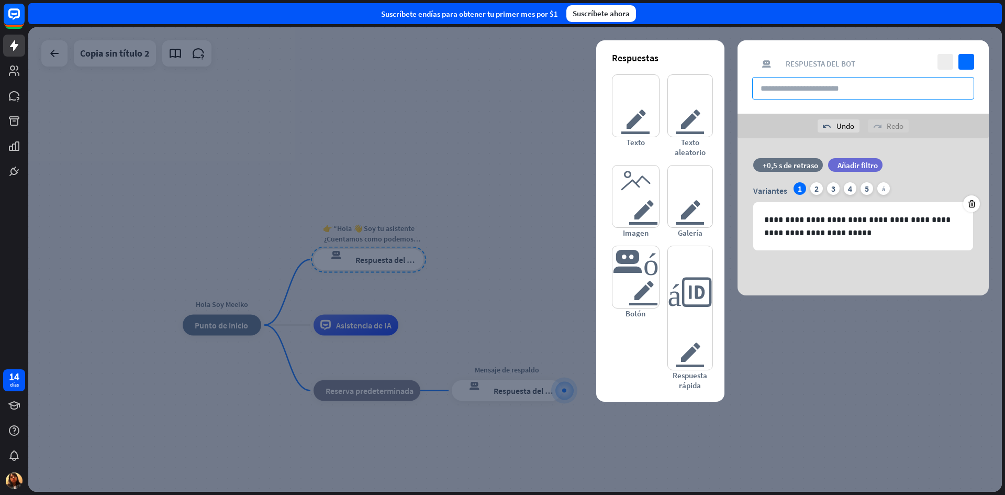
scroll to position [0, 0]
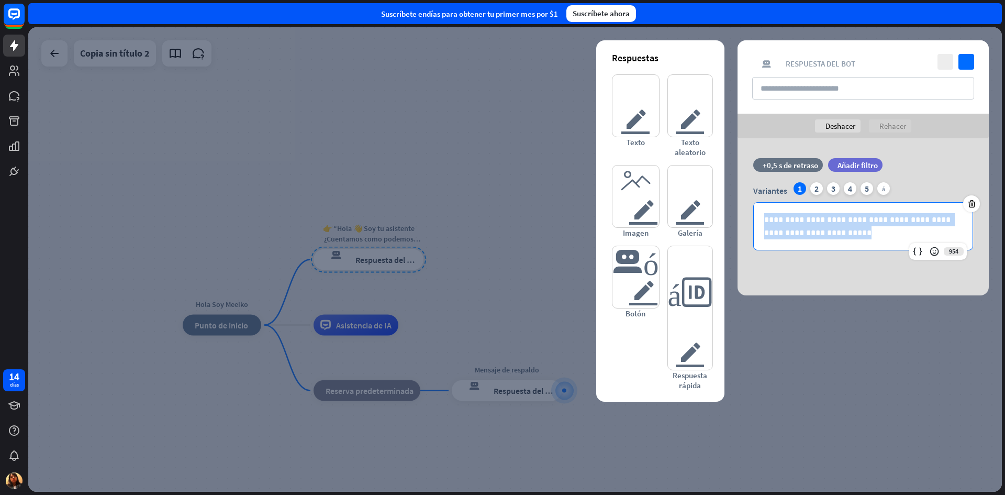
drag, startPoint x: 829, startPoint y: 233, endPoint x: 659, endPoint y: 201, distance: 172.5
click at [737, 201] on div "**********" at bounding box center [862, 216] width 251 height 157
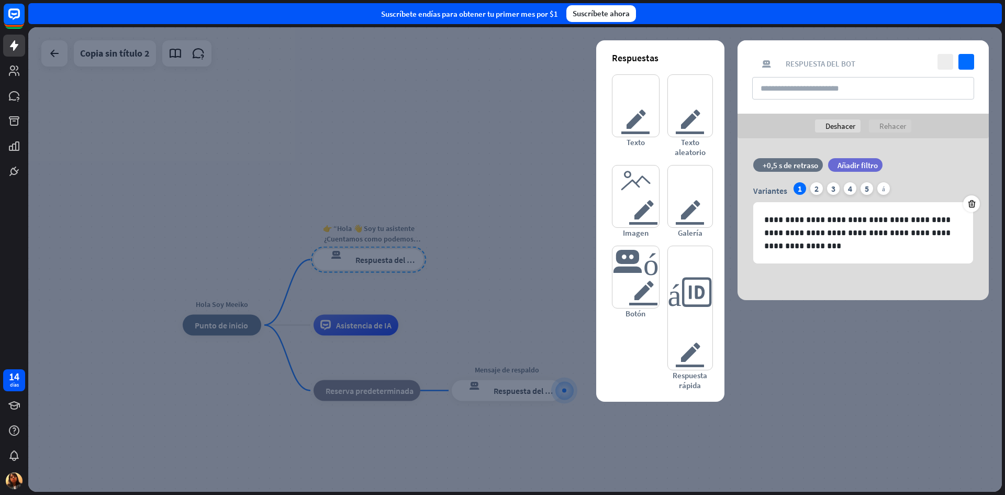
click at [892, 294] on div "**********" at bounding box center [862, 219] width 251 height 162
click at [889, 222] on p "**********" at bounding box center [863, 232] width 198 height 39
drag, startPoint x: 832, startPoint y: 232, endPoint x: 921, endPoint y: 239, distance: 89.8
click at [921, 239] on p "**********" at bounding box center [863, 232] width 198 height 39
type input "**********"
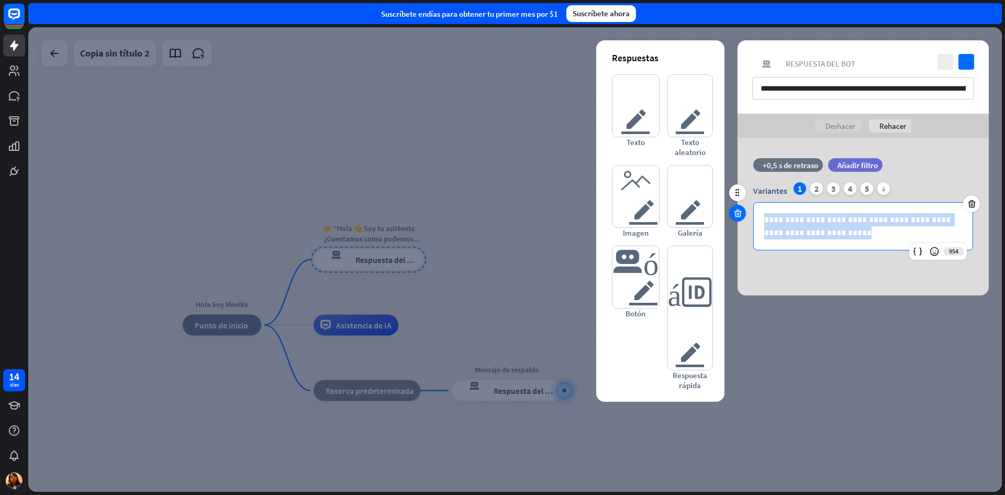
drag, startPoint x: 855, startPoint y: 235, endPoint x: 736, endPoint y: 220, distance: 119.7
click at [737, 220] on div "**********" at bounding box center [862, 209] width 251 height 103
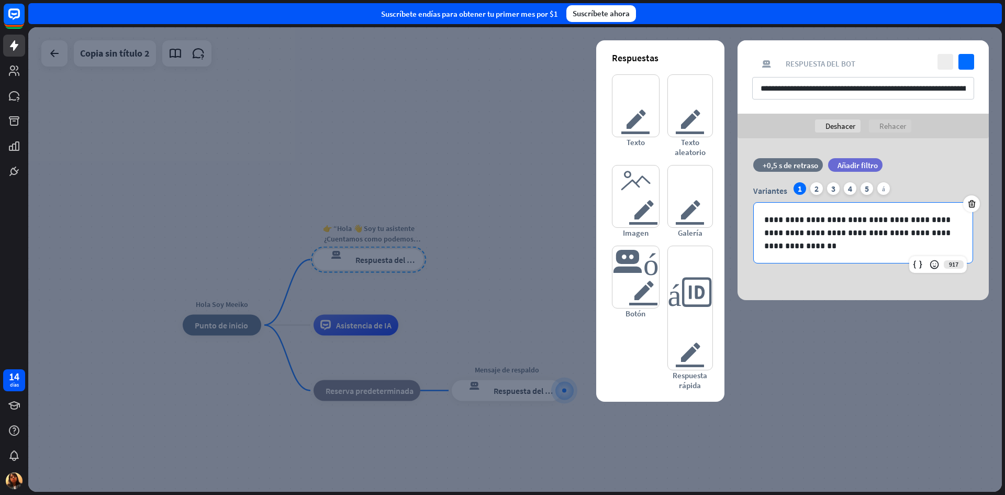
click at [902, 278] on div "**********" at bounding box center [862, 219] width 251 height 162
click at [464, 289] on div at bounding box center [514, 259] width 973 height 464
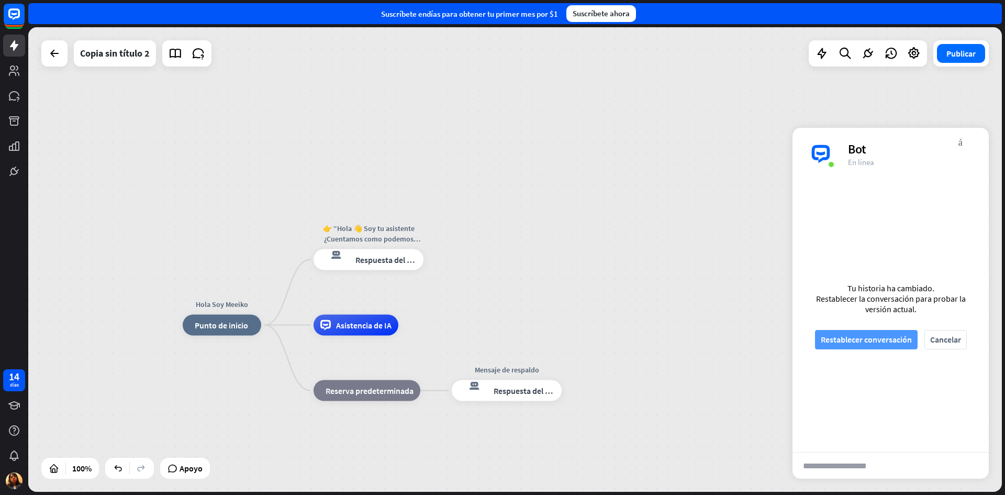
click at [850, 340] on font "Restablecer conversación" at bounding box center [866, 339] width 91 height 10
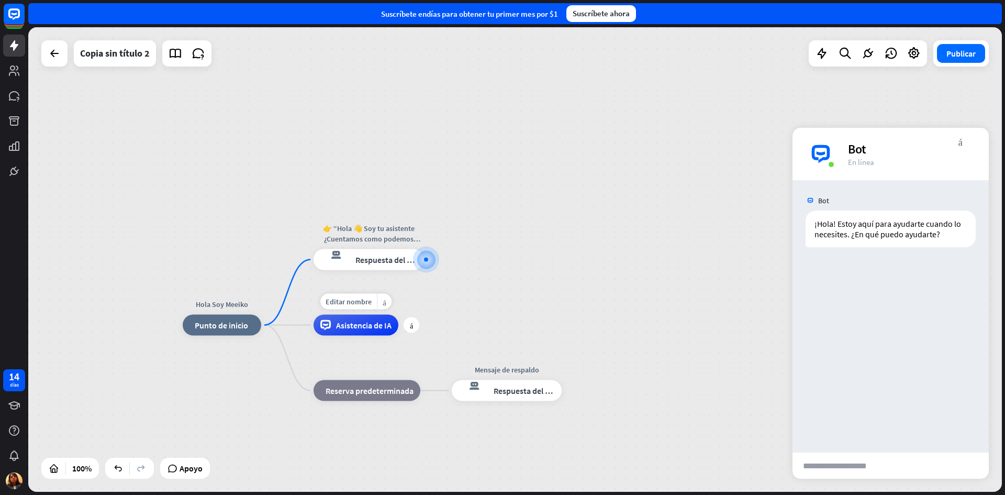
click at [350, 327] on font "Asistencia de IA" at bounding box center [363, 325] width 55 height 10
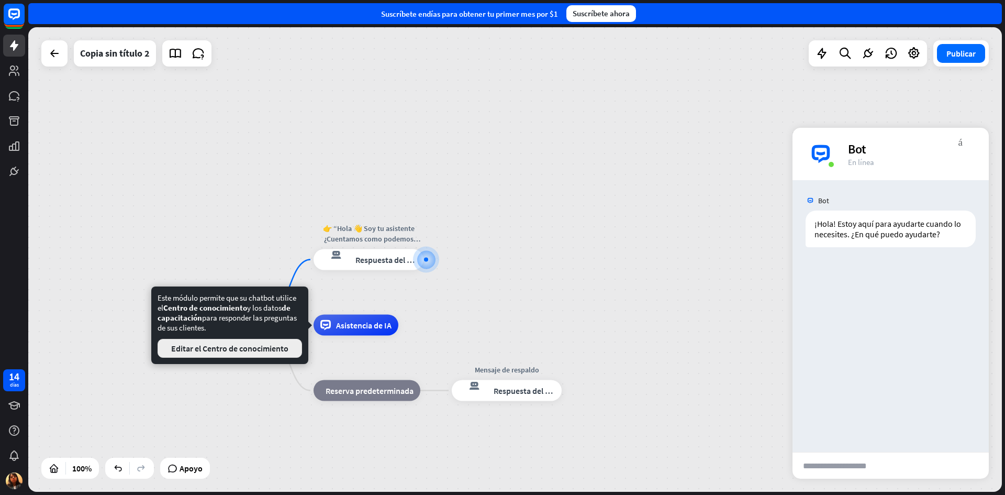
click at [251, 347] on font "Editar el Centro de conocimiento" at bounding box center [229, 348] width 117 height 10
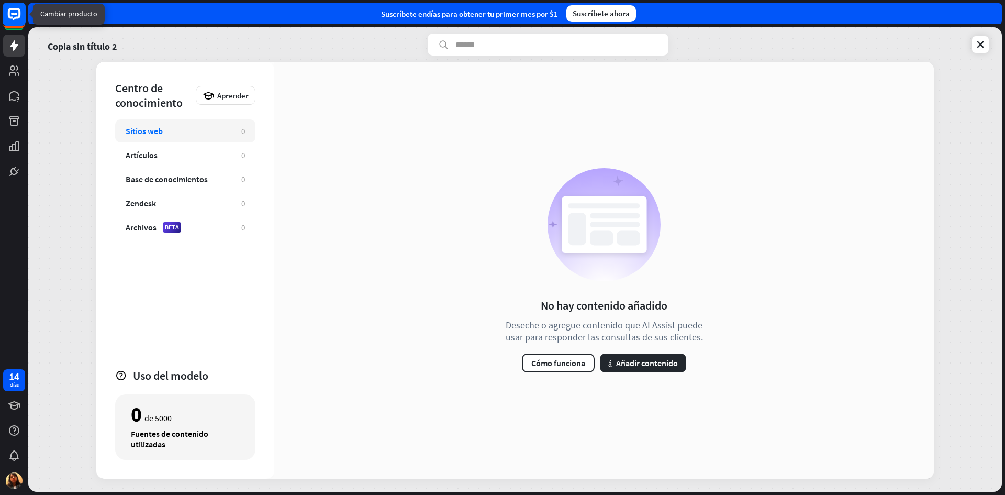
click at [13, 16] on rect at bounding box center [14, 14] width 23 height 23
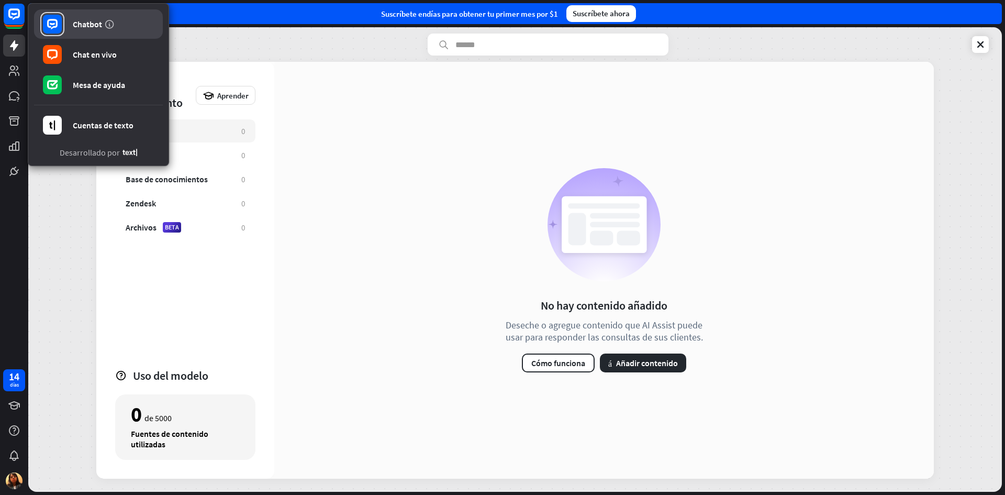
click at [87, 25] on font "Chatbot" at bounding box center [87, 24] width 29 height 10
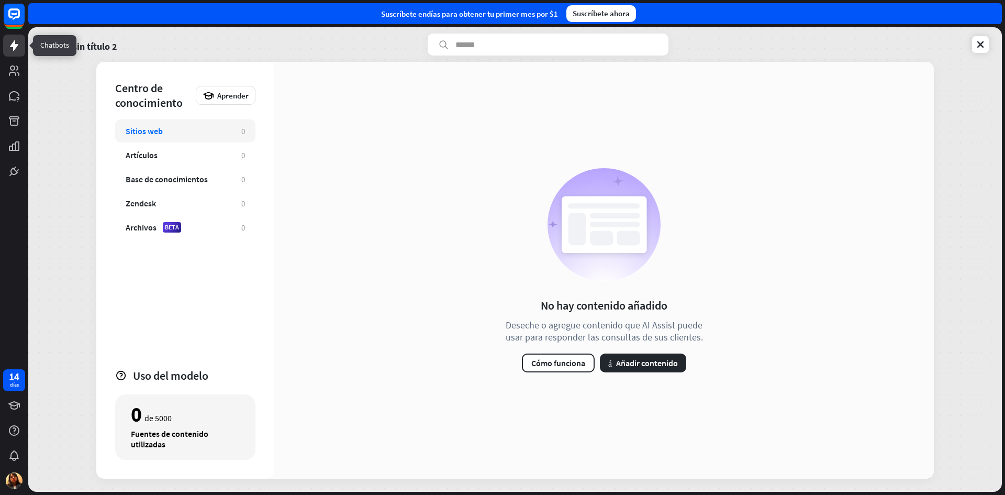
click at [13, 53] on link at bounding box center [14, 46] width 22 height 22
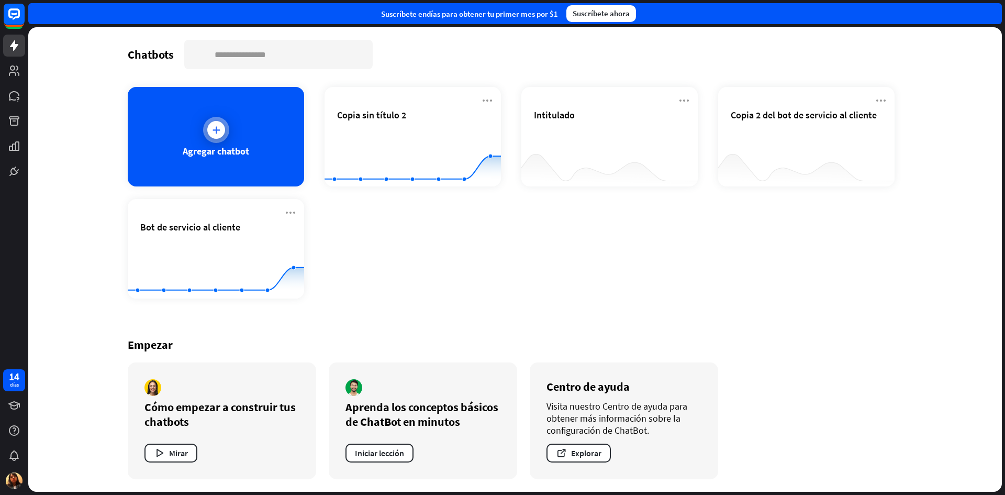
click at [252, 128] on div "Agregar chatbot" at bounding box center [216, 136] width 176 height 99
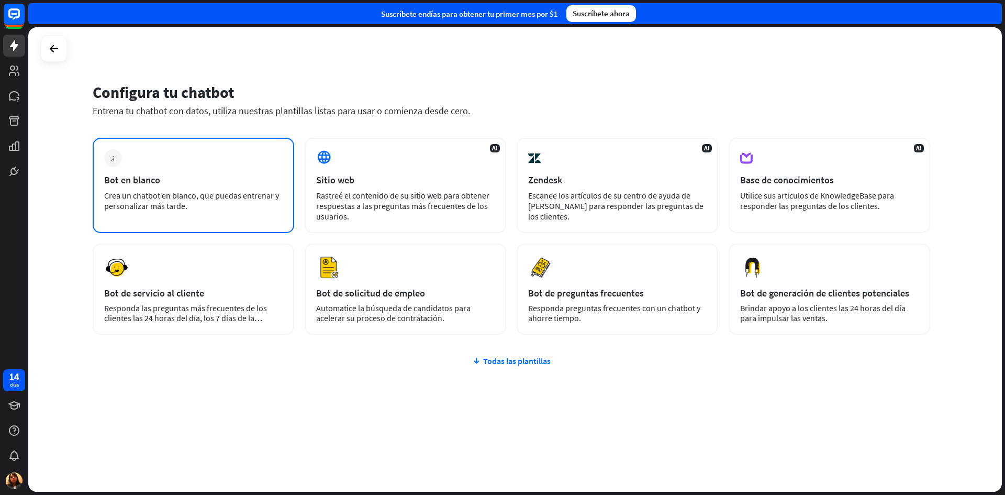
click at [154, 197] on font "Crea un chatbot en blanco, que puedas entrenar y personalizar más tarde." at bounding box center [191, 200] width 175 height 21
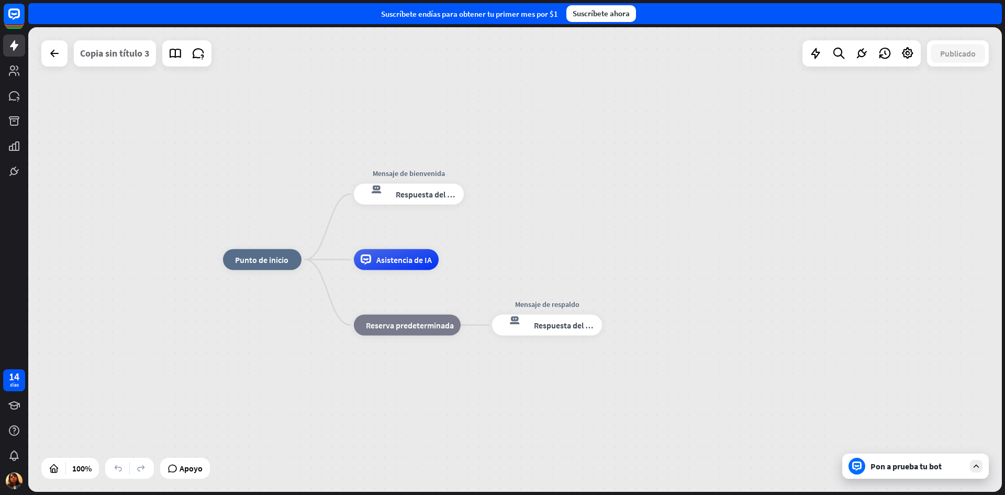
click at [117, 54] on font "Copia sin título 3" at bounding box center [115, 53] width 70 height 12
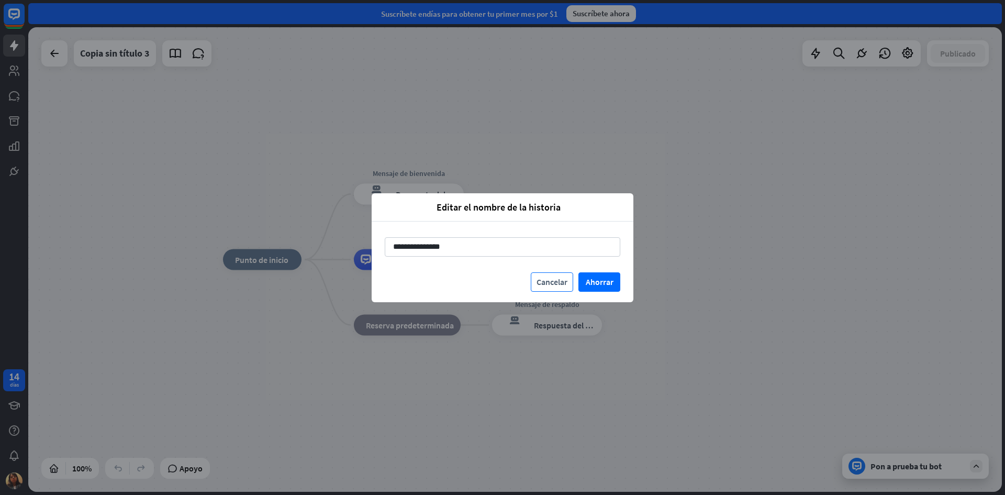
click at [566, 285] on font "Cancelar" at bounding box center [551, 281] width 31 height 10
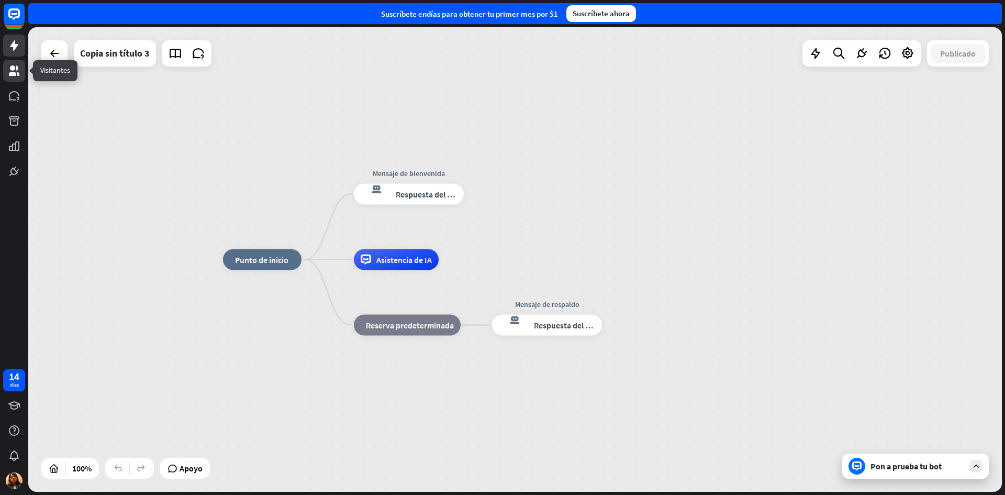
click at [14, 72] on icon at bounding box center [14, 70] width 10 height 10
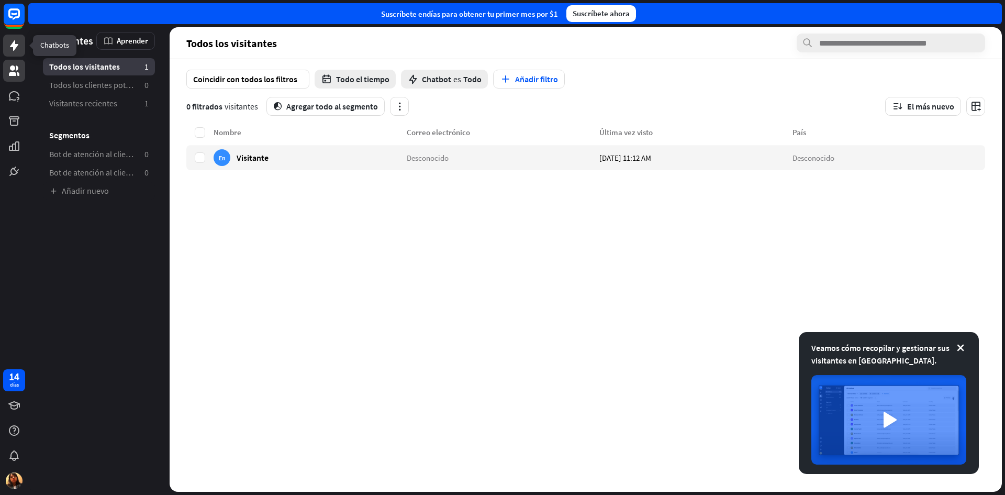
click at [17, 46] on icon at bounding box center [14, 45] width 8 height 10
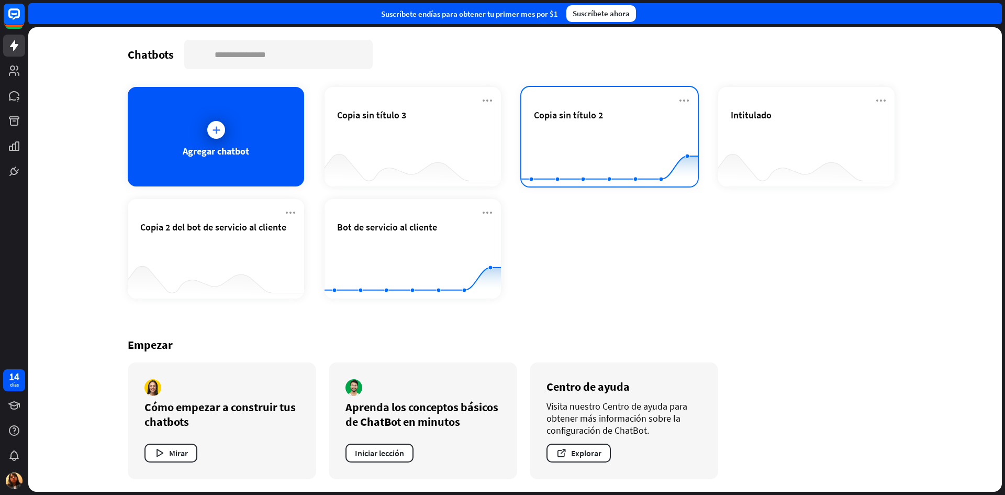
click at [642, 122] on div "Copia sin título 2" at bounding box center [609, 127] width 151 height 37
